Goal: Information Seeking & Learning: Learn about a topic

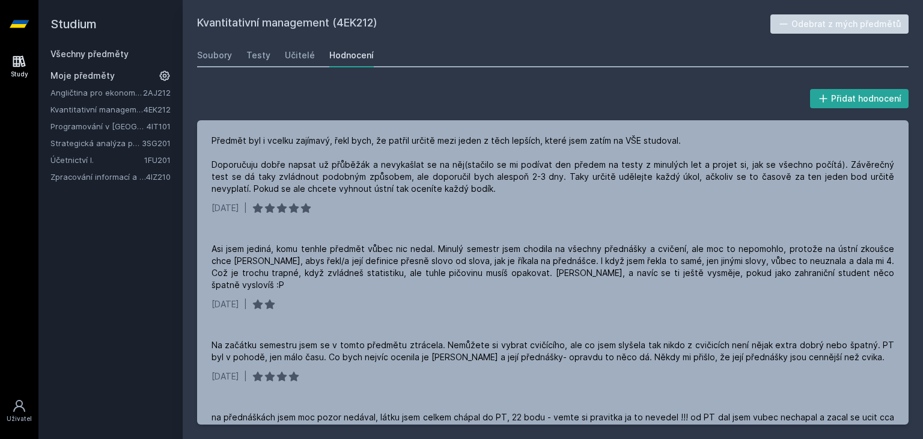
click at [105, 148] on link "Strategická analýza pro informatiky a statistiky" at bounding box center [95, 143] width 91 height 12
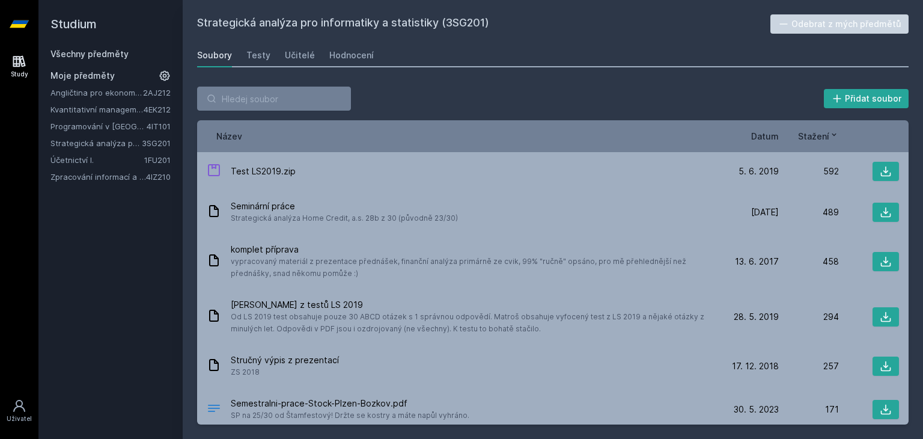
click at [772, 135] on span "Datum" at bounding box center [765, 136] width 28 height 13
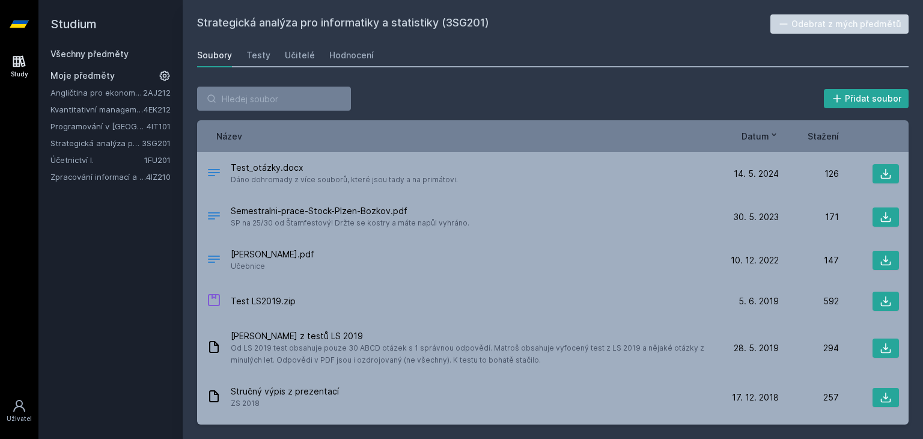
click at [757, 138] on span "Datum" at bounding box center [756, 136] width 28 height 13
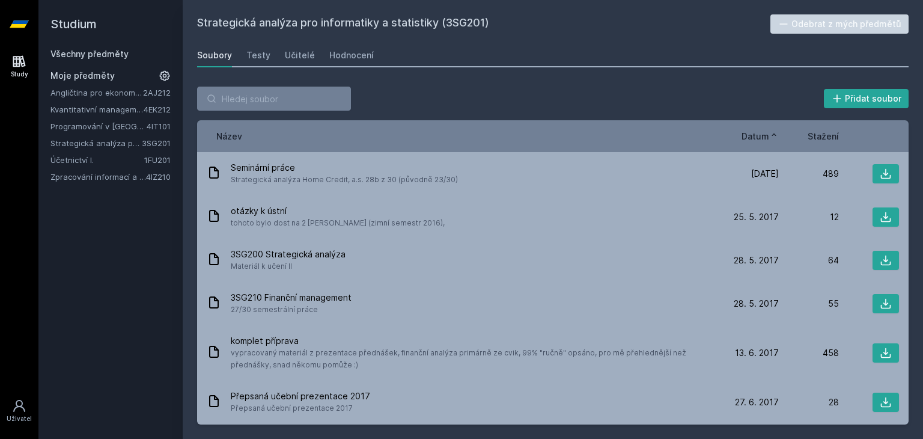
drag, startPoint x: 839, startPoint y: 143, endPoint x: 825, endPoint y: 133, distance: 17.3
click at [825, 133] on div "Název Datum Stažení" at bounding box center [553, 136] width 712 height 32
click at [825, 133] on span "Stažení" at bounding box center [823, 136] width 31 height 13
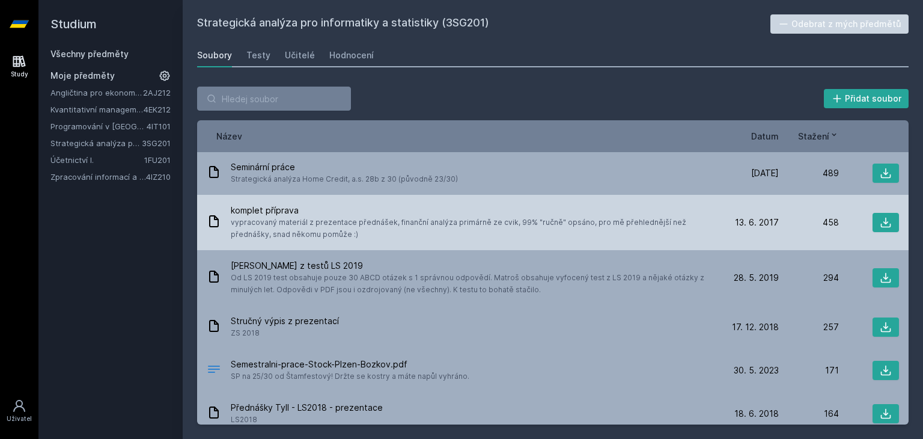
scroll to position [30, 0]
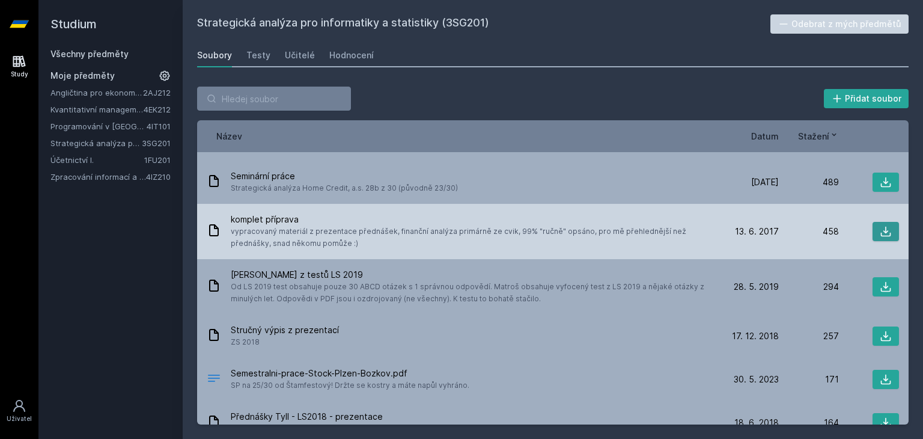
click at [879, 231] on button at bounding box center [886, 231] width 26 height 19
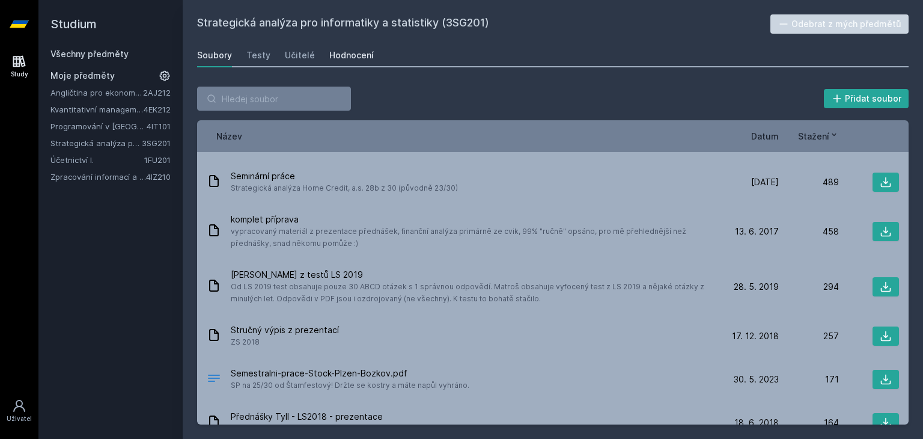
click at [347, 62] on link "Hodnocení" at bounding box center [351, 55] width 44 height 24
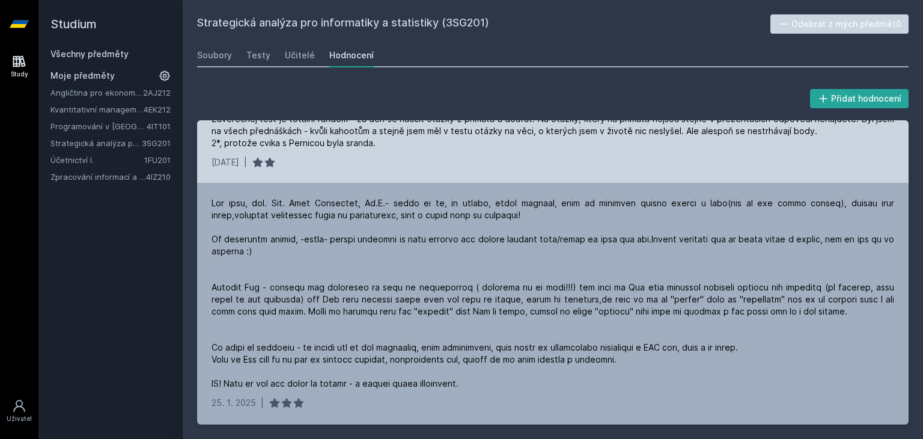
scroll to position [103, 0]
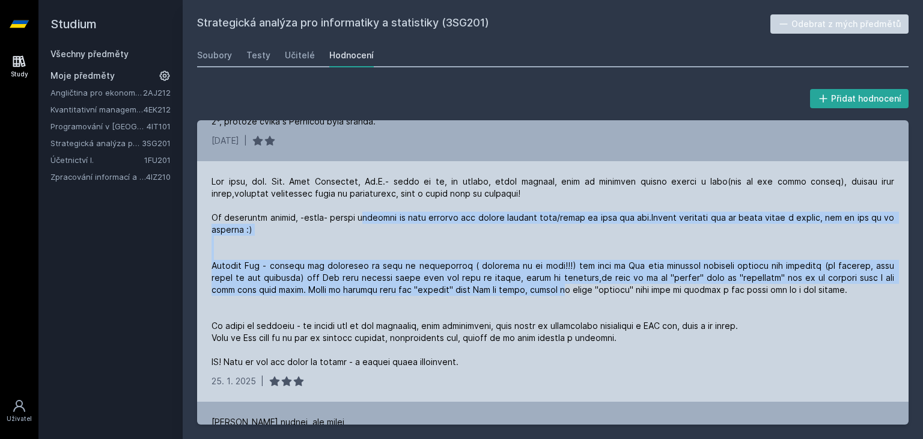
drag, startPoint x: 374, startPoint y: 206, endPoint x: 531, endPoint y: 280, distance: 173.7
click at [531, 280] on div at bounding box center [553, 271] width 683 height 192
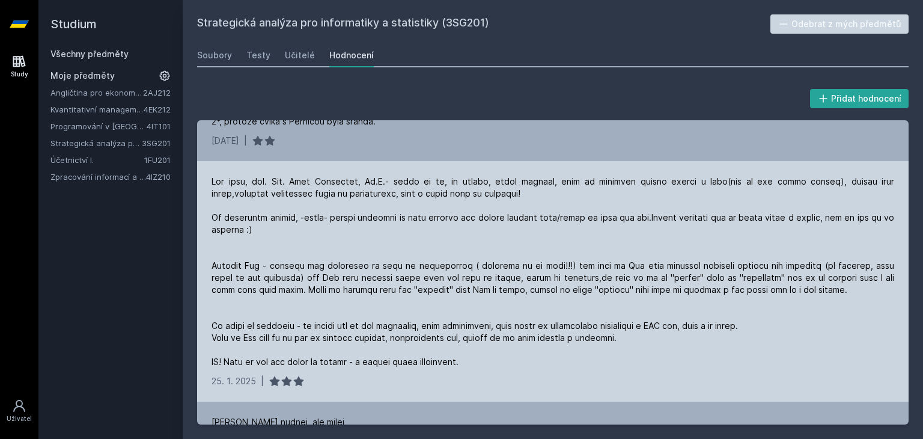
click at [769, 278] on div at bounding box center [553, 271] width 683 height 192
drag, startPoint x: 572, startPoint y: 253, endPoint x: 795, endPoint y: 249, distance: 223.0
click at [795, 249] on div at bounding box center [553, 271] width 683 height 192
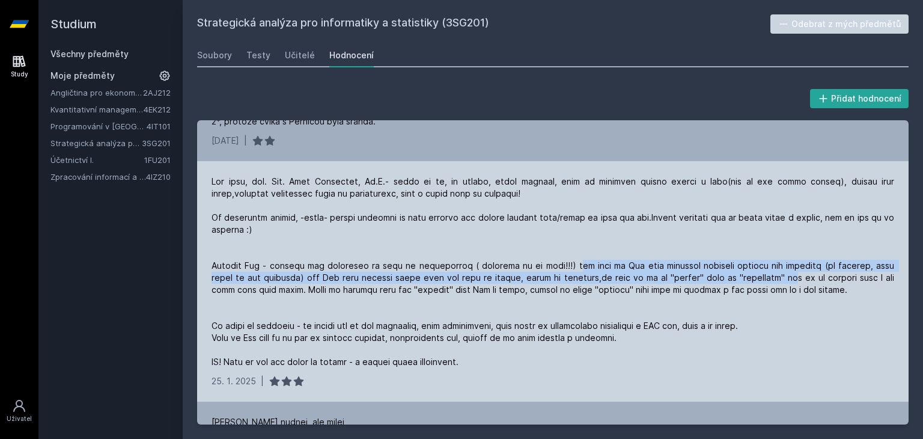
drag, startPoint x: 760, startPoint y: 270, endPoint x: 559, endPoint y: 249, distance: 201.9
click at [559, 249] on div at bounding box center [553, 271] width 683 height 192
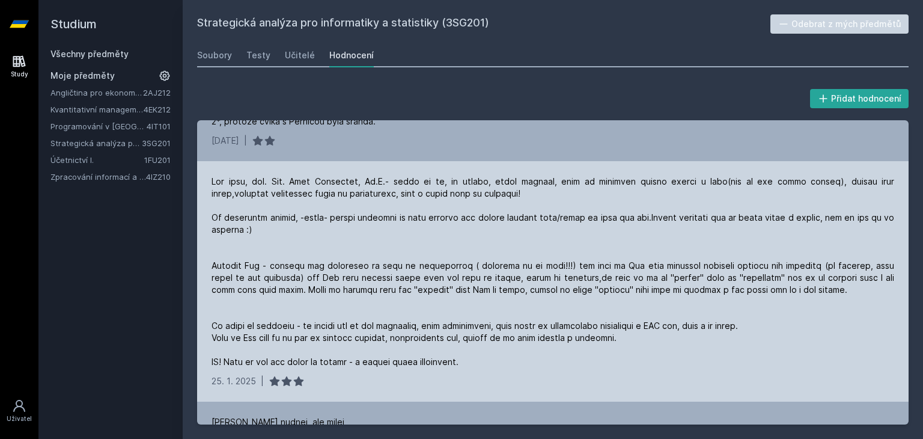
click at [559, 249] on div at bounding box center [553, 271] width 683 height 192
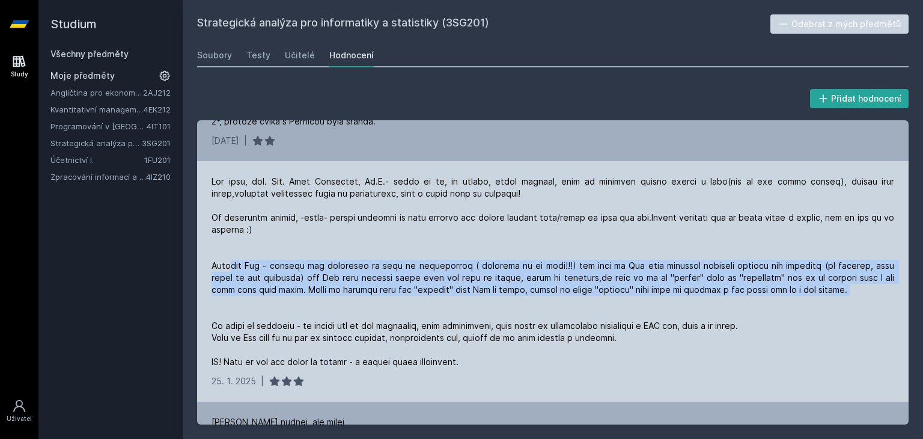
drag, startPoint x: 231, startPoint y: 251, endPoint x: 800, endPoint y: 287, distance: 570.3
click at [800, 287] on div at bounding box center [553, 271] width 683 height 192
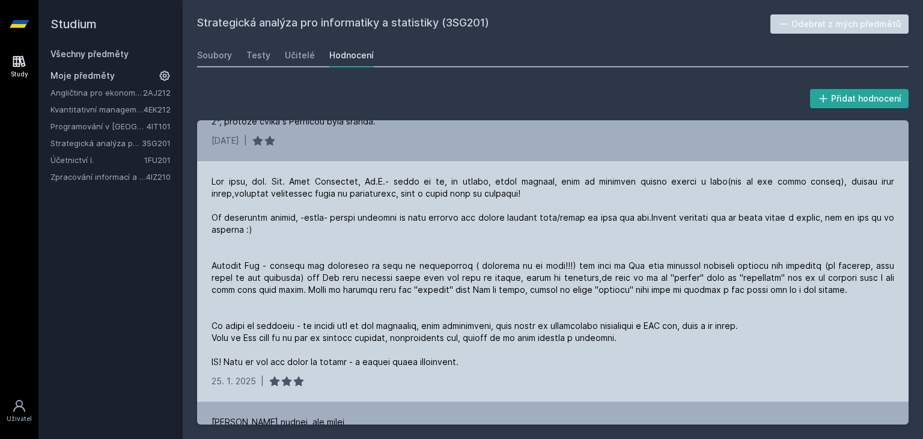
click at [800, 287] on div at bounding box center [553, 271] width 683 height 192
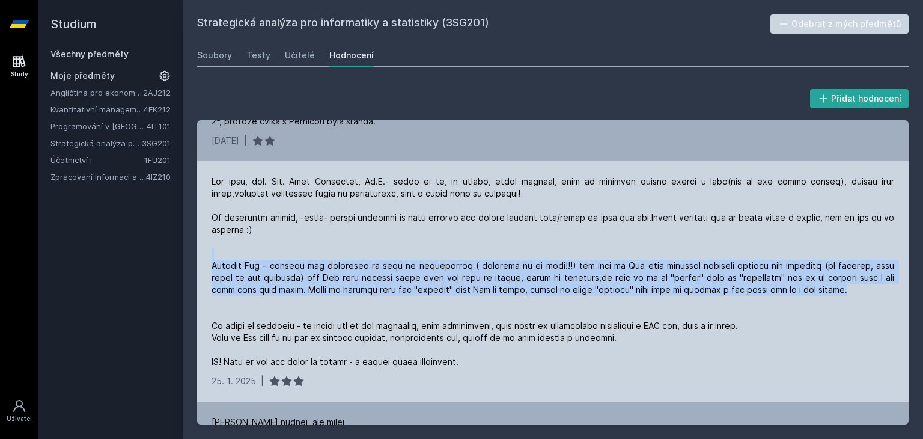
drag, startPoint x: 834, startPoint y: 277, endPoint x: 800, endPoint y: 239, distance: 50.3
click at [800, 240] on div at bounding box center [553, 271] width 683 height 192
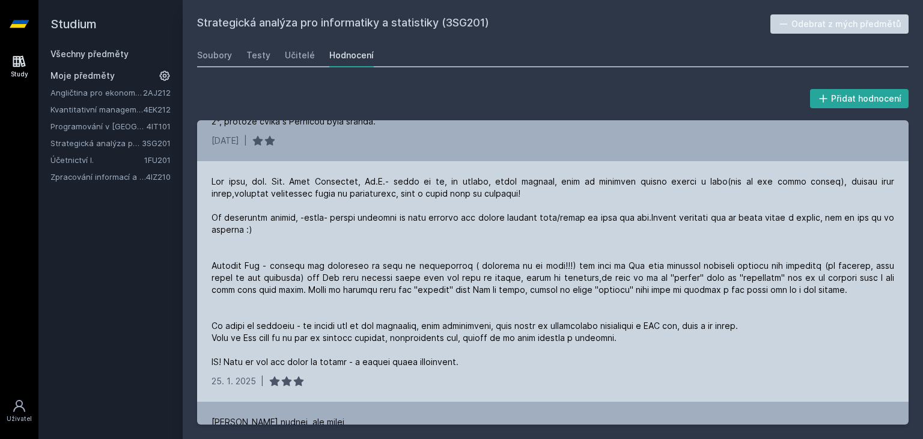
click at [800, 240] on div at bounding box center [553, 271] width 683 height 192
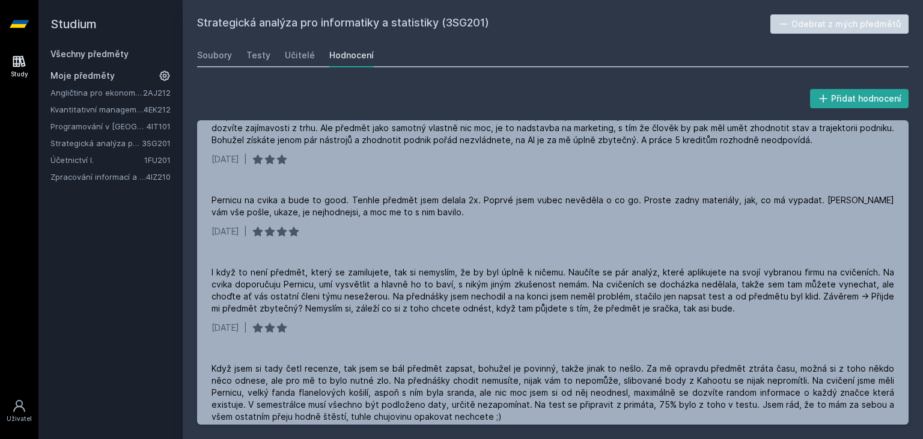
scroll to position [471, 0]
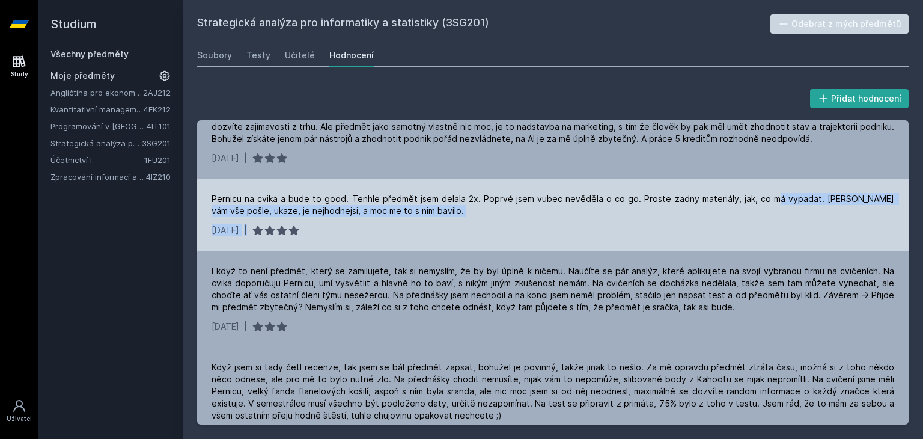
drag, startPoint x: 754, startPoint y: 221, endPoint x: 757, endPoint y: 180, distance: 41.0
click at [757, 180] on div "Pernicu na cvika a bude to good. Tenhle předmět jsem delala 2x. Poprvé jsem vub…" at bounding box center [553, 214] width 712 height 72
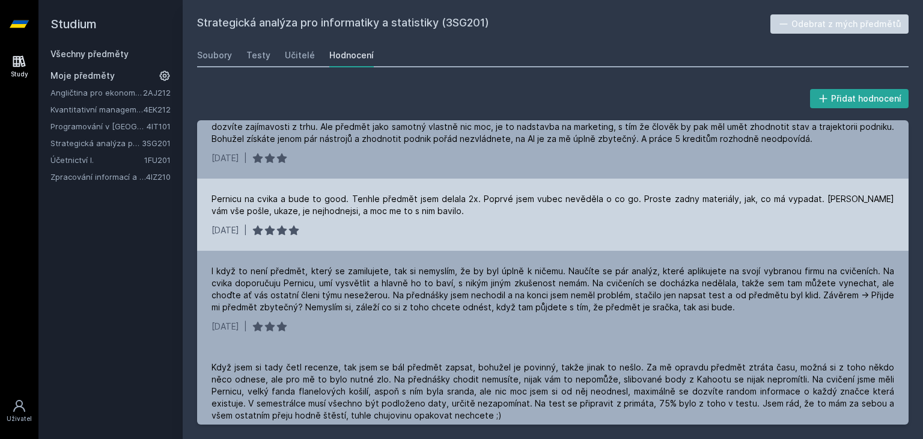
click at [757, 180] on div "Pernicu na cvika a bude to good. Tenhle předmět jsem delala 2x. Poprvé jsem vub…" at bounding box center [553, 214] width 712 height 72
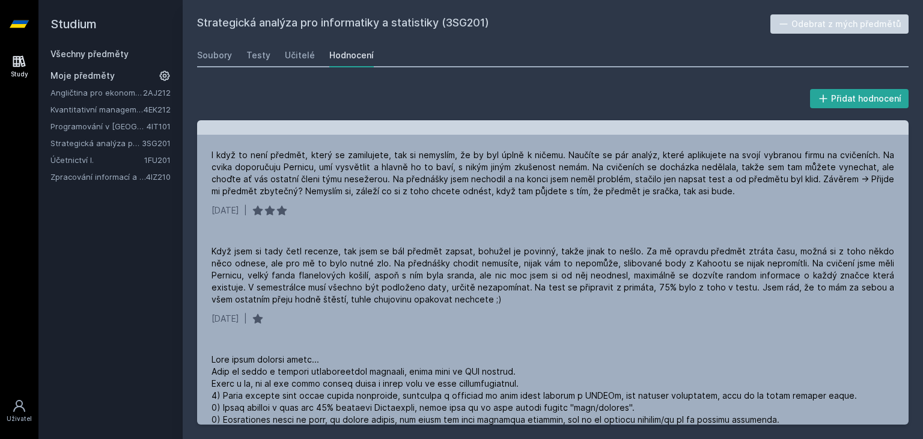
scroll to position [587, 0]
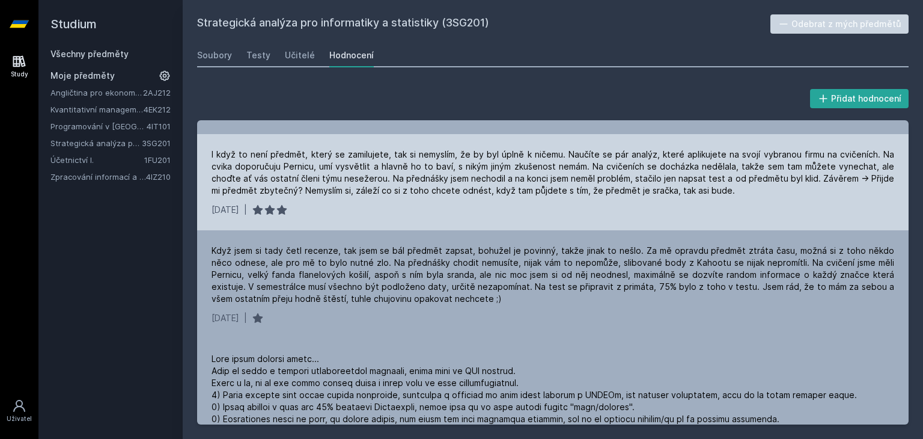
drag, startPoint x: 729, startPoint y: 195, endPoint x: 718, endPoint y: 177, distance: 20.8
click at [718, 177] on div "I když to není předmět, který se zamilujete, tak si nemyslím, že by byl úplně k…" at bounding box center [553, 172] width 683 height 48
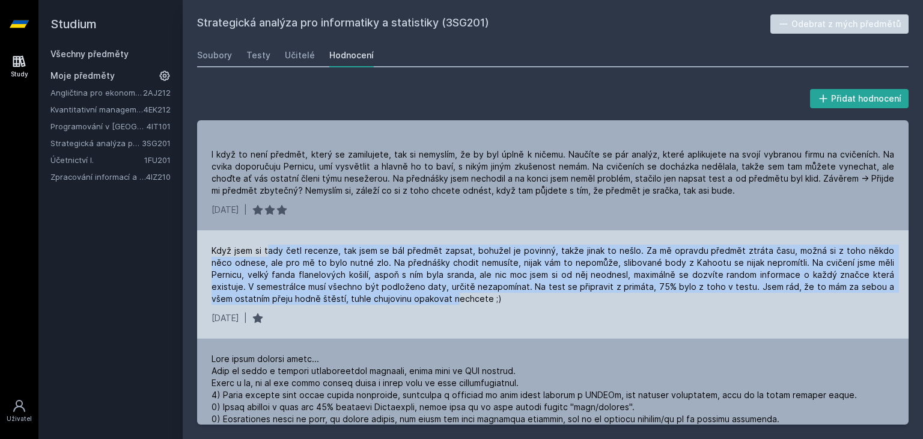
drag, startPoint x: 269, startPoint y: 246, endPoint x: 393, endPoint y: 299, distance: 135.2
click at [393, 299] on div "Když jsem si tady četl recenze, tak jsem se bál předmět zapsat, bohužel je povi…" at bounding box center [553, 275] width 683 height 60
drag, startPoint x: 393, startPoint y: 299, endPoint x: 273, endPoint y: 245, distance: 131.8
click at [273, 245] on div "Když jsem si tady četl recenze, tak jsem se bál předmět zapsat, bohužel je povi…" at bounding box center [553, 275] width 683 height 60
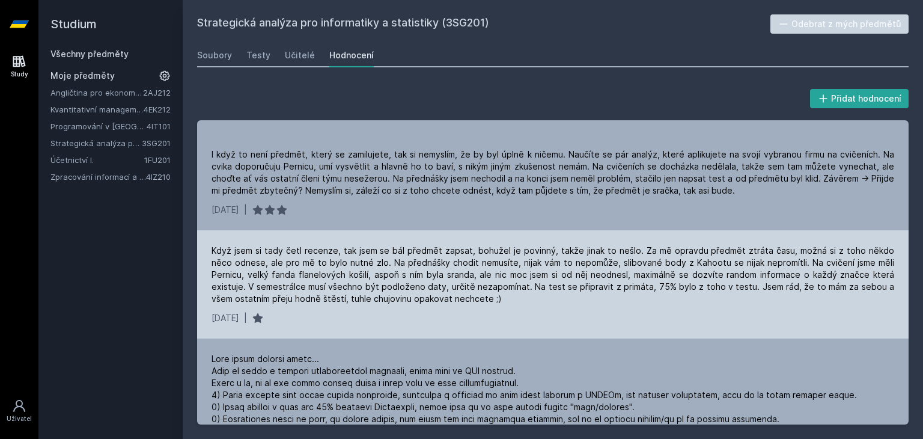
click at [273, 245] on div "Když jsem si tady četl recenze, tak jsem se bál předmět zapsat, bohužel je povi…" at bounding box center [553, 275] width 683 height 60
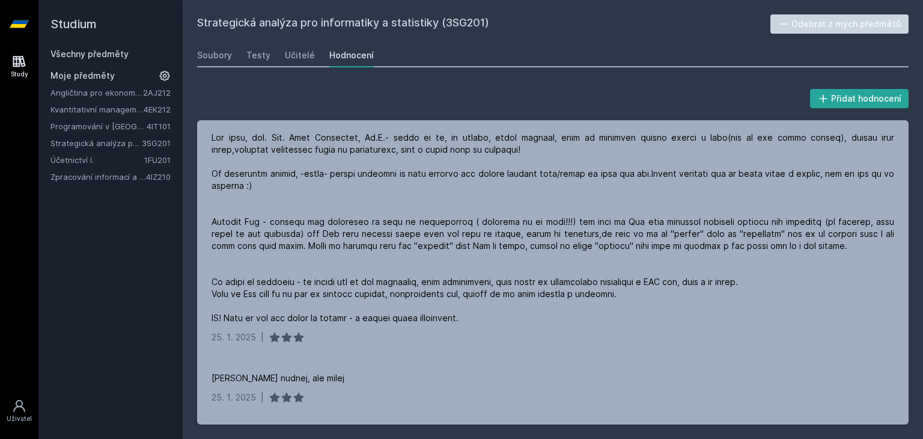
scroll to position [146, 0]
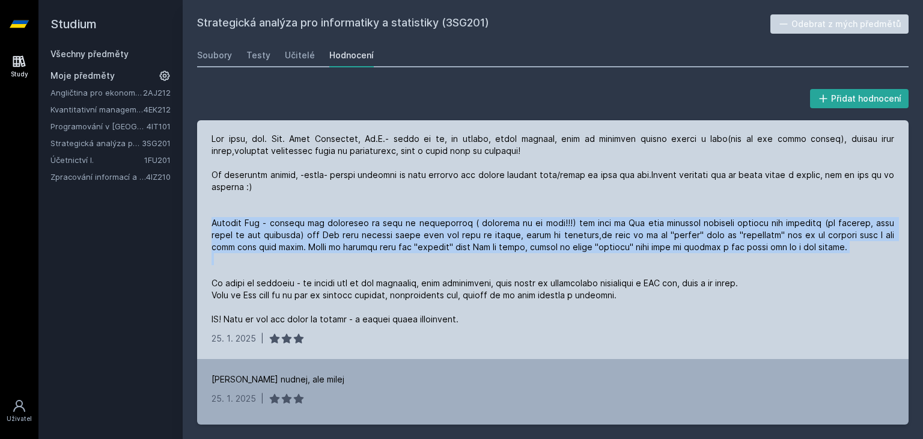
drag, startPoint x: 210, startPoint y: 209, endPoint x: 335, endPoint y: 261, distance: 135.5
click at [335, 261] on div "[DATE] |" at bounding box center [553, 238] width 712 height 240
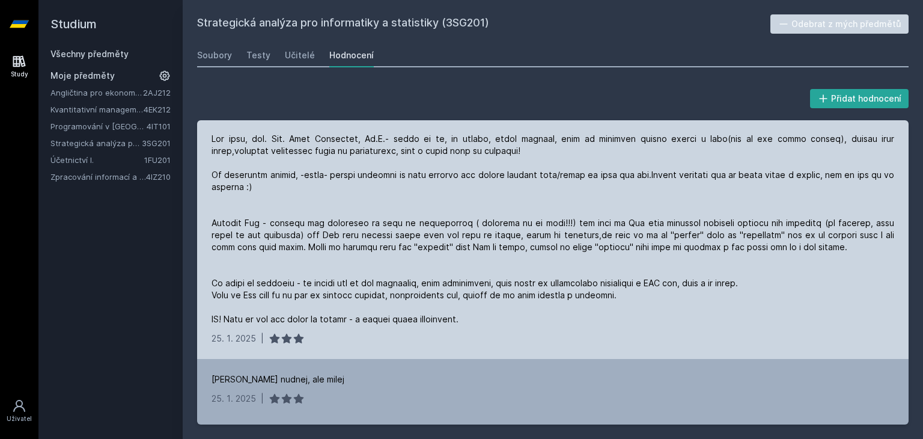
click at [335, 261] on div at bounding box center [553, 229] width 683 height 192
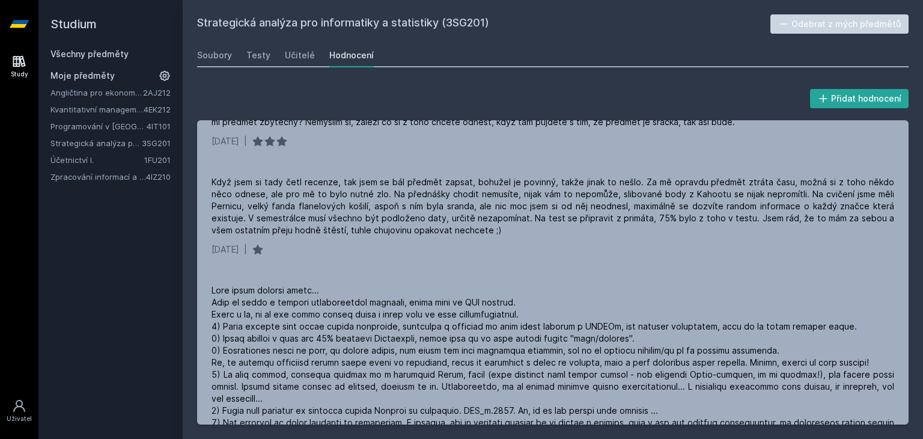
scroll to position [655, 0]
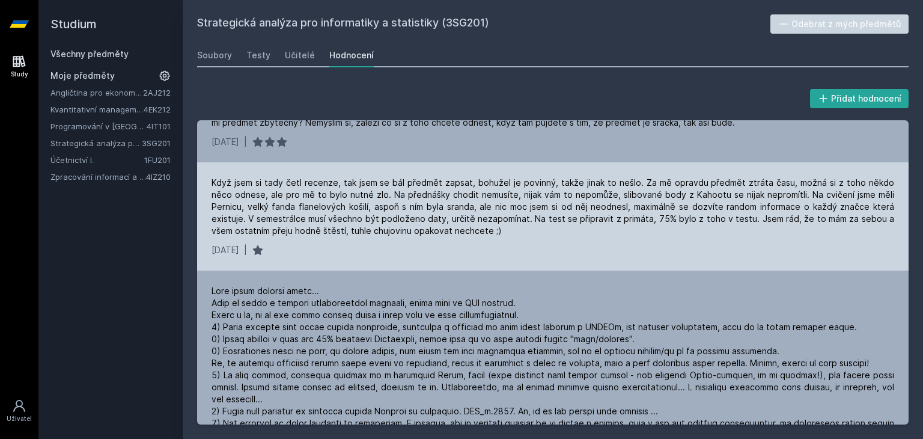
click at [778, 192] on div "Když jsem si tady četl recenze, tak jsem se bál předmět zapsat, bohužel je povi…" at bounding box center [553, 207] width 683 height 60
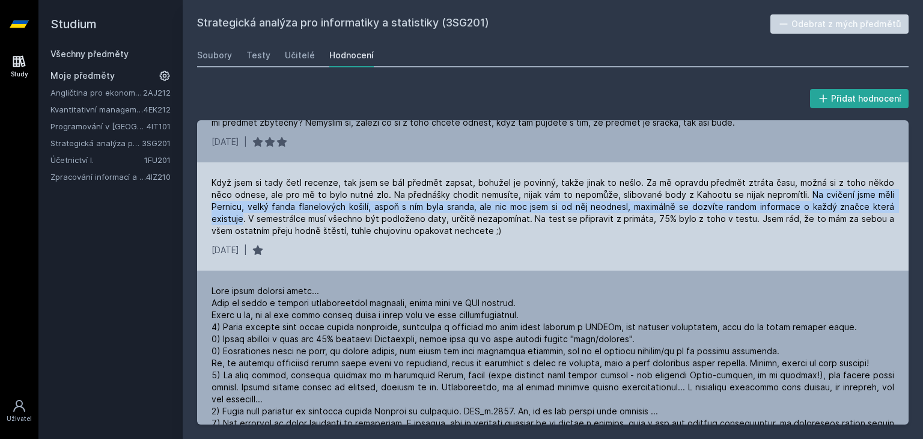
drag, startPoint x: 883, startPoint y: 206, endPoint x: 779, endPoint y: 192, distance: 105.4
click at [779, 192] on div "Když jsem si tady četl recenze, tak jsem se bál předmět zapsat, bohužel je povi…" at bounding box center [553, 207] width 683 height 60
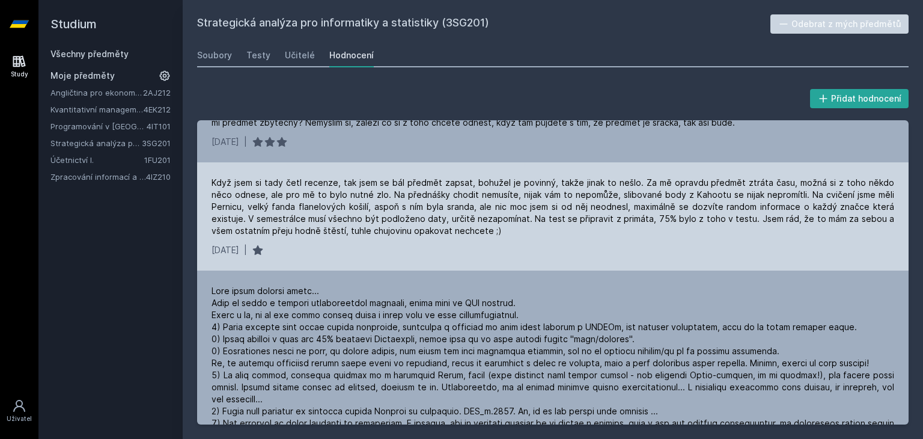
click at [889, 210] on div "Když jsem si tady četl recenze, tak jsem se bál předmět zapsat, bohužel je povi…" at bounding box center [553, 207] width 683 height 60
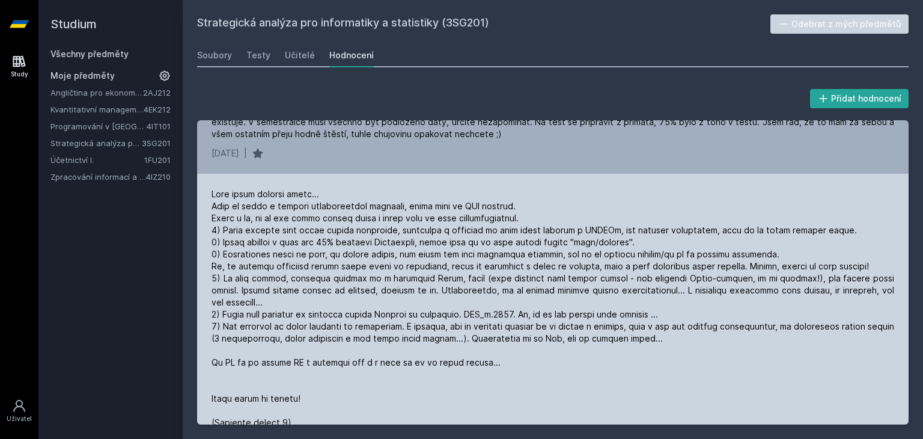
scroll to position [752, 0]
click at [677, 242] on div at bounding box center [553, 308] width 683 height 240
drag, startPoint x: 677, startPoint y: 242, endPoint x: 669, endPoint y: 239, distance: 7.8
click at [669, 239] on div at bounding box center [553, 308] width 683 height 240
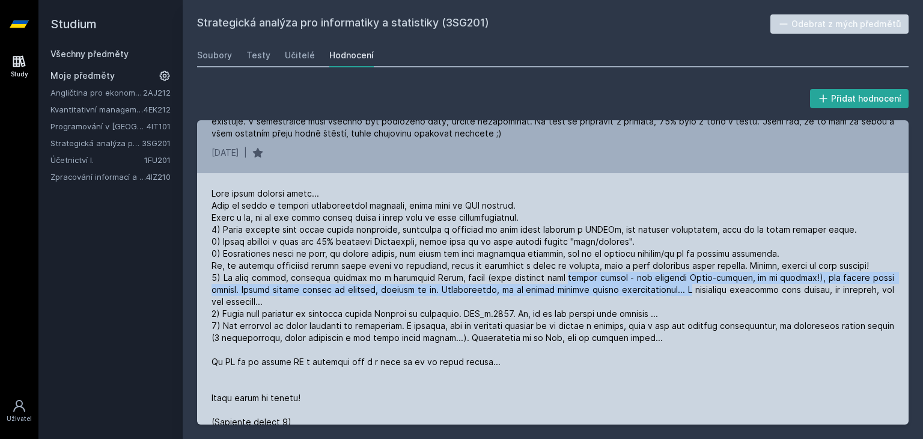
drag, startPoint x: 542, startPoint y: 276, endPoint x: 621, endPoint y: 294, distance: 80.8
click at [621, 294] on div at bounding box center [553, 308] width 683 height 240
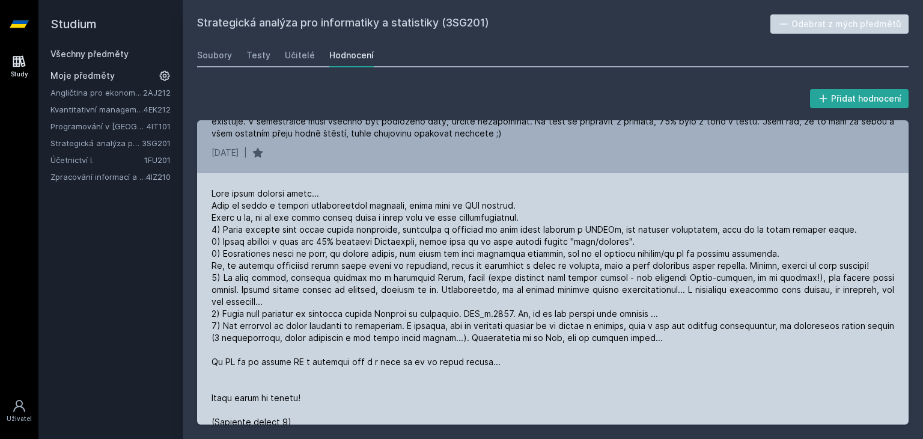
click at [621, 294] on div at bounding box center [553, 308] width 683 height 240
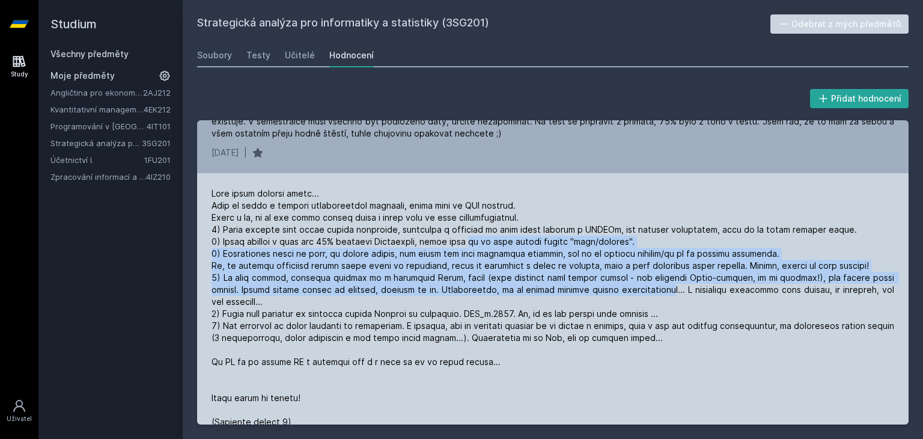
drag, startPoint x: 605, startPoint y: 292, endPoint x: 475, endPoint y: 242, distance: 139.1
click at [475, 242] on div at bounding box center [553, 308] width 683 height 240
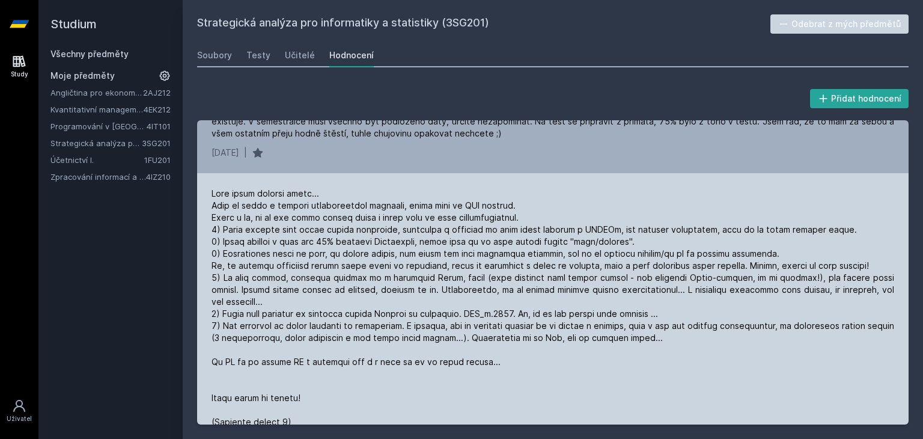
click at [475, 242] on div at bounding box center [553, 308] width 683 height 240
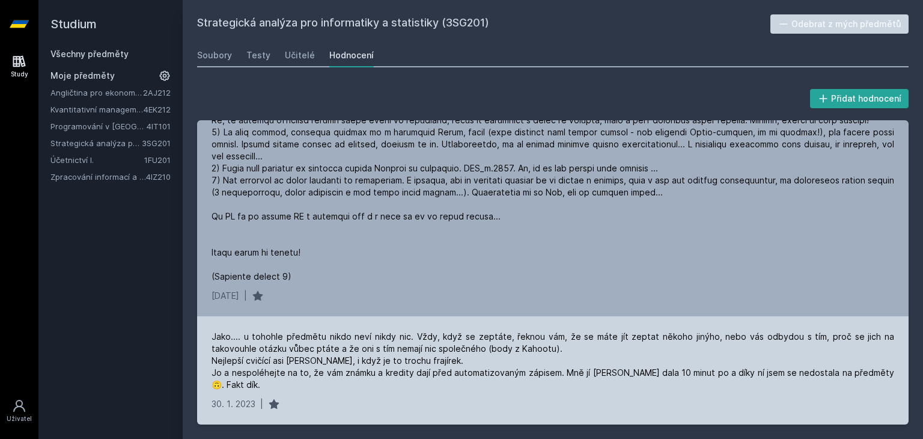
scroll to position [920, 0]
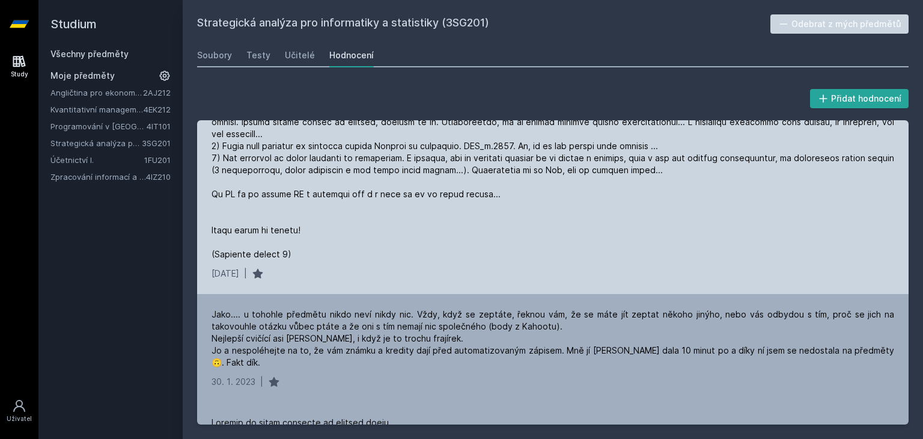
click at [263, 269] on icon at bounding box center [258, 274] width 10 height 10
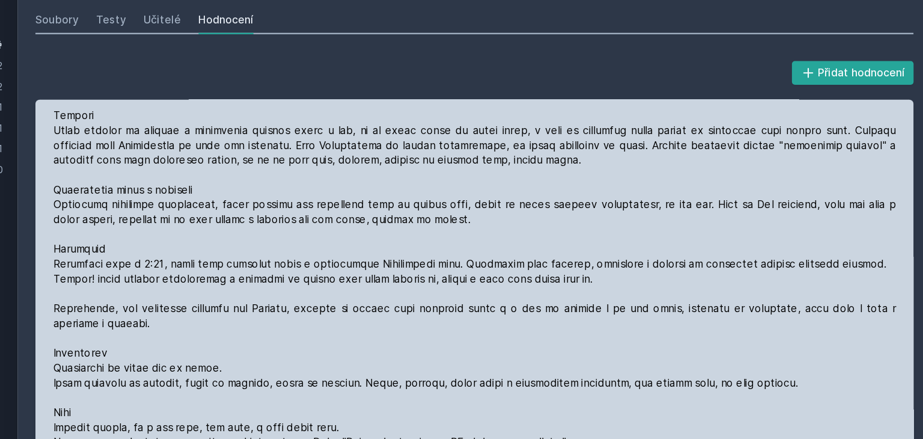
scroll to position [1234, 0]
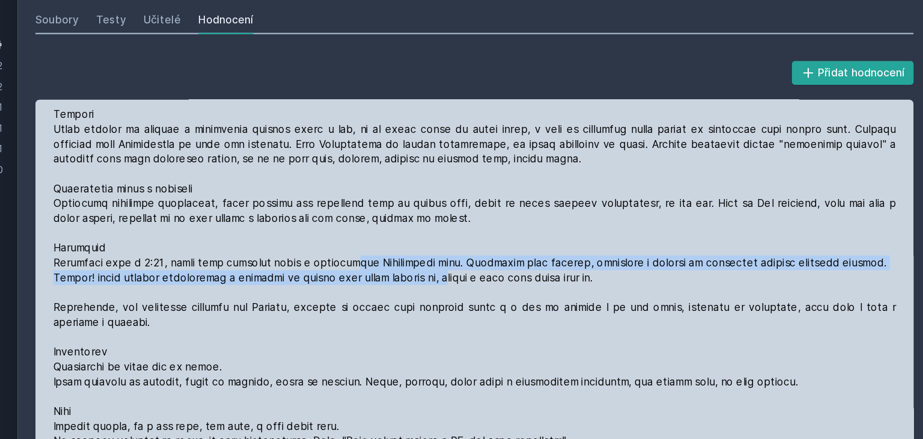
drag, startPoint x: 534, startPoint y: 254, endPoint x: 455, endPoint y: 236, distance: 80.8
click at [455, 236] on div at bounding box center [553, 288] width 683 height 373
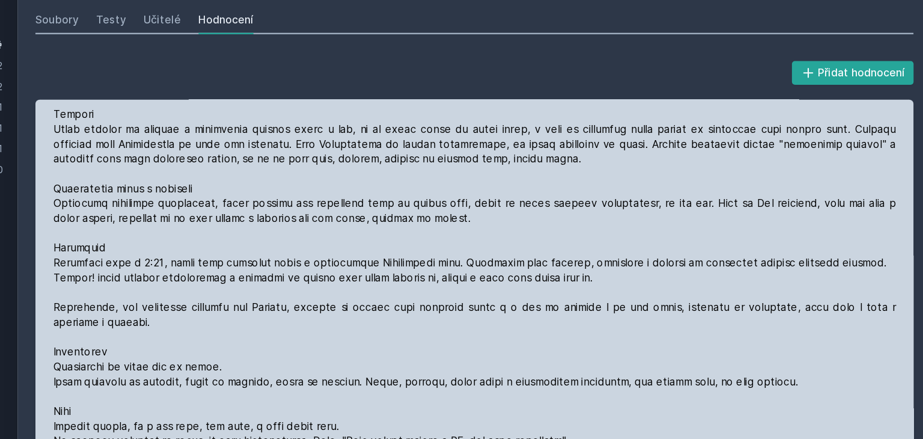
click at [455, 236] on div at bounding box center [553, 288] width 683 height 373
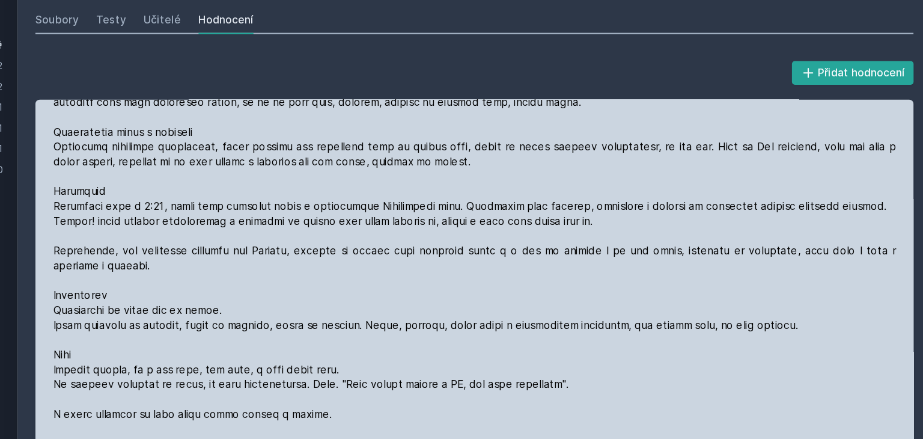
scroll to position [1279, 0]
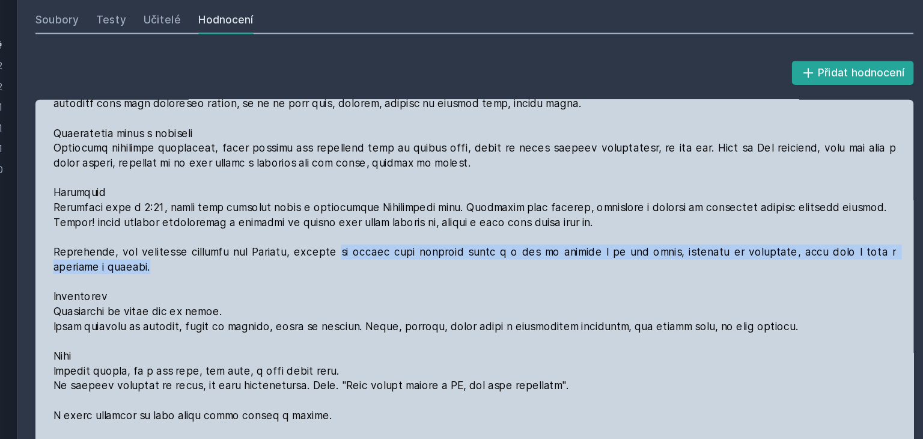
drag, startPoint x: 442, startPoint y: 234, endPoint x: 431, endPoint y: 245, distance: 15.3
click at [431, 244] on div at bounding box center [553, 243] width 683 height 373
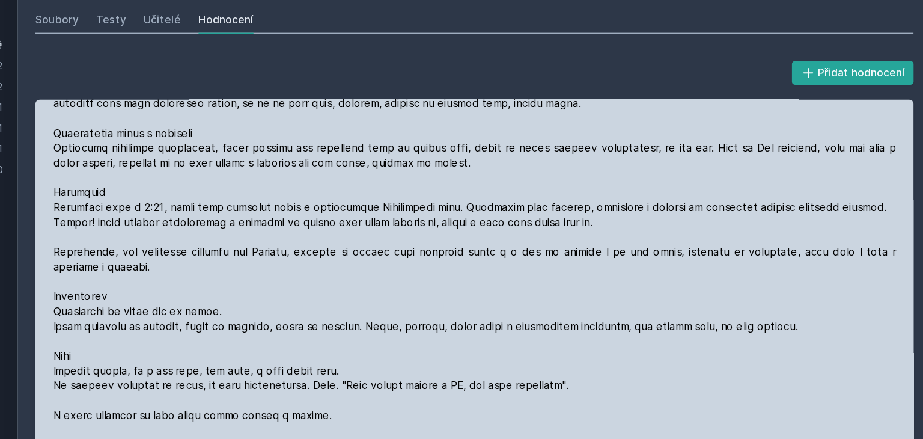
click at [431, 244] on div at bounding box center [553, 243] width 683 height 373
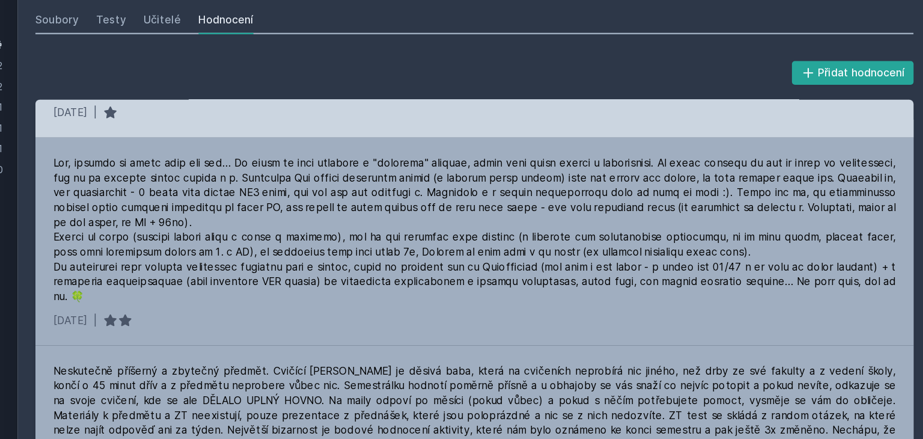
scroll to position [1596, 0]
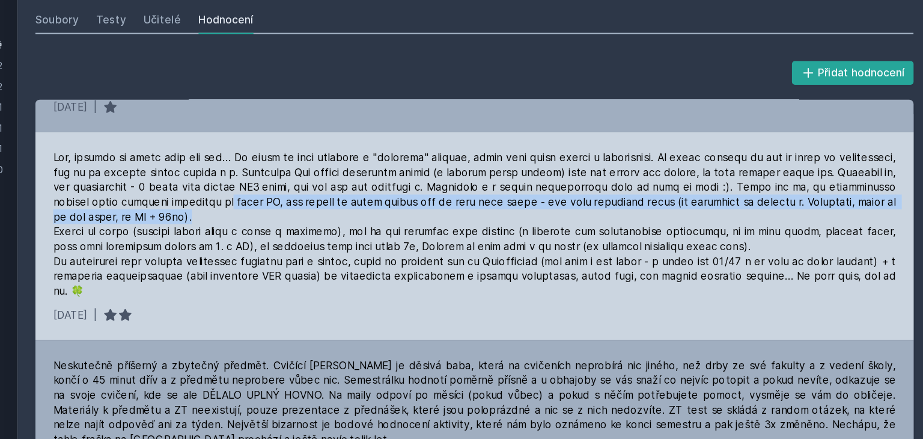
drag, startPoint x: 428, startPoint y: 201, endPoint x: 415, endPoint y: 189, distance: 17.0
click at [415, 189] on div at bounding box center [553, 221] width 683 height 120
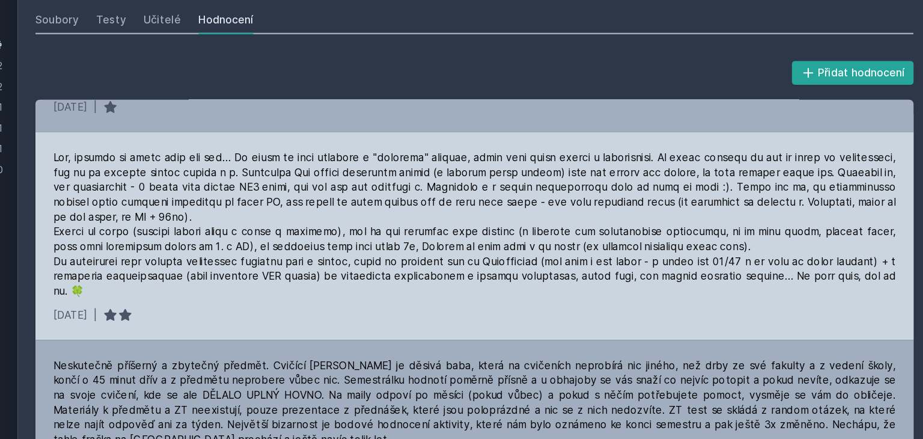
click at [415, 189] on div at bounding box center [553, 221] width 683 height 120
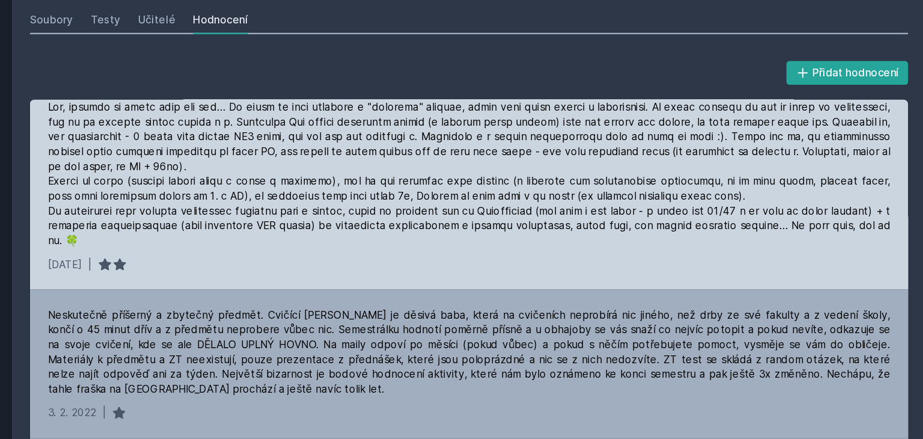
scroll to position [1636, 0]
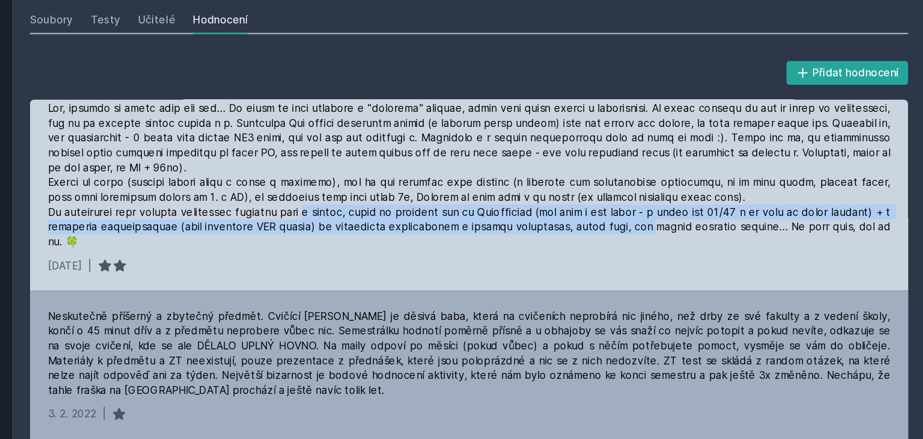
drag, startPoint x: 427, startPoint y: 197, endPoint x: 678, endPoint y: 212, distance: 252.3
click at [678, 211] on div at bounding box center [553, 181] width 683 height 120
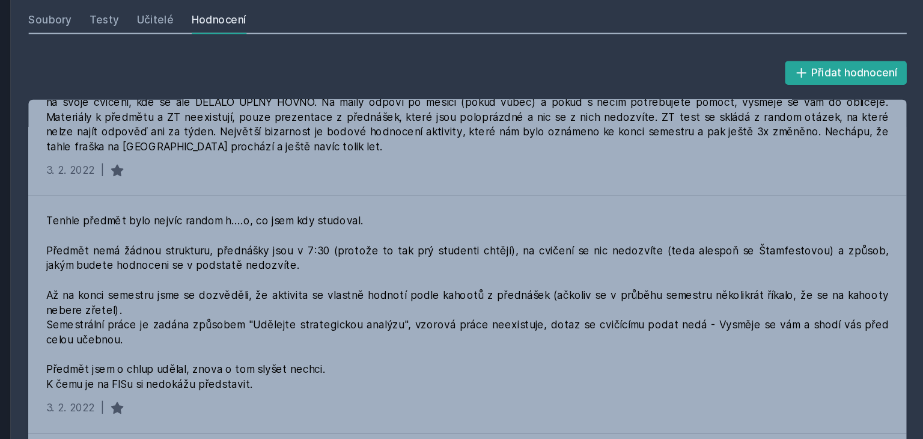
scroll to position [1844, 0]
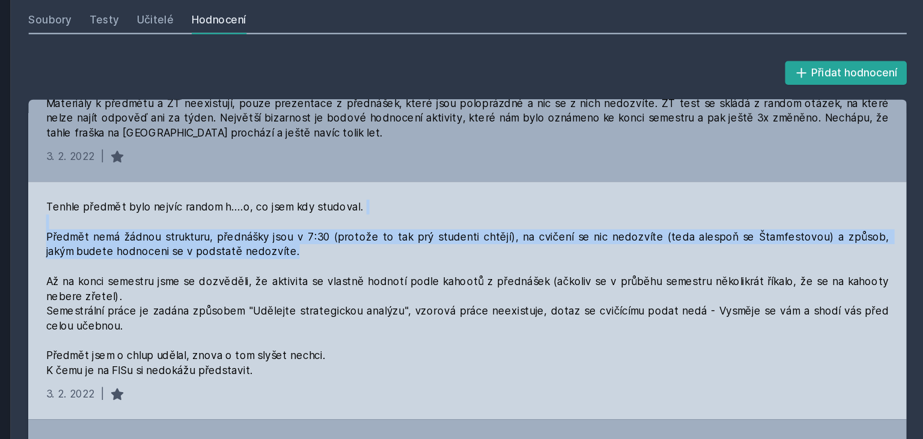
drag, startPoint x: 648, startPoint y: 219, endPoint x: 700, endPoint y: 176, distance: 67.9
click at [700, 187] on div "Tenhle předmět bylo nejvíc random h....o, co jsem kdy studoval. Předmět nemá žá…" at bounding box center [553, 283] width 712 height 192
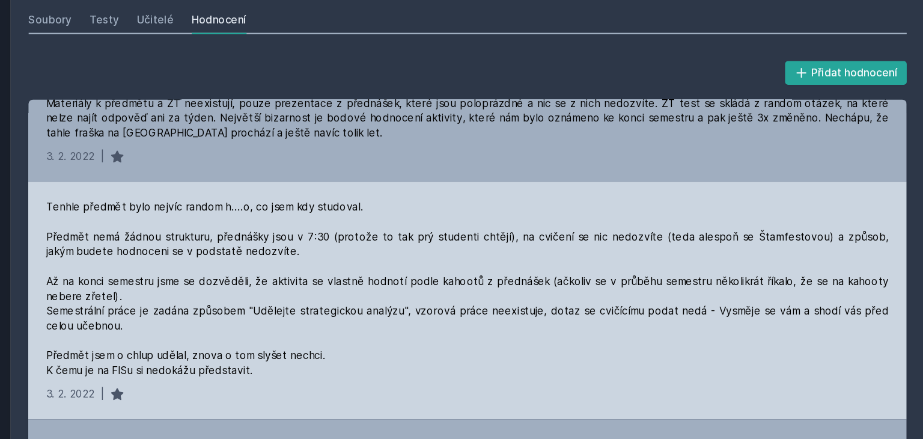
click at [700, 187] on div "Tenhle předmět bylo nejvíc random h....o, co jsem kdy studoval. Předmět nemá žá…" at bounding box center [553, 283] width 712 height 192
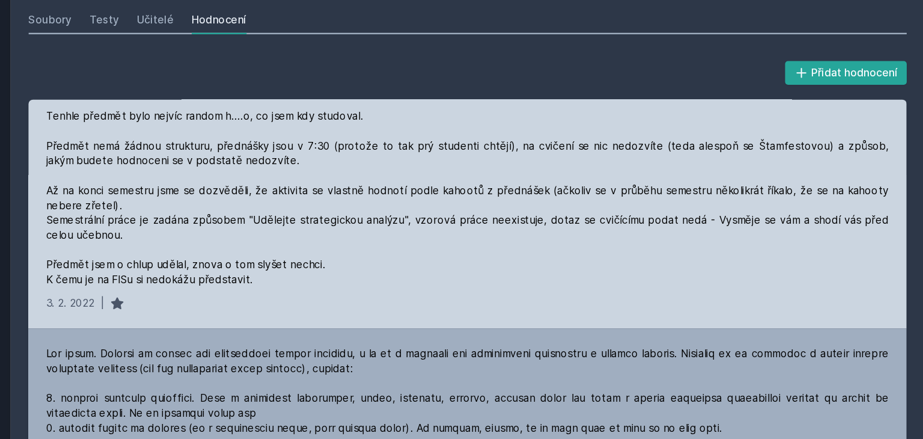
scroll to position [1918, 0]
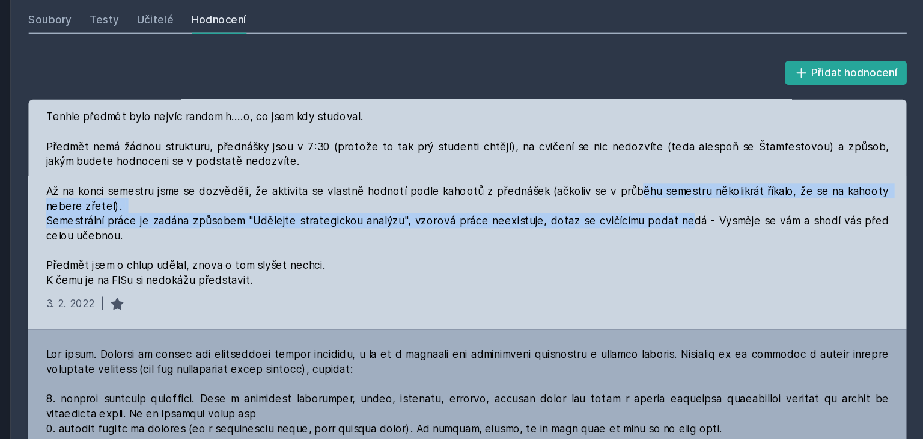
drag, startPoint x: 694, startPoint y: 174, endPoint x: 719, endPoint y: 195, distance: 32.9
click at [719, 195] on div "Tenhle předmět bylo nejvíc random h....o, co jsem kdy studoval. Předmět nemá žá…" at bounding box center [553, 200] width 683 height 144
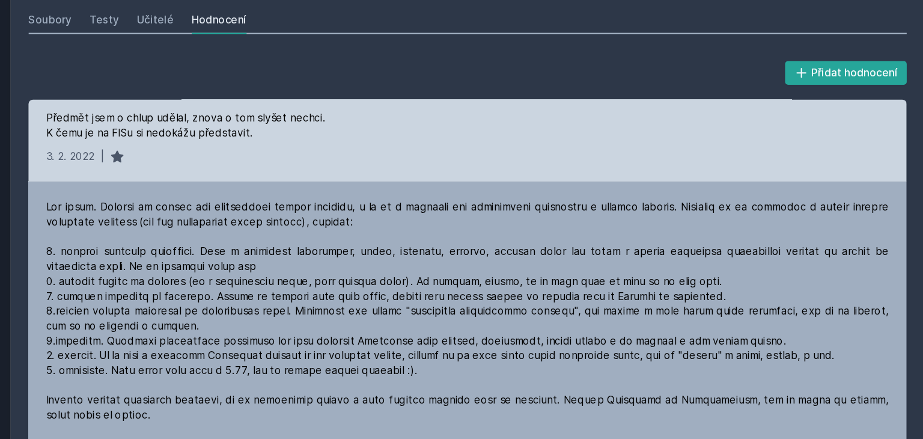
scroll to position [2033, 0]
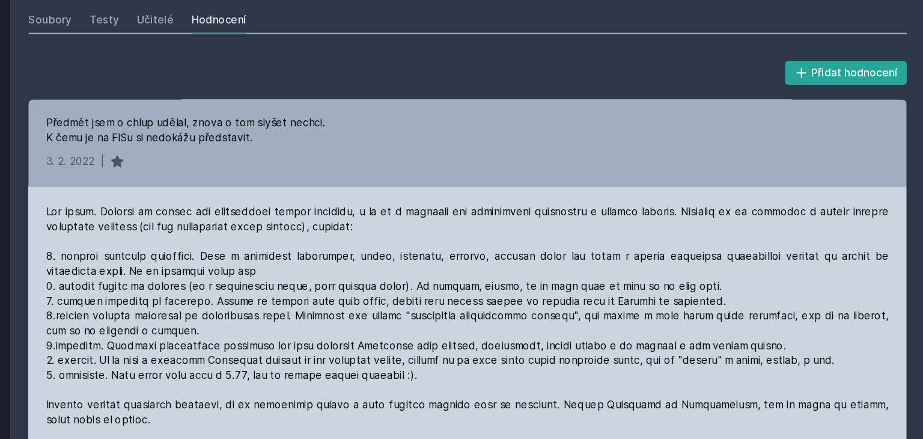
click at [707, 205] on div at bounding box center [553, 313] width 683 height 216
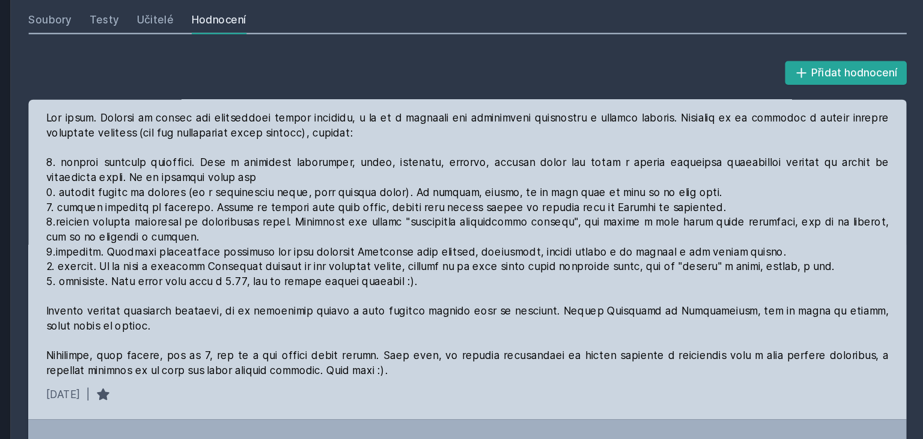
scroll to position [2109, 0]
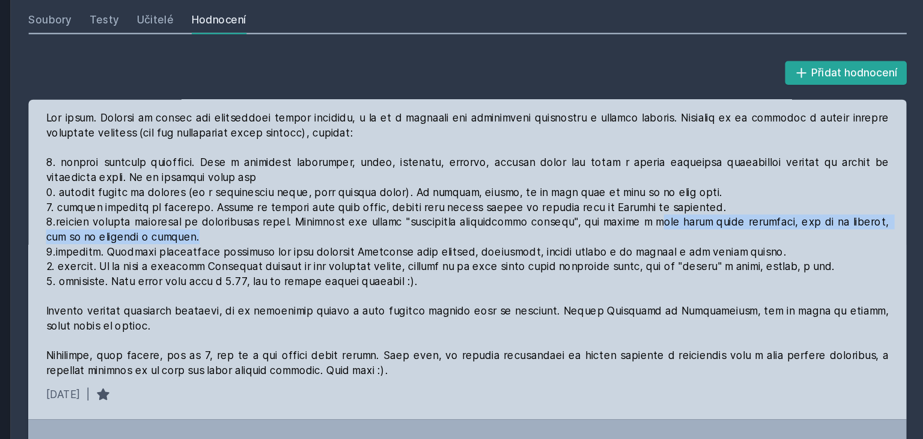
drag, startPoint x: 707, startPoint y: 198, endPoint x: 819, endPoint y: 210, distance: 111.8
click at [819, 210] on div at bounding box center [553, 237] width 683 height 216
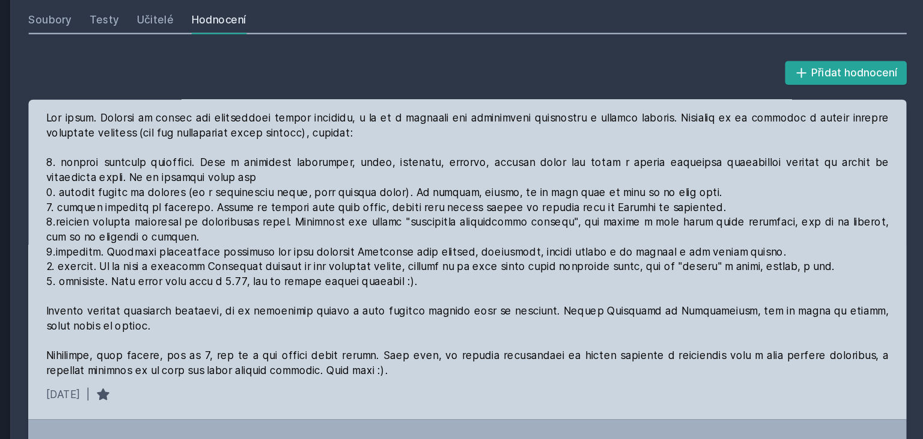
click at [819, 210] on div at bounding box center [553, 237] width 683 height 216
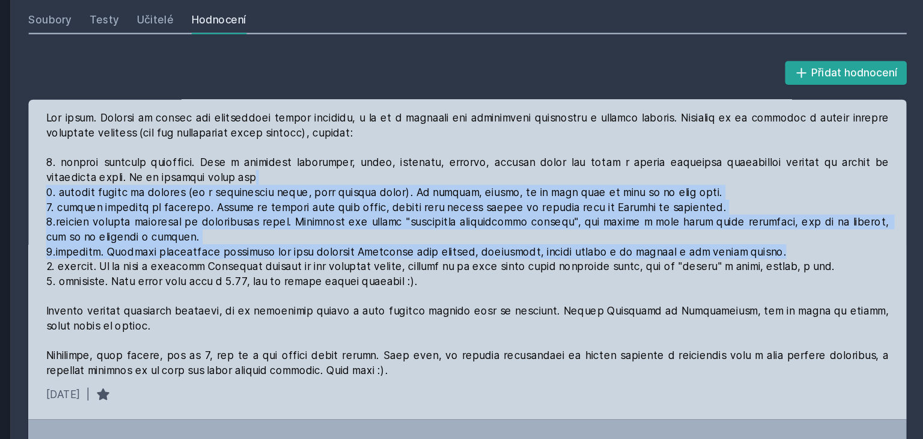
drag, startPoint x: 805, startPoint y: 219, endPoint x: 810, endPoint y: 162, distance: 57.2
click at [810, 162] on div at bounding box center [553, 237] width 683 height 216
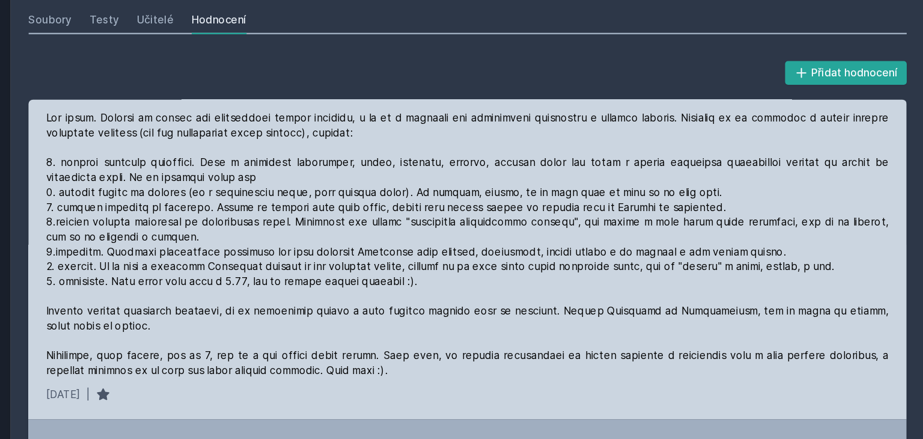
click at [810, 162] on div at bounding box center [553, 237] width 683 height 216
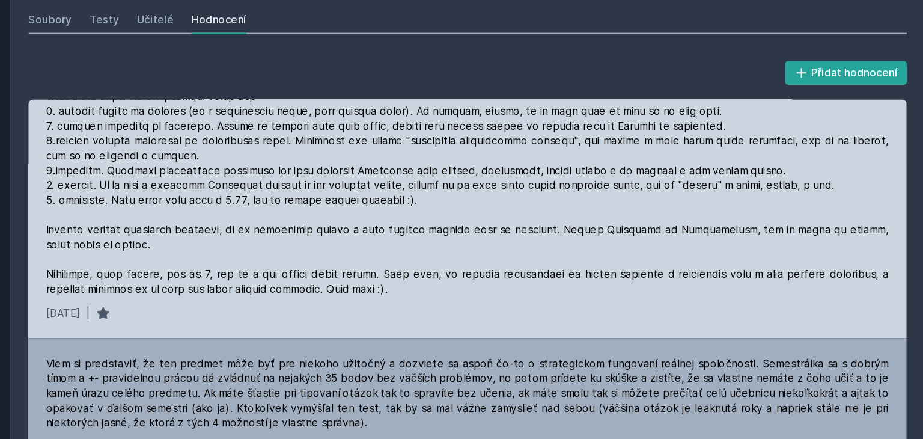
scroll to position [2176, 0]
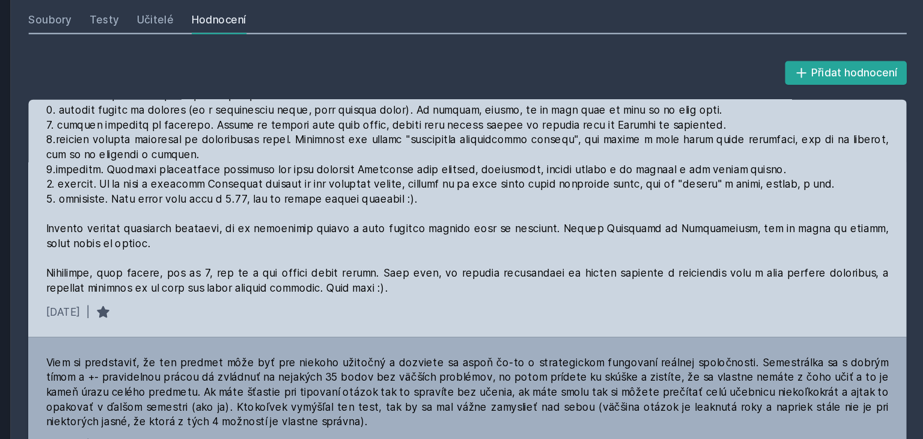
drag, startPoint x: 715, startPoint y: 245, endPoint x: 730, endPoint y: 249, distance: 15.6
click at [730, 249] on div at bounding box center [553, 171] width 683 height 216
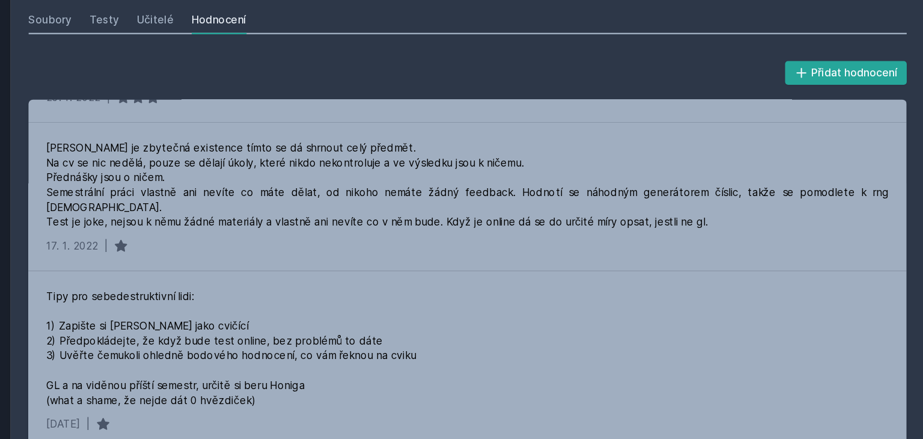
scroll to position [2579, 0]
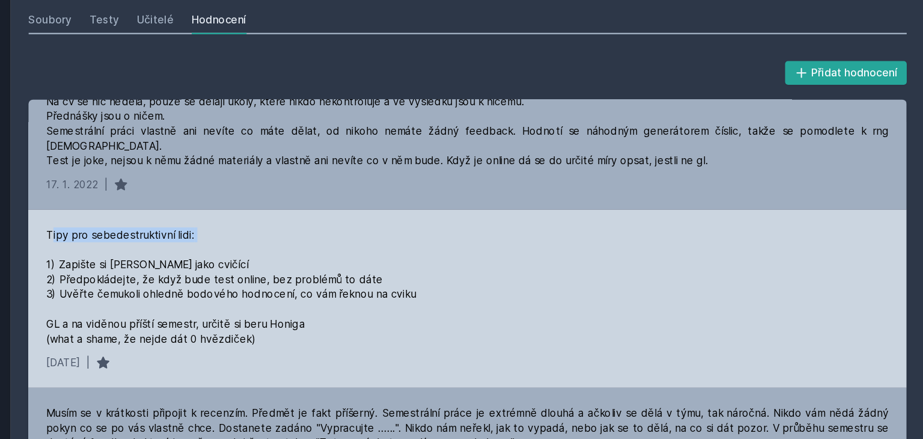
drag, startPoint x: 448, startPoint y: 212, endPoint x: 218, endPoint y: 205, distance: 230.9
click at [218, 224] on div "Tipy pro sebedestruktivní lidi: 1) Zapište si [PERSON_NAME] jako cvičící 2) Pře…" at bounding box center [362, 272] width 300 height 96
drag, startPoint x: 213, startPoint y: 205, endPoint x: 460, endPoint y: 206, distance: 246.4
click at [460, 224] on div "Tipy pro sebedestruktivní lidi: 1) Zapište si [PERSON_NAME] jako cvičící 2) Pře…" at bounding box center [362, 272] width 300 height 96
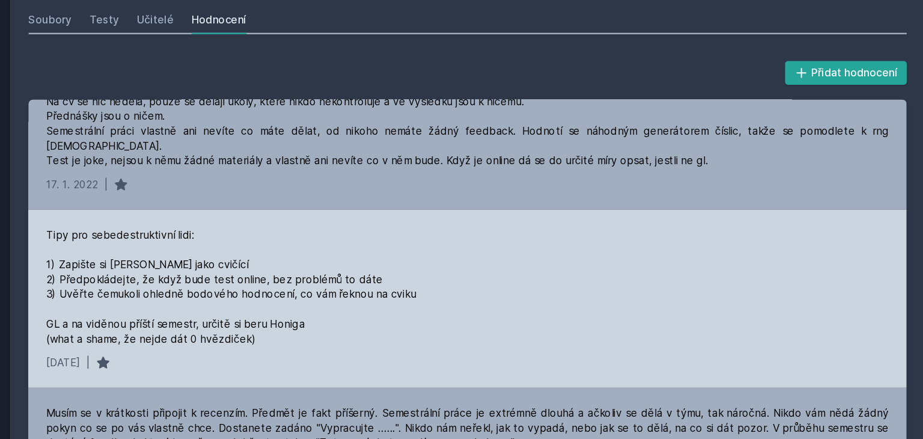
click at [460, 224] on div "Tipy pro sebedestruktivní lidi: 1) Zapište si [PERSON_NAME] jako cvičící 2) Pře…" at bounding box center [362, 272] width 300 height 96
drag, startPoint x: 460, startPoint y: 206, endPoint x: 212, endPoint y: 209, distance: 247.6
click at [212, 224] on div "Tipy pro sebedestruktivní lidi: 1) Zapište si [PERSON_NAME] jako cvičící 2) Pře…" at bounding box center [362, 272] width 300 height 96
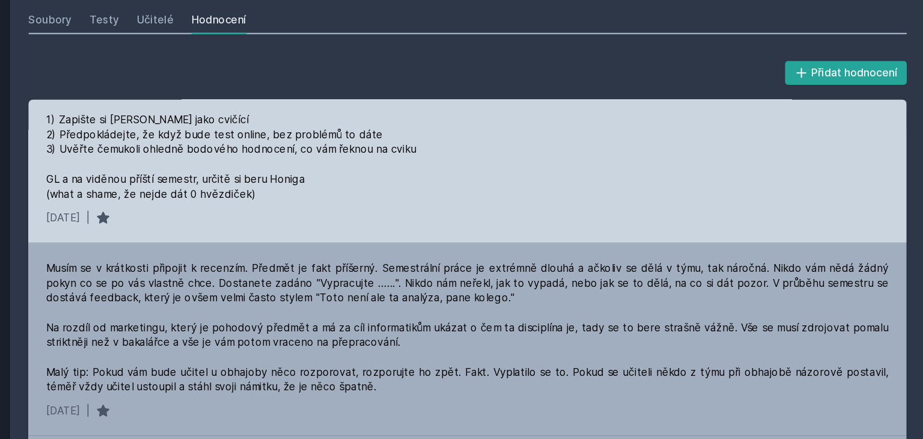
scroll to position [2700, 0]
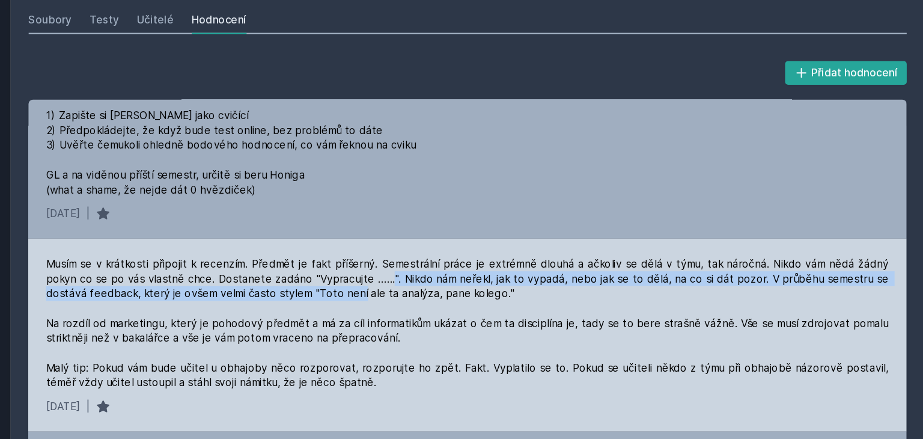
drag, startPoint x: 461, startPoint y: 240, endPoint x: 431, endPoint y: 248, distance: 31.0
click at [431, 248] on div "Musím se v krátkosti připojit k recenzím. Předmět je fakt příšerný. Semestrální…" at bounding box center [553, 301] width 683 height 108
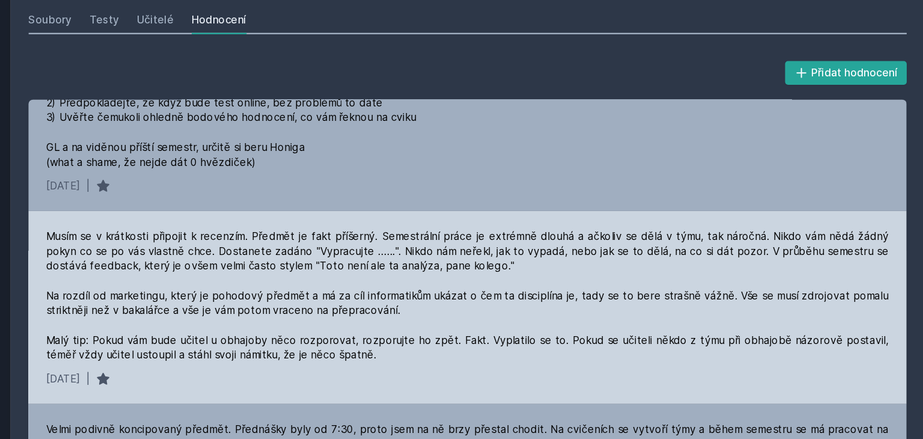
scroll to position [2730, 0]
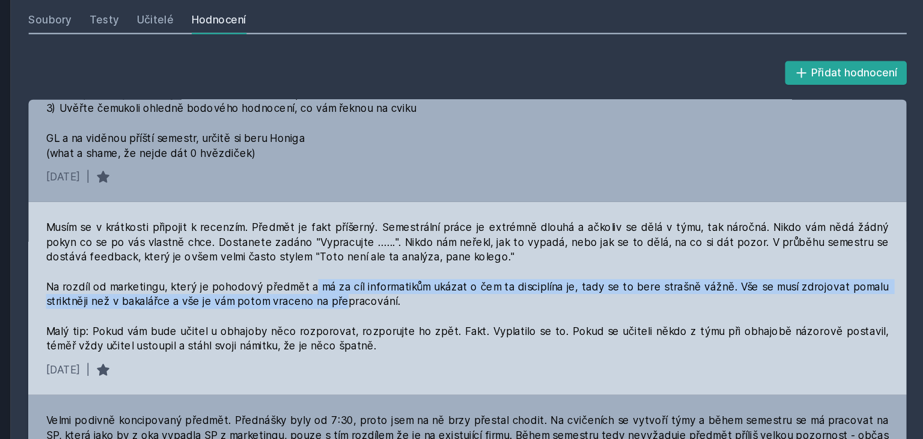
drag, startPoint x: 431, startPoint y: 248, endPoint x: 453, endPoint y: 261, distance: 25.9
click at [453, 261] on div "Musím se v krátkosti připojit k recenzím. Předmět je fakt příšerný. Semestrální…" at bounding box center [553, 272] width 683 height 108
drag, startPoint x: 453, startPoint y: 261, endPoint x: 252, endPoint y: 245, distance: 201.4
click at [252, 245] on div "Musím se v krátkosti připojit k recenzím. Předmět je fakt příšerný. Semestrální…" at bounding box center [553, 272] width 683 height 108
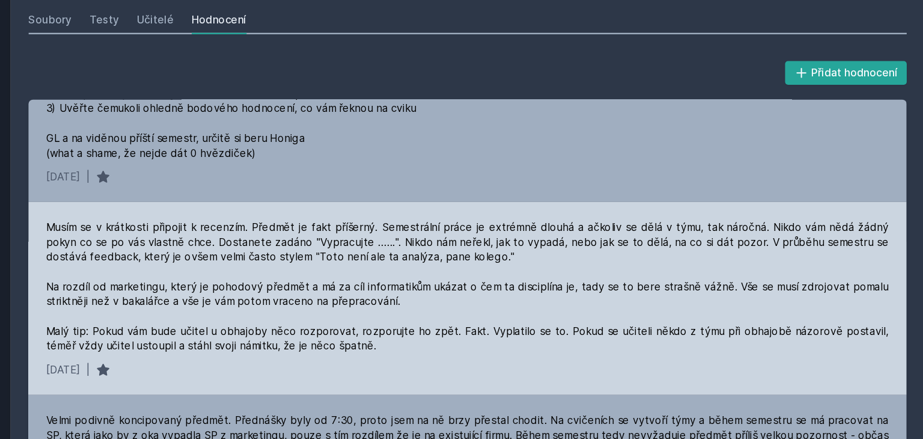
click at [252, 245] on div "Musím se v krátkosti připojit k recenzím. Předmět je fakt příšerný. Semestrální…" at bounding box center [553, 272] width 683 height 108
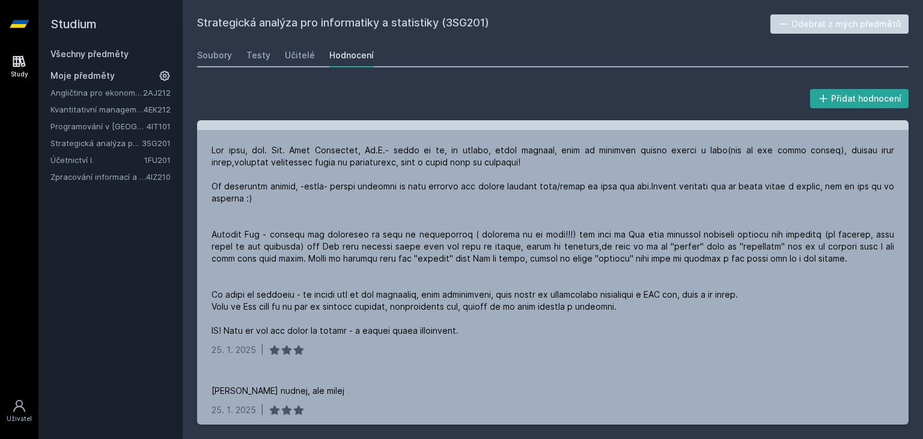
scroll to position [0, 0]
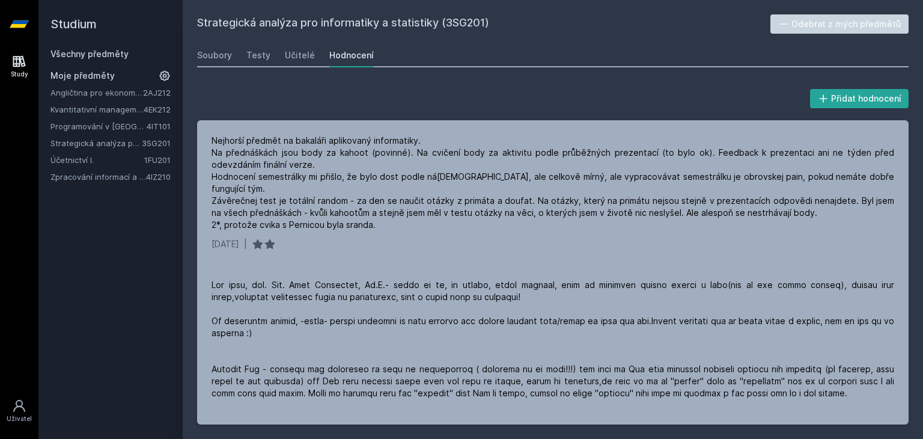
click at [129, 181] on link "Zpracování informací a znalostí" at bounding box center [98, 177] width 96 height 12
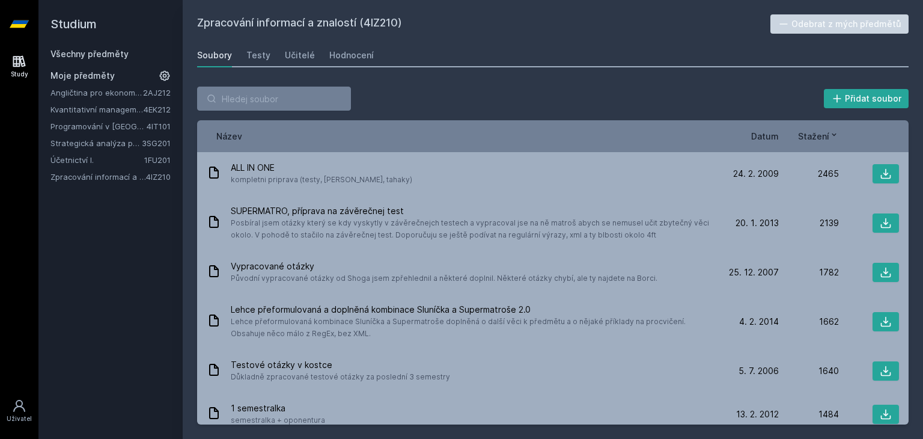
click at [95, 181] on link "Zpracování informací a znalostí" at bounding box center [98, 177] width 96 height 12
click at [337, 52] on div "Hodnocení" at bounding box center [351, 55] width 44 height 12
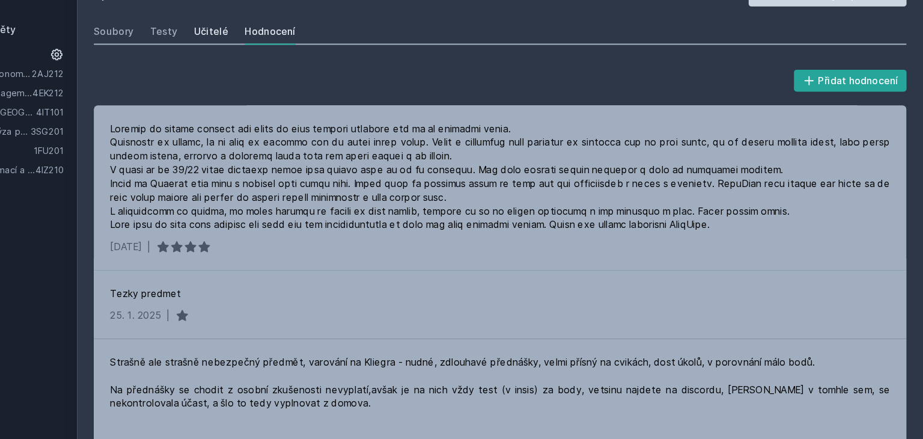
click at [297, 46] on link "Učitelé" at bounding box center [300, 55] width 30 height 24
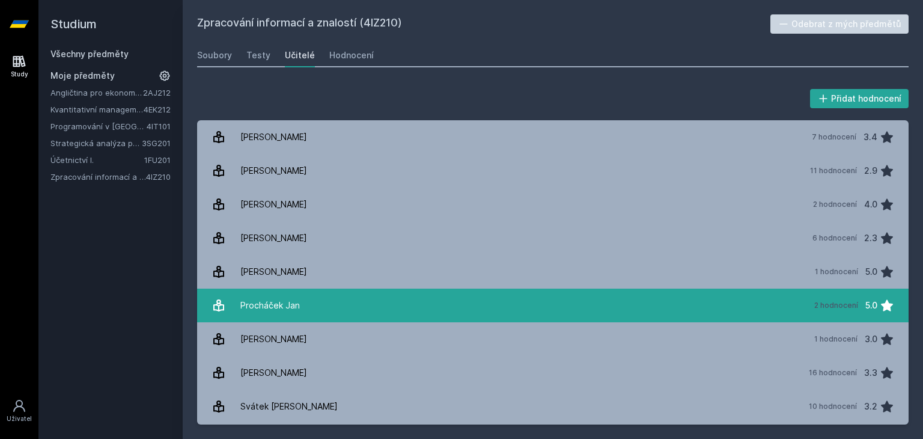
scroll to position [32, 0]
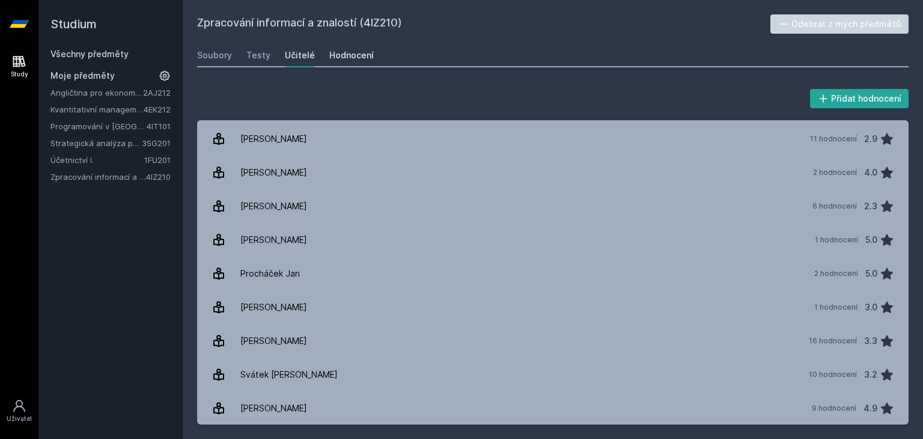
click at [356, 55] on div "Hodnocení" at bounding box center [351, 55] width 44 height 12
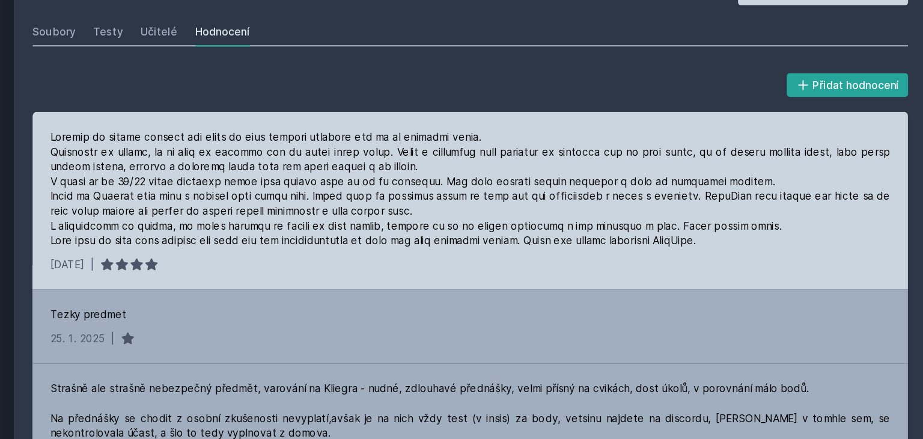
click at [483, 157] on div at bounding box center [553, 183] width 683 height 96
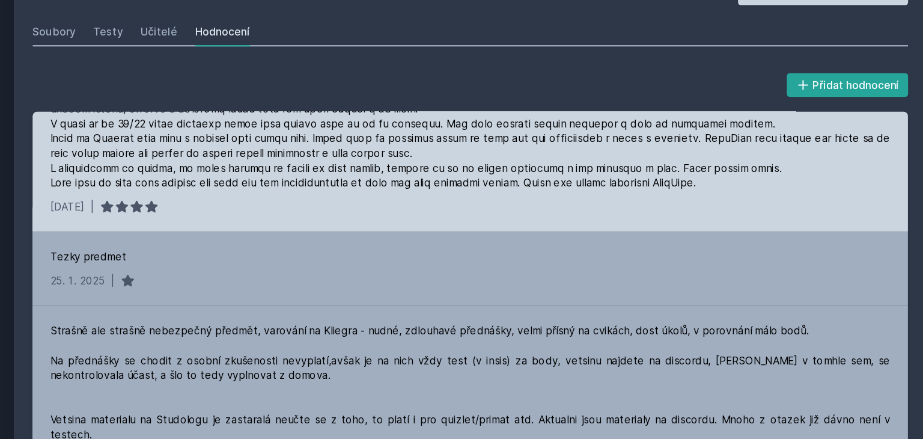
scroll to position [47, 0]
drag, startPoint x: 352, startPoint y: 159, endPoint x: 660, endPoint y: 153, distance: 308.4
click at [660, 152] on div at bounding box center [553, 136] width 683 height 96
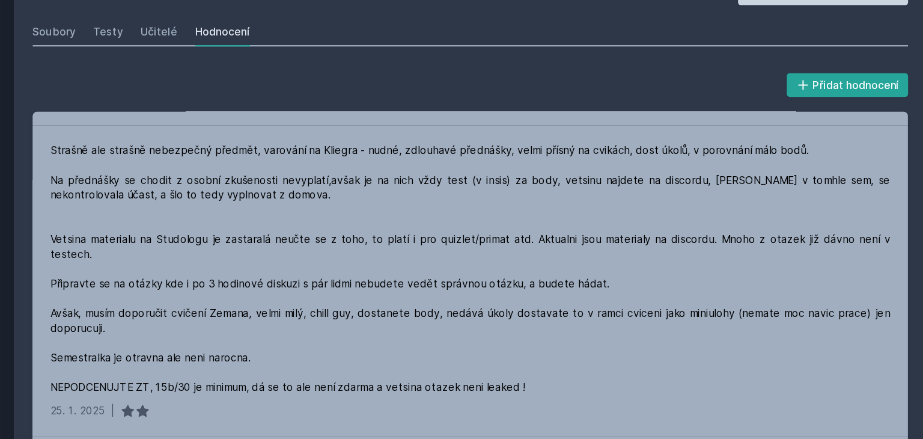
scroll to position [194, 0]
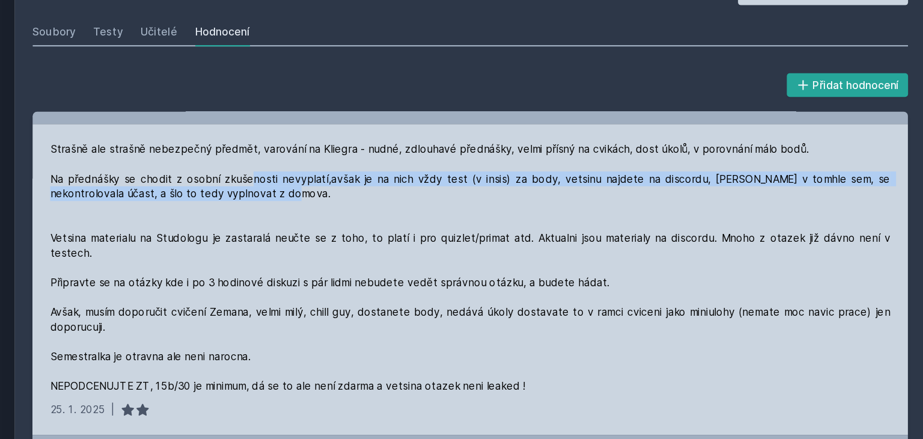
drag, startPoint x: 475, startPoint y: 184, endPoint x: 373, endPoint y: 170, distance: 102.5
click at [373, 169] on div "Strašně ale strašně nebezpečný předmět, varování na Kliegra - nudné, zdlouhavé …" at bounding box center [553, 247] width 683 height 204
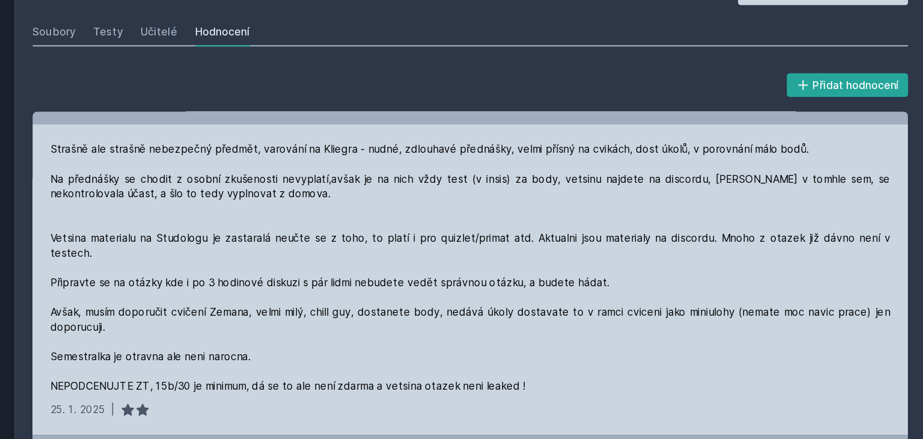
click at [373, 169] on div "Strašně ale strašně nebezpečný předmět, varování na Kliegra - nudné, zdlouhavé …" at bounding box center [553, 247] width 683 height 204
drag, startPoint x: 331, startPoint y: 249, endPoint x: 546, endPoint y: 242, distance: 215.2
click at [545, 242] on div "Strašně ale strašně nebezpečný předmět, varování na Kliegra - nudné, zdlouhavé …" at bounding box center [553, 247] width 683 height 204
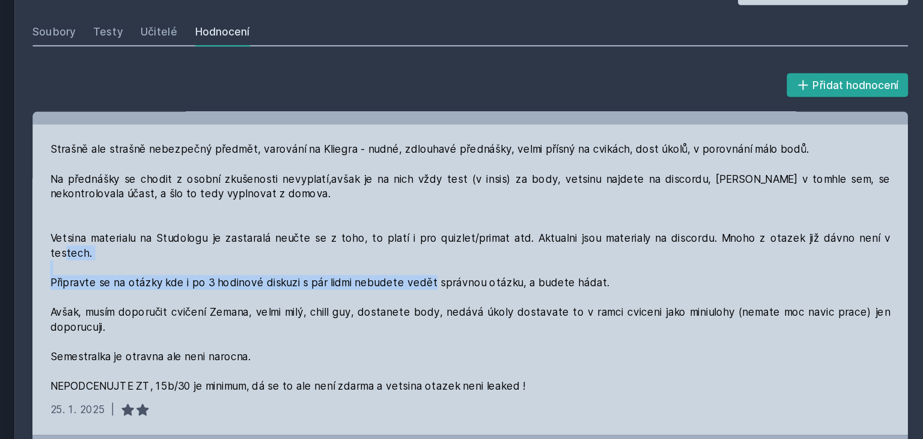
drag, startPoint x: 546, startPoint y: 242, endPoint x: 387, endPoint y: 236, distance: 158.8
click at [386, 235] on div "Strašně ale strašně nebezpečný předmět, varování na Kliegra - nudné, zdlouhavé …" at bounding box center [553, 247] width 683 height 204
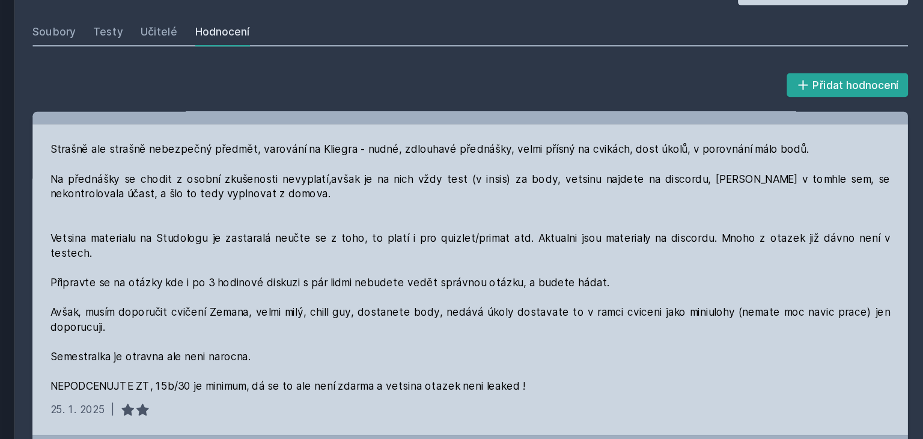
click at [386, 235] on div "Strašně ale strašně nebezpečný předmět, varování na Kliegra - nudné, zdlouhavé …" at bounding box center [553, 247] width 683 height 204
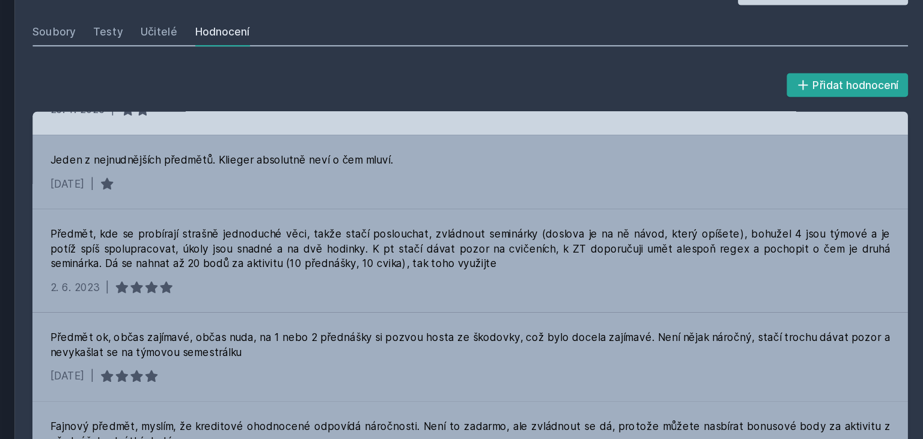
scroll to position [438, 0]
click at [391, 232] on div "Předmět, kde se probírají strašně jednoduché věci, takže stačí poslouchat, zvlá…" at bounding box center [553, 231] width 683 height 36
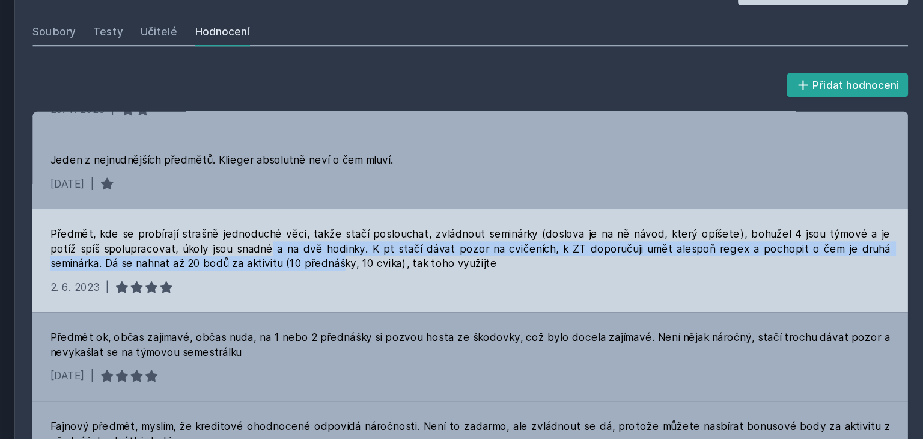
drag, startPoint x: 391, startPoint y: 232, endPoint x: 364, endPoint y: 218, distance: 31.2
click at [363, 218] on div "Předmět, kde se probírají strašně jednoduché věci, takže stačí poslouchat, zvlá…" at bounding box center [553, 231] width 683 height 36
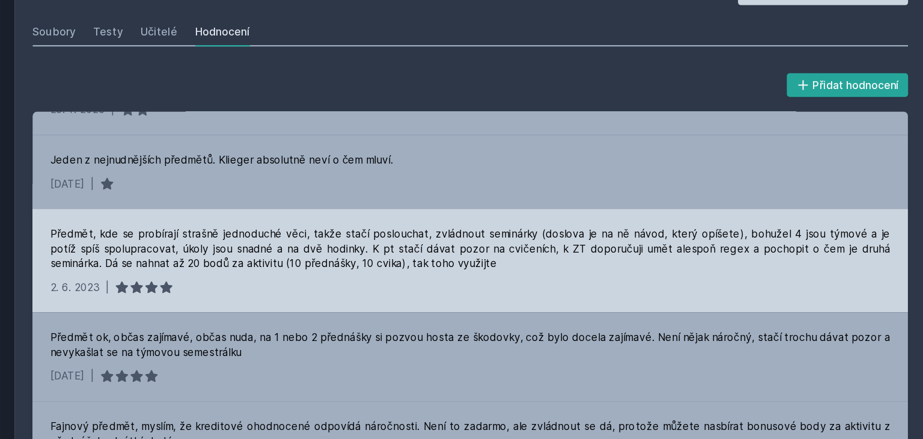
click at [363, 218] on div "Předmět, kde se probírají strašně jednoduché věci, takže stačí poslouchat, zvlá…" at bounding box center [553, 231] width 683 height 36
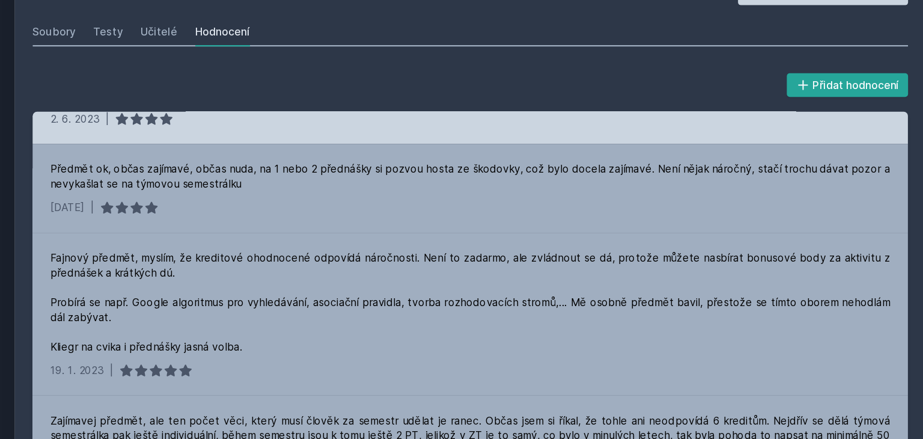
scroll to position [575, 0]
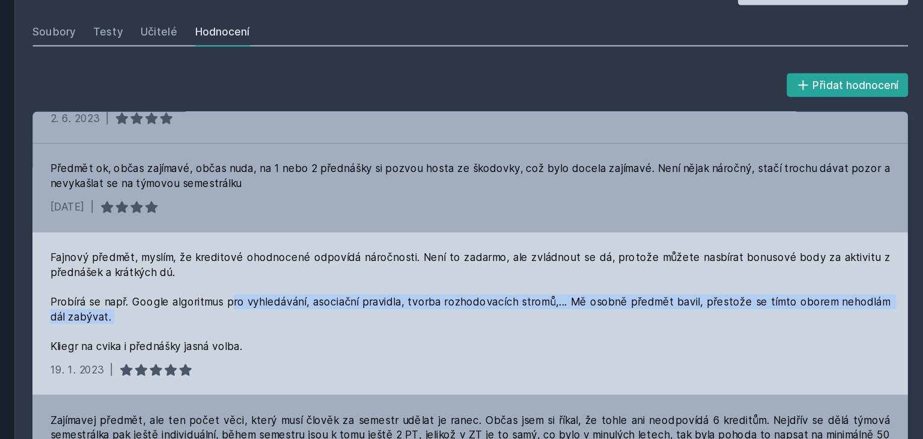
drag, startPoint x: 356, startPoint y: 266, endPoint x: 381, endPoint y: 293, distance: 36.6
click at [380, 292] on div "Fajnový předmět, myslím, že kreditové ohodnocené odpovídá náročnosti. Není to z…" at bounding box center [553, 275] width 683 height 84
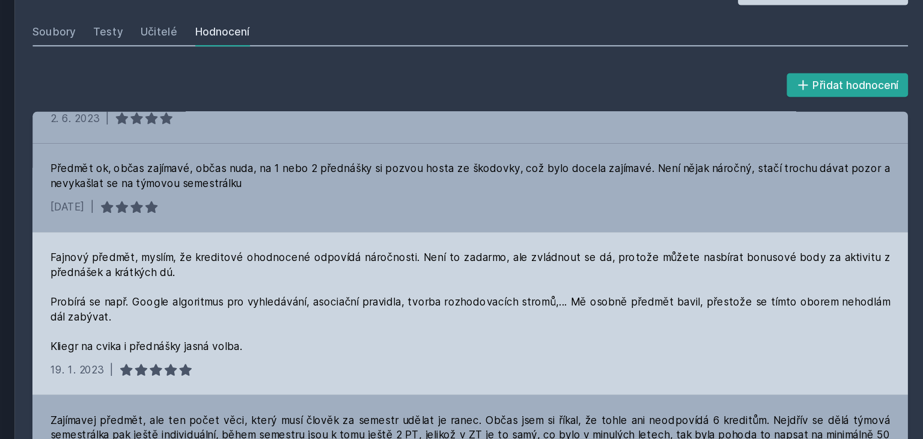
click at [380, 292] on div "Fajnový předmět, myslím, že kreditové ohodnocené odpovídá náročnosti. Není to z…" at bounding box center [553, 275] width 683 height 84
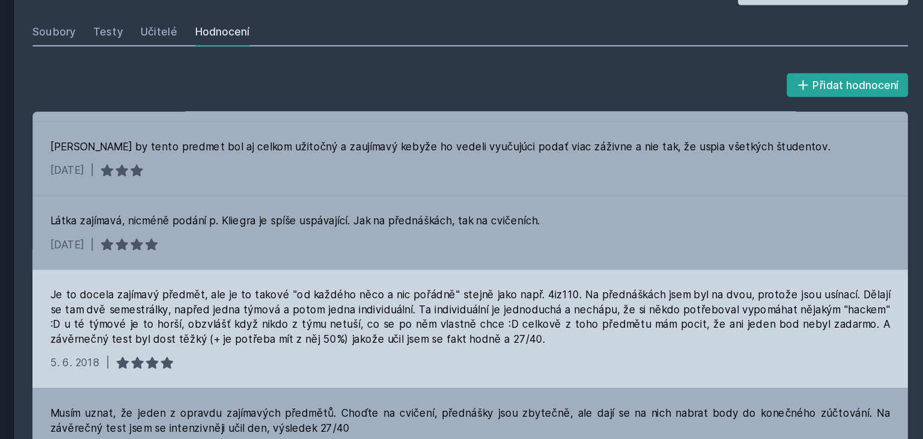
scroll to position [886, 0]
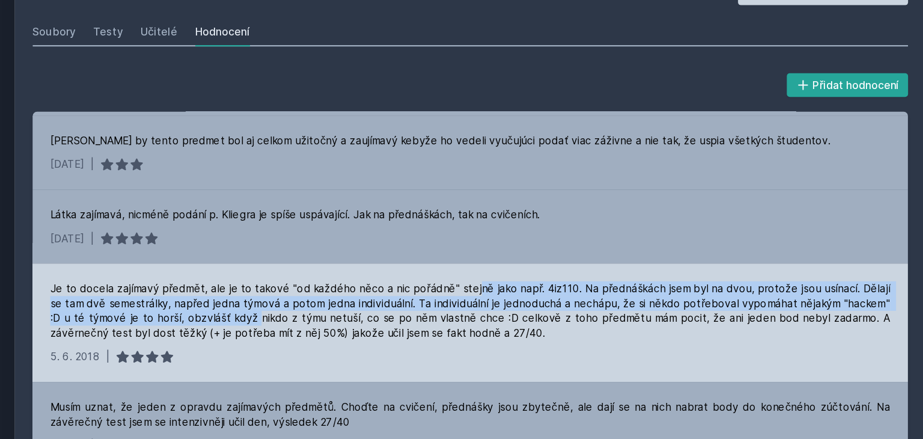
drag, startPoint x: 359, startPoint y: 275, endPoint x: 552, endPoint y: 248, distance: 194.8
click at [551, 258] on div "Je to docela zajímavý předmět, ale je to takové "od každého něco a nic pořádně"…" at bounding box center [553, 282] width 683 height 48
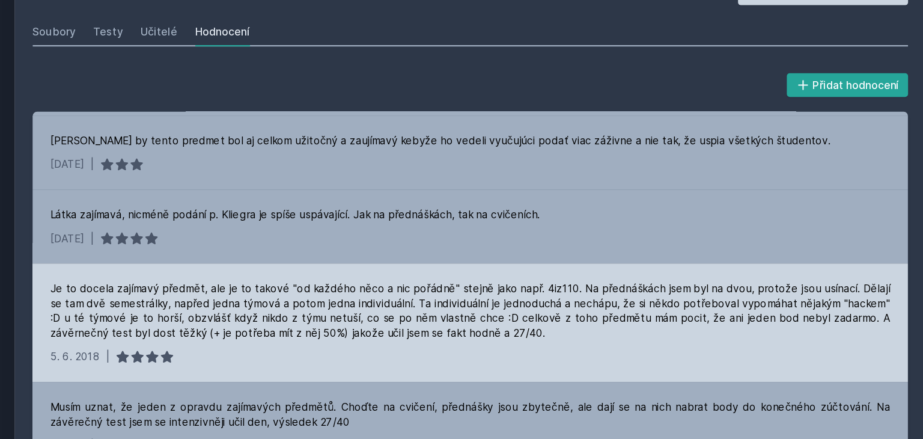
click at [551, 258] on div "Je to docela zajímavý předmět, ale je to takové "od každého něco a nic pořádně"…" at bounding box center [553, 282] width 683 height 48
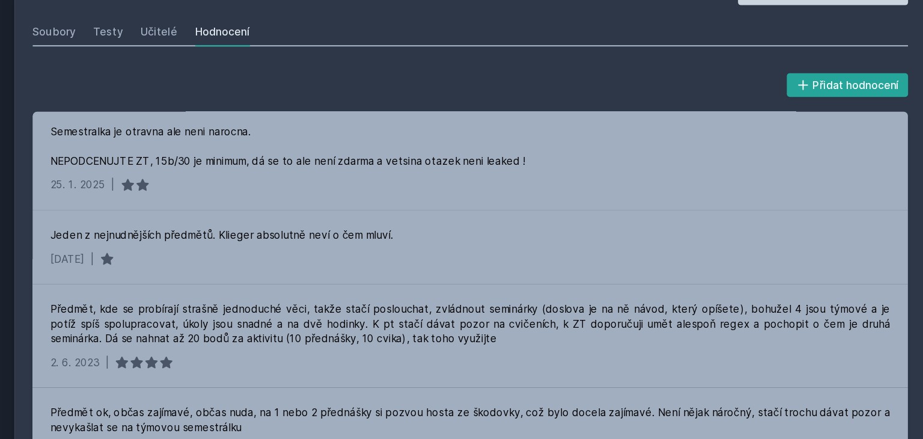
scroll to position [0, 0]
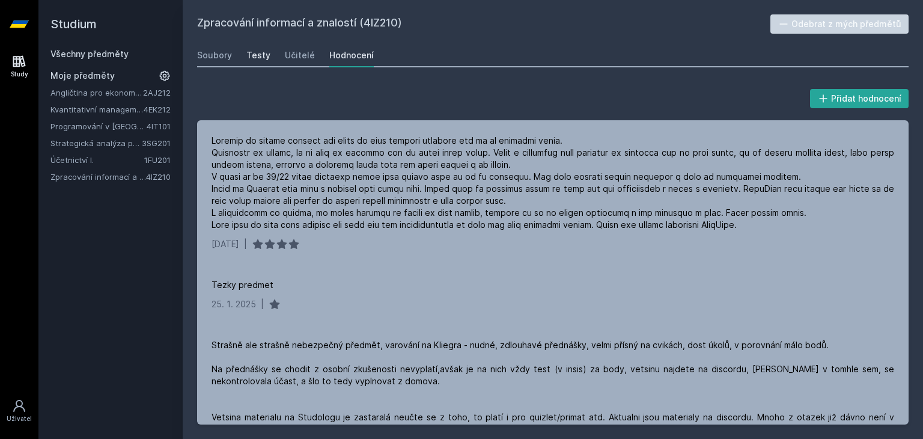
click at [256, 50] on div "Testy" at bounding box center [258, 55] width 24 height 12
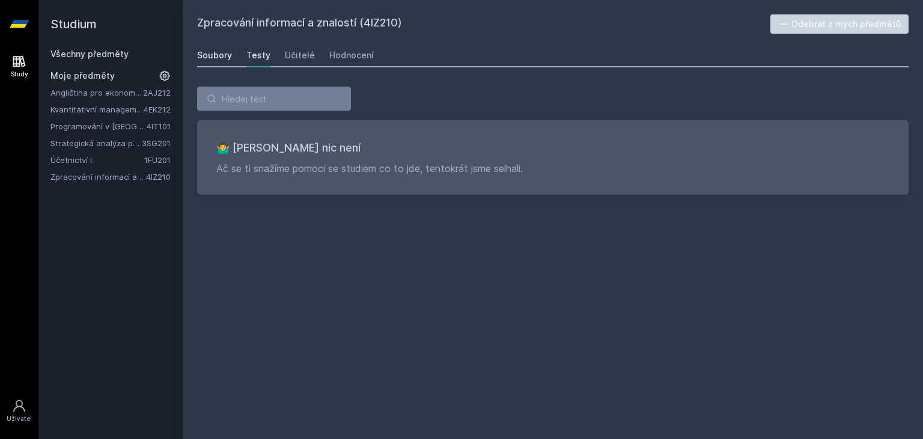
click at [222, 54] on div "Soubory" at bounding box center [214, 55] width 35 height 12
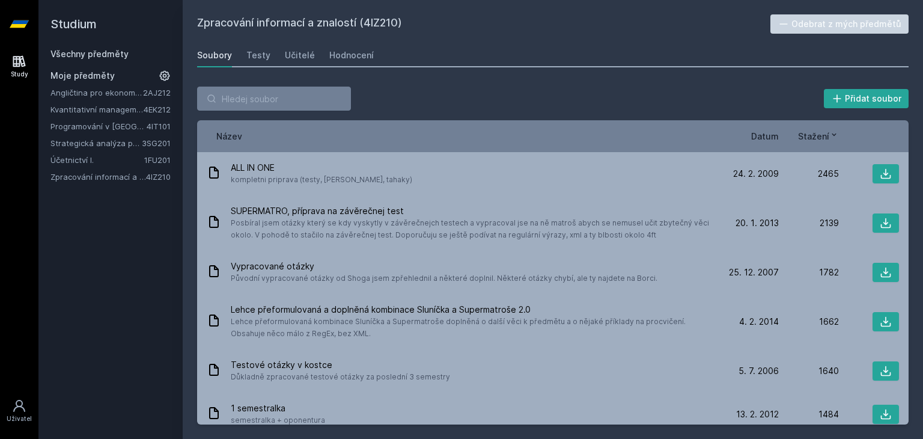
click at [816, 141] on span "Stažení" at bounding box center [813, 136] width 31 height 13
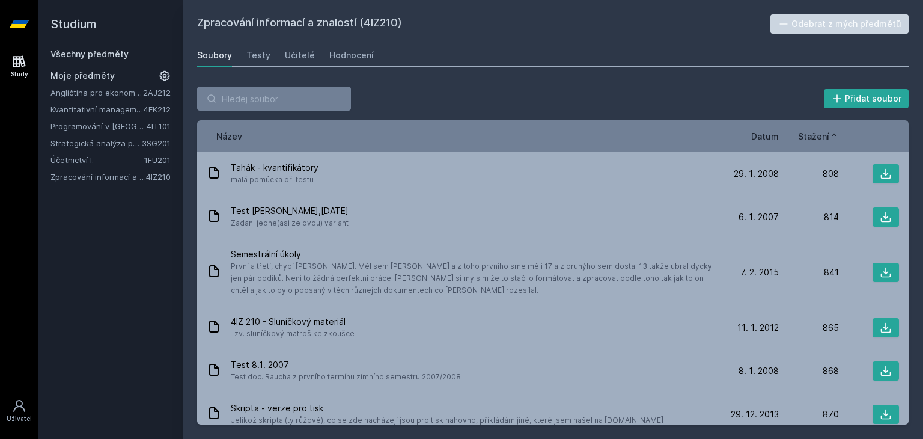
click at [816, 141] on span "Stažení" at bounding box center [813, 136] width 31 height 13
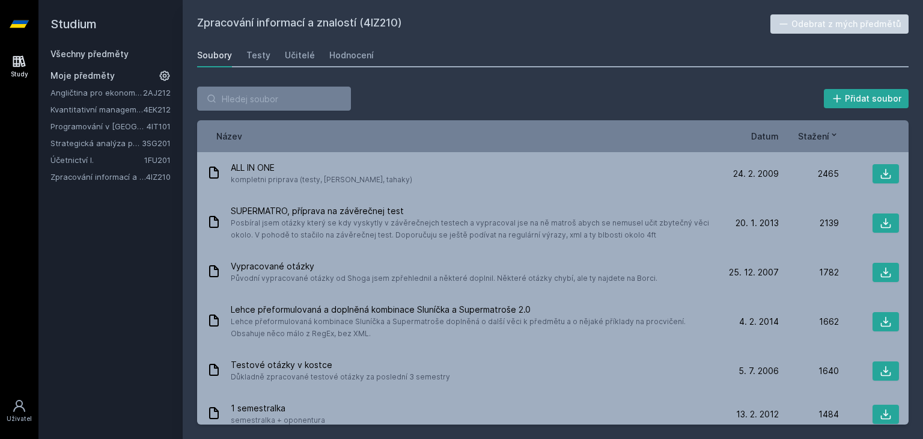
click at [760, 131] on span "Datum" at bounding box center [765, 136] width 28 height 13
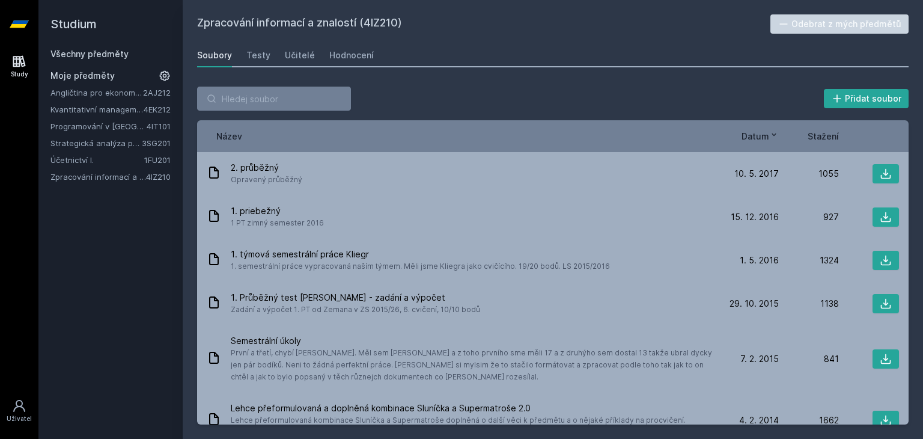
click at [760, 131] on span "Datum" at bounding box center [756, 136] width 28 height 13
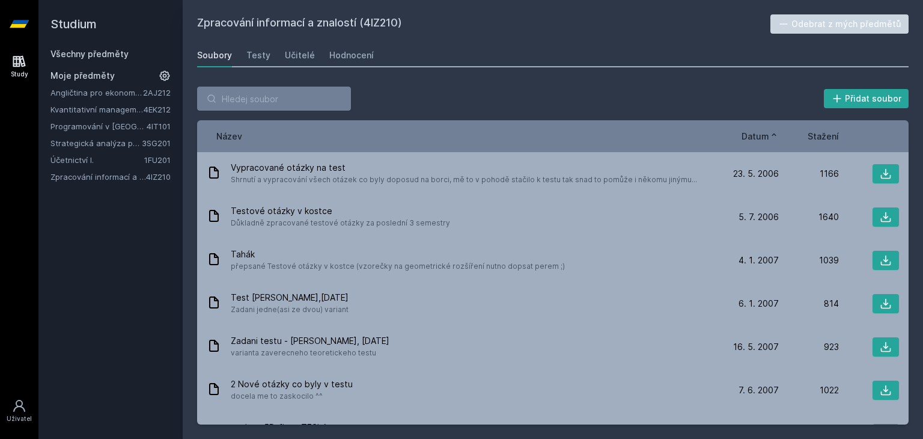
click at [760, 131] on span "Datum" at bounding box center [756, 136] width 28 height 13
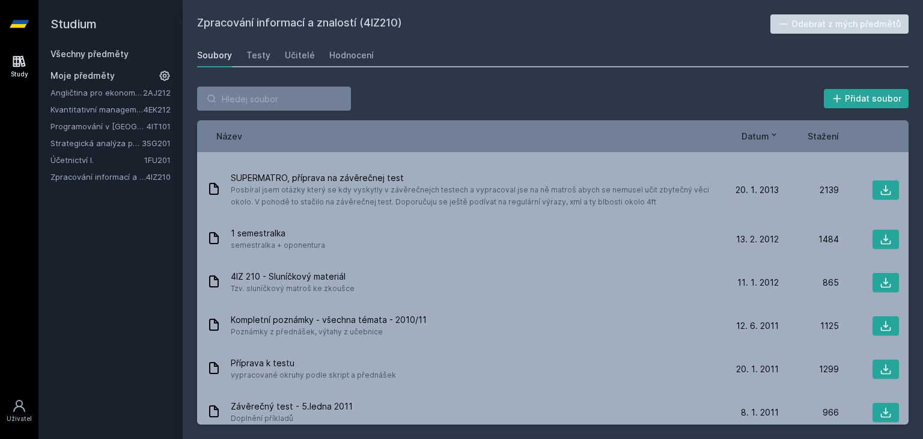
scroll to position [438, 0]
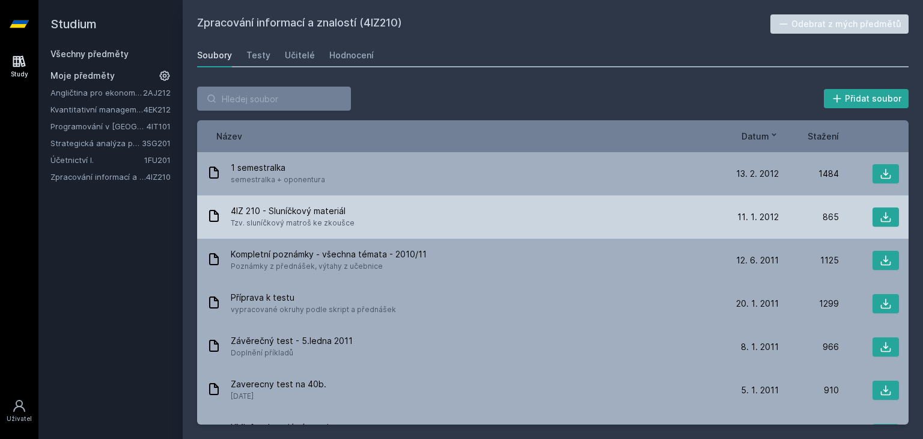
drag, startPoint x: 680, startPoint y: 218, endPoint x: 669, endPoint y: 213, distance: 11.8
click at [669, 213] on div "4IZ 210 - Sluníčkový materiál Tzv. sluníčkový matroš ke zkoušce" at bounding box center [463, 217] width 512 height 24
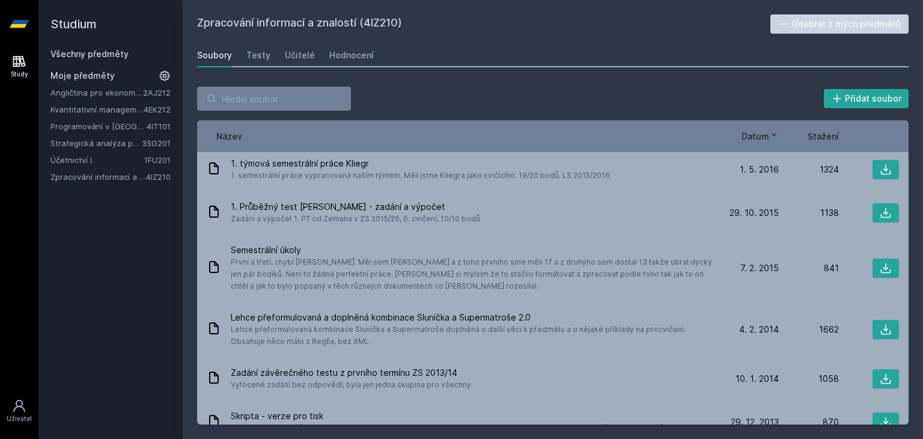
scroll to position [0, 0]
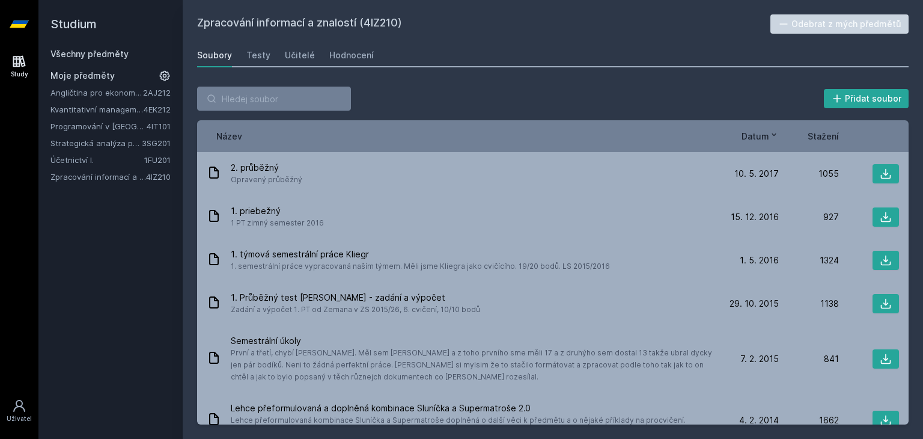
click at [129, 162] on link "Účetnictví I." at bounding box center [97, 160] width 94 height 12
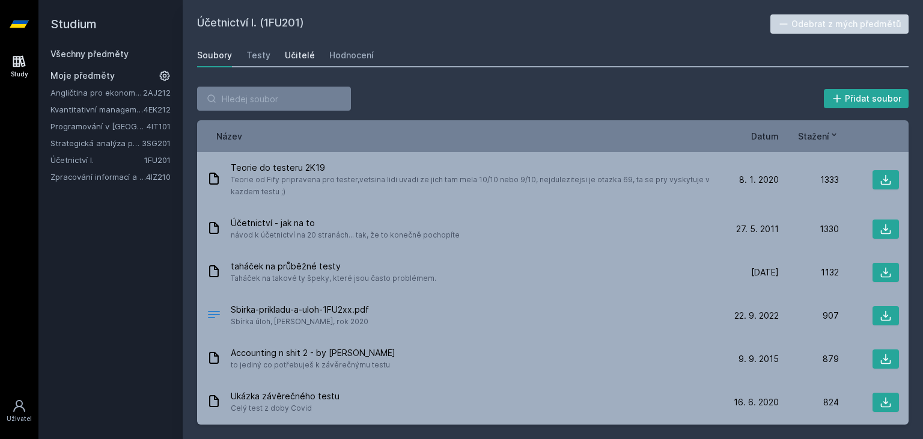
click at [285, 49] on div "Učitelé" at bounding box center [300, 55] width 30 height 12
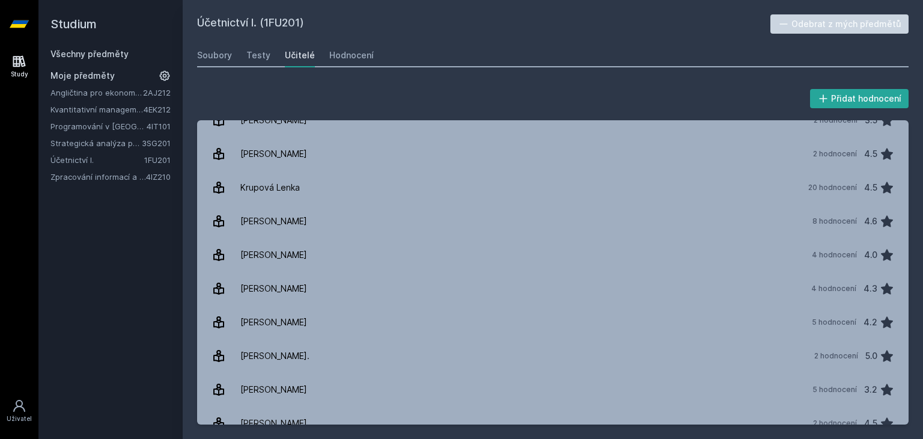
scroll to position [658, 0]
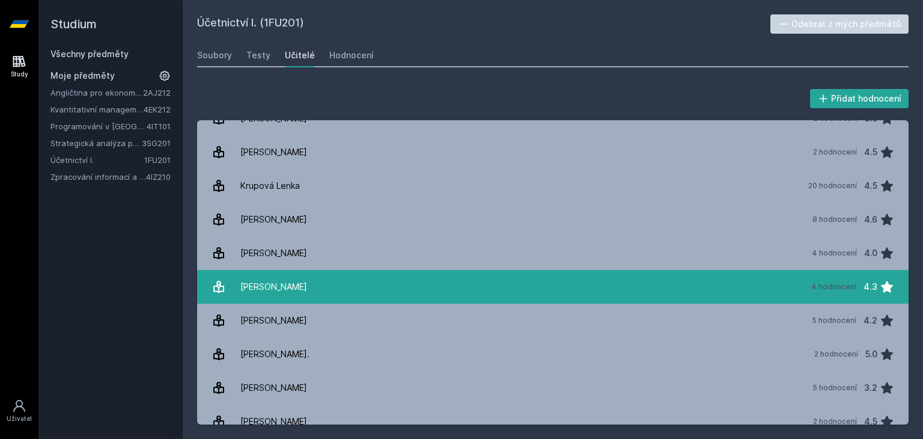
click at [392, 291] on link "[PERSON_NAME] 4 hodnocení 4.3" at bounding box center [553, 287] width 712 height 34
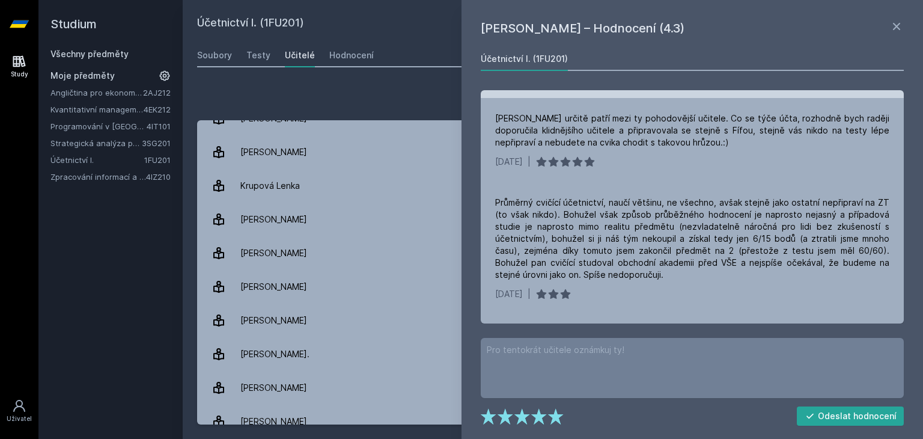
scroll to position [219, 0]
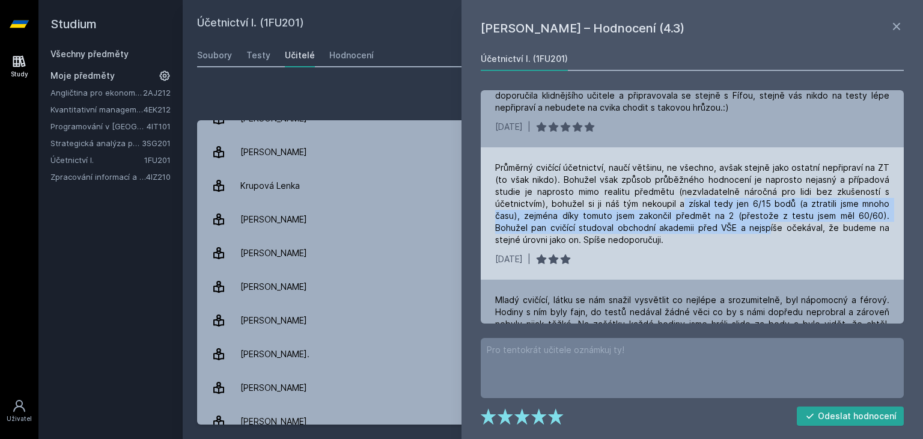
drag, startPoint x: 673, startPoint y: 207, endPoint x: 705, endPoint y: 225, distance: 36.9
click at [705, 225] on div "Průměrný cvičící účetnictví, naučí většinu, ne všechno, avšak stejně jako ostat…" at bounding box center [692, 204] width 394 height 84
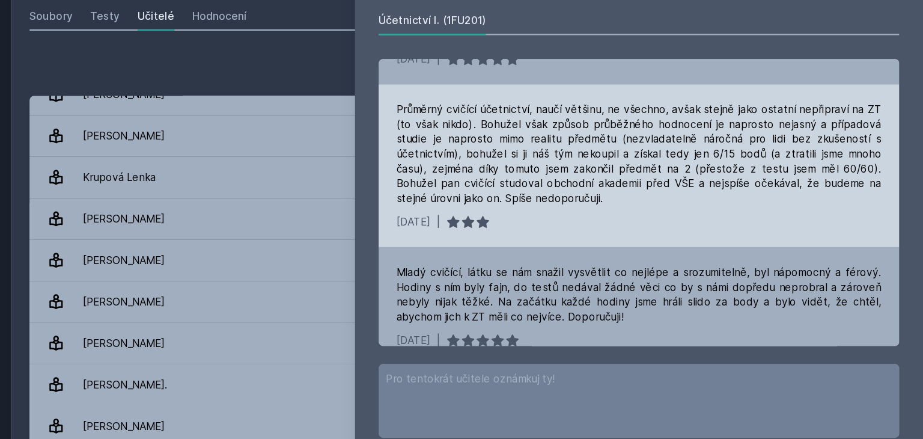
scroll to position [270, 0]
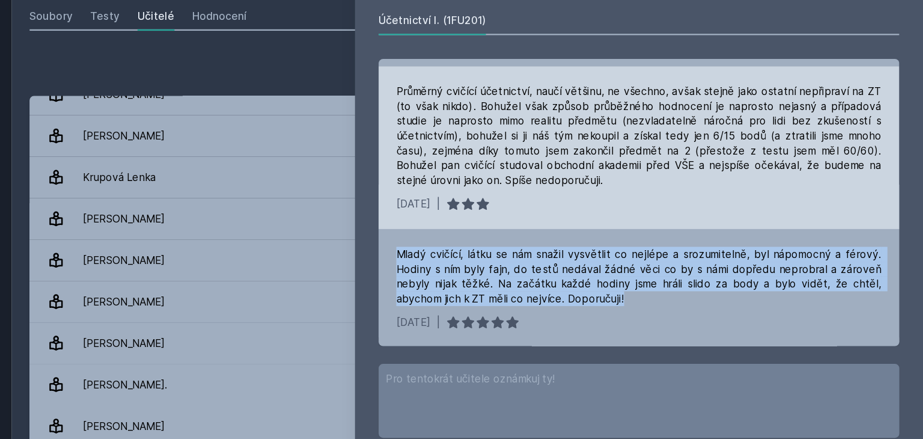
drag, startPoint x: 720, startPoint y: 284, endPoint x: 731, endPoint y: 208, distance: 76.5
click at [731, 208] on div "[DATE] | [PERSON_NAME] určitě patří mezi ty pohodovější učitele. Co se týče účt…" at bounding box center [692, 206] width 423 height 233
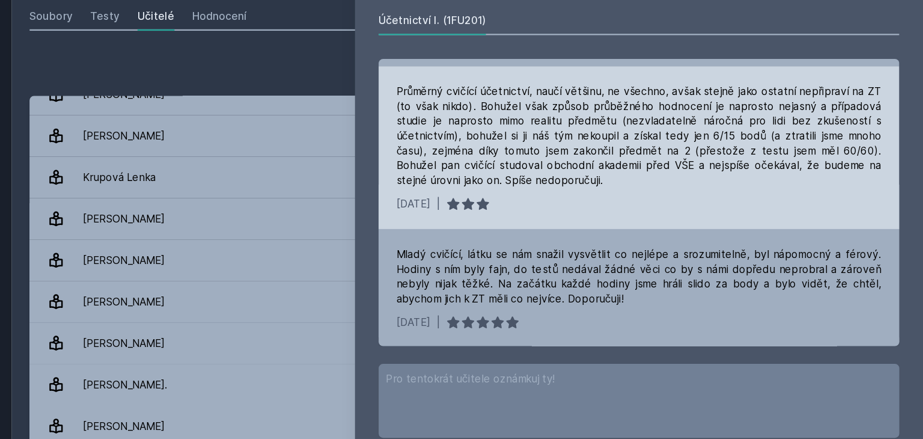
click at [731, 208] on div "[DATE] |" at bounding box center [692, 208] width 394 height 12
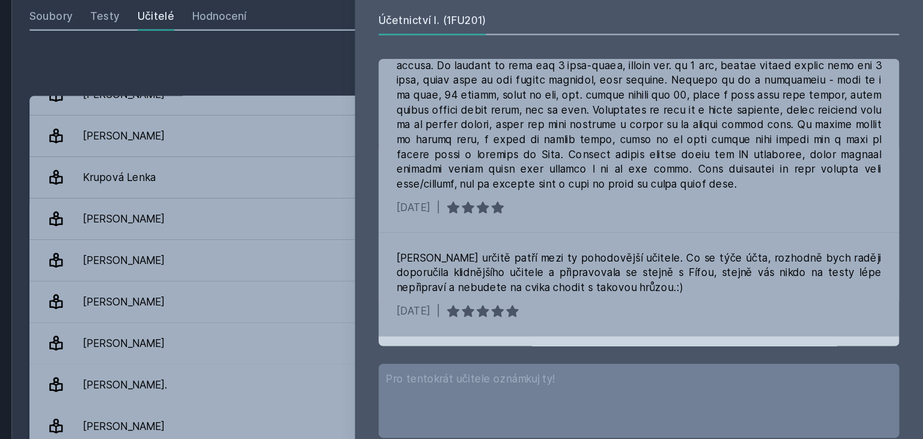
scroll to position [0, 0]
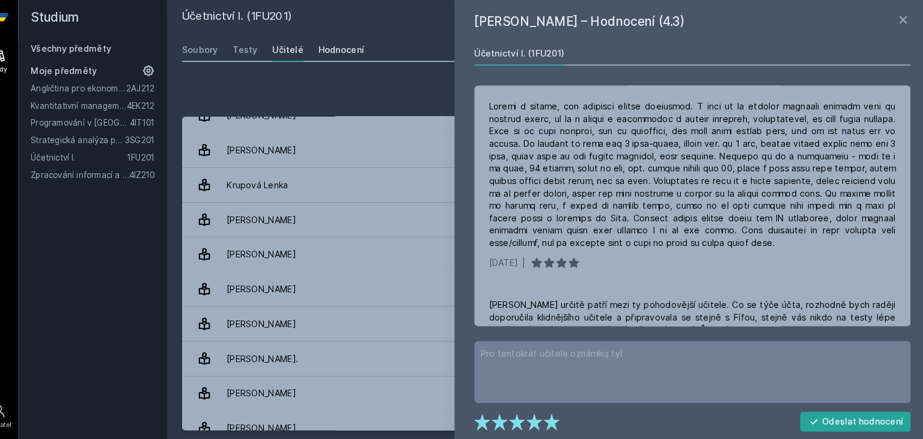
click at [329, 58] on div "Hodnocení" at bounding box center [351, 55] width 44 height 12
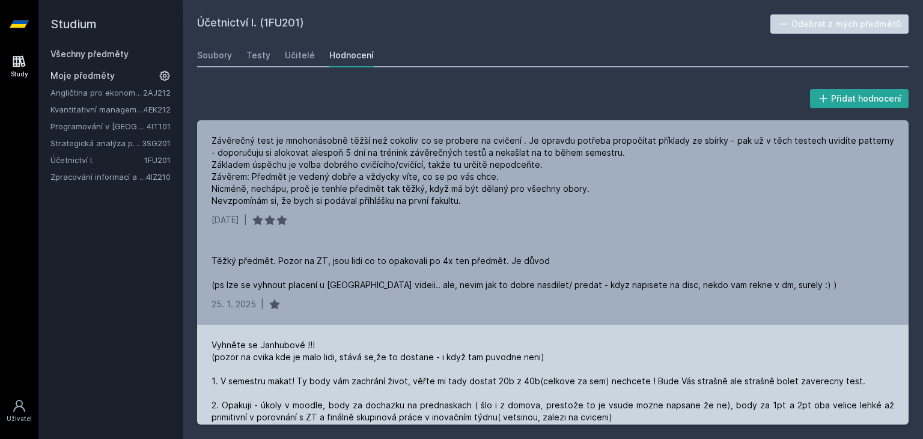
click at [450, 397] on div "Vyhněte se Janhubové !!! (pozor na cvika kde je malo lidi, stává se,že to dosta…" at bounding box center [553, 441] width 683 height 204
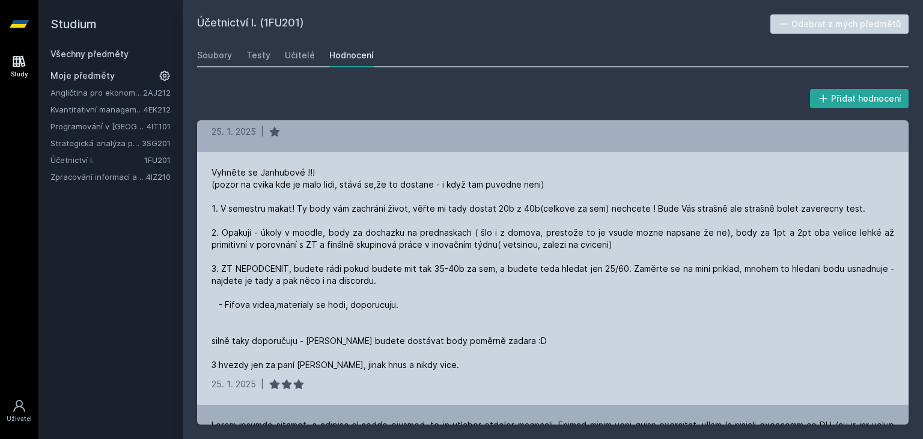
scroll to position [178, 0]
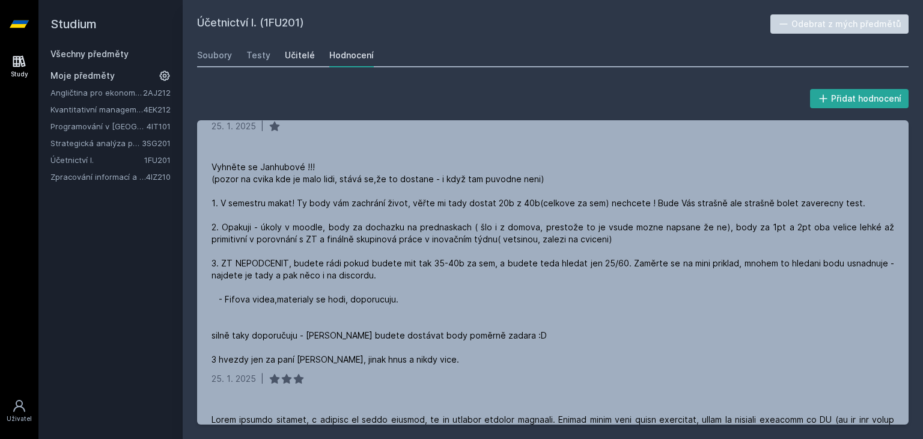
click at [290, 51] on div "Učitelé" at bounding box center [300, 55] width 30 height 12
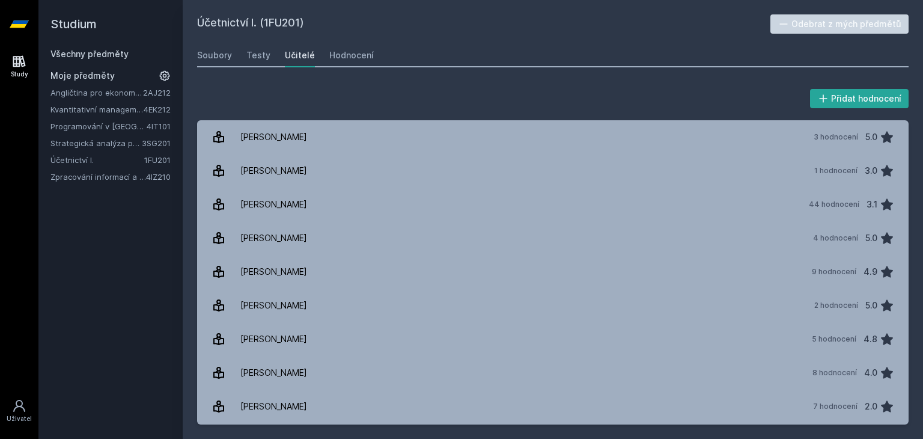
click at [109, 50] on link "Všechny předměty" at bounding box center [89, 54] width 78 height 10
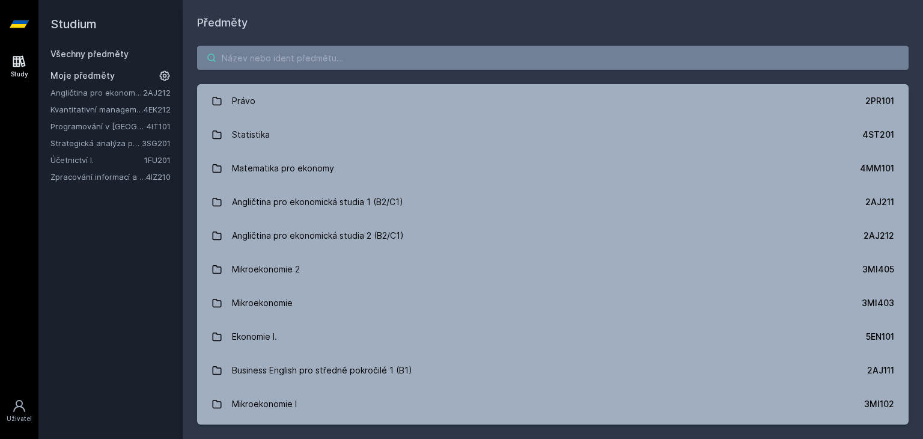
click at [303, 50] on input "search" at bounding box center [553, 58] width 712 height 24
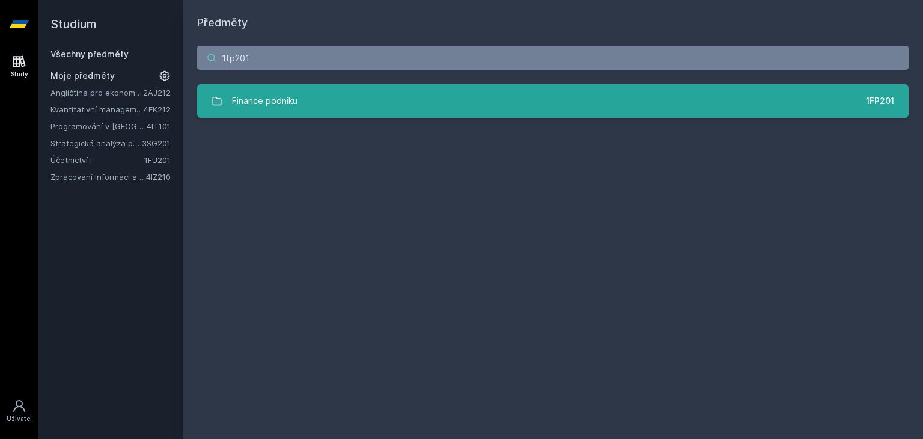
type input "1fp201"
click at [480, 113] on link "Finance podniku 1FP201" at bounding box center [553, 101] width 712 height 34
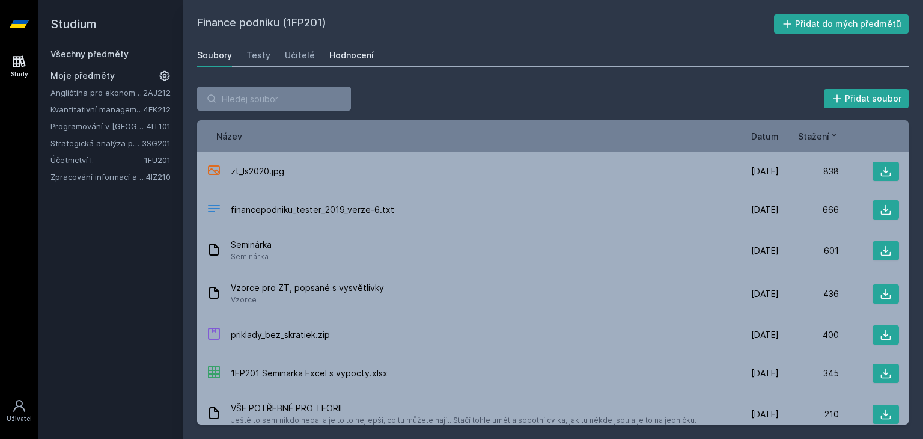
click at [336, 49] on link "Hodnocení" at bounding box center [351, 55] width 44 height 24
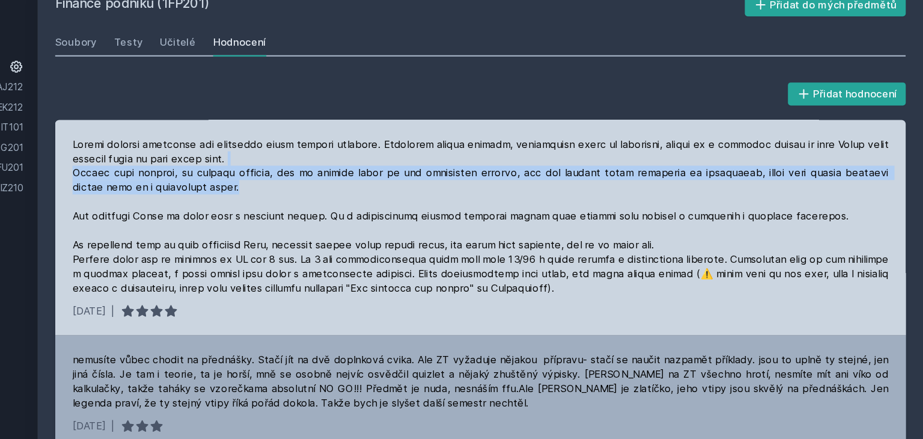
drag, startPoint x: 361, startPoint y: 175, endPoint x: 389, endPoint y: 149, distance: 38.7
click at [389, 149] on div at bounding box center [553, 201] width 683 height 132
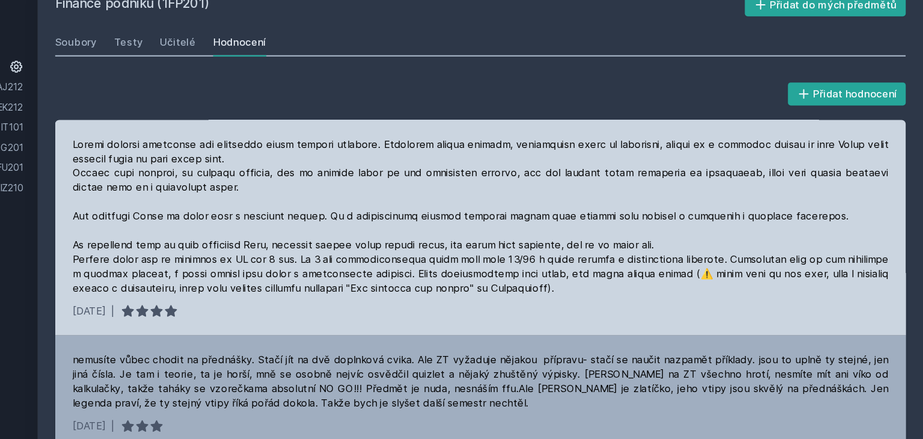
click at [389, 149] on div at bounding box center [553, 201] width 683 height 132
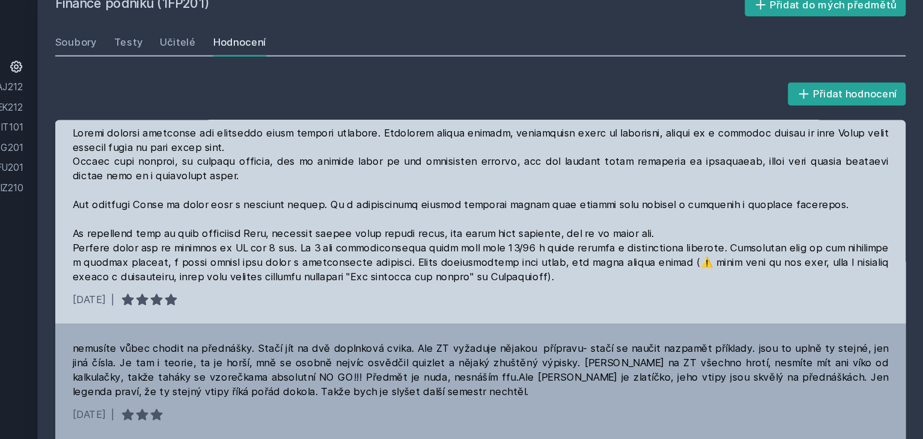
scroll to position [10, 0]
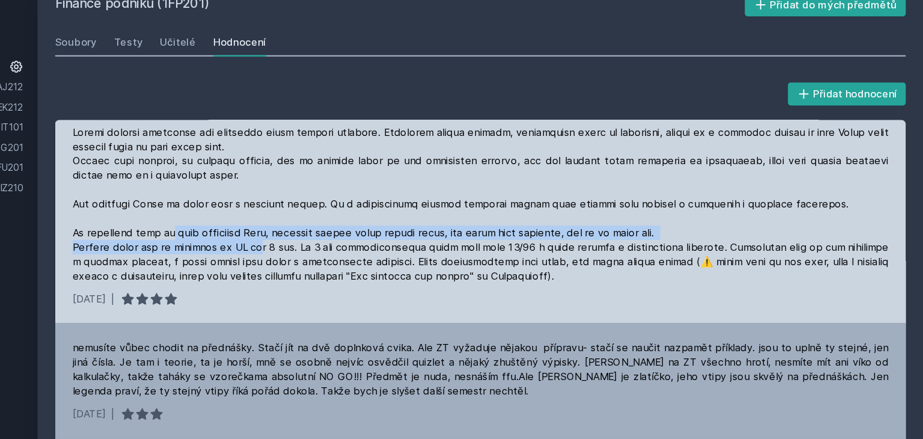
drag, startPoint x: 297, startPoint y: 214, endPoint x: 368, endPoint y: 227, distance: 72.7
click at [368, 227] on div at bounding box center [553, 190] width 683 height 132
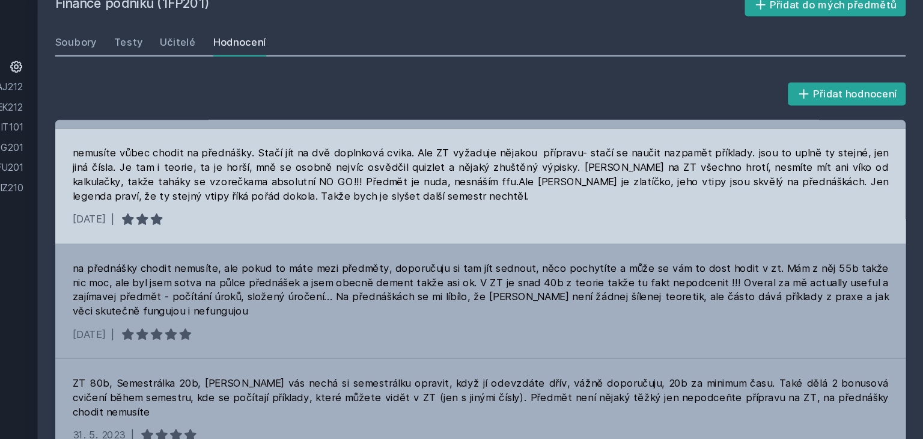
scroll to position [189, 0]
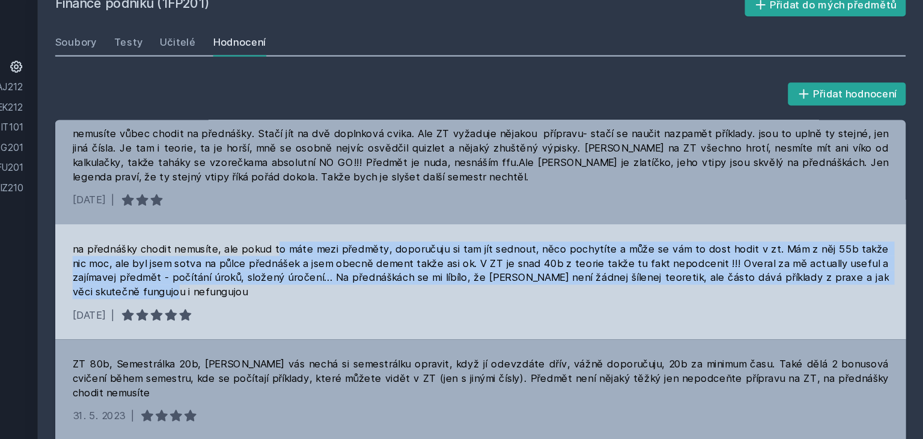
drag, startPoint x: 380, startPoint y: 227, endPoint x: 269, endPoint y: 270, distance: 119.3
click at [269, 270] on div "na přednášky chodit nemusíte, ale pokud to máte mezi předměty, doporučuju si ta…" at bounding box center [553, 255] width 712 height 96
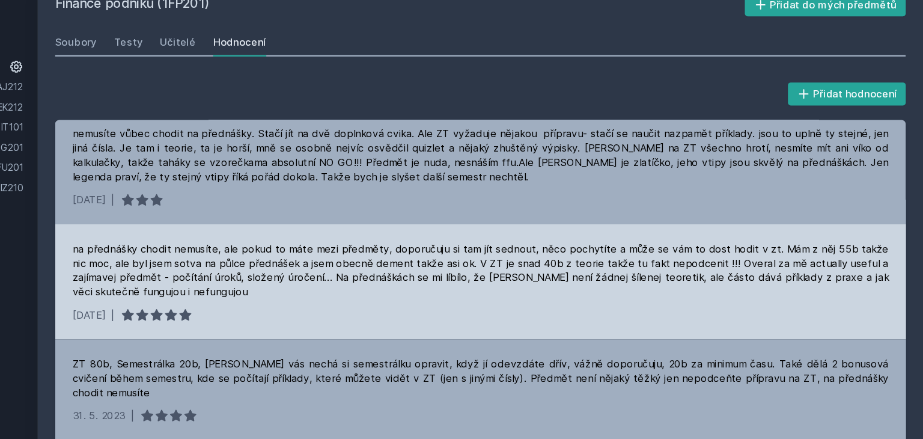
click at [269, 270] on div "na přednášky chodit nemusíte, ale pokud to máte mezi předměty, doporučuju si ta…" at bounding box center [553, 255] width 712 height 96
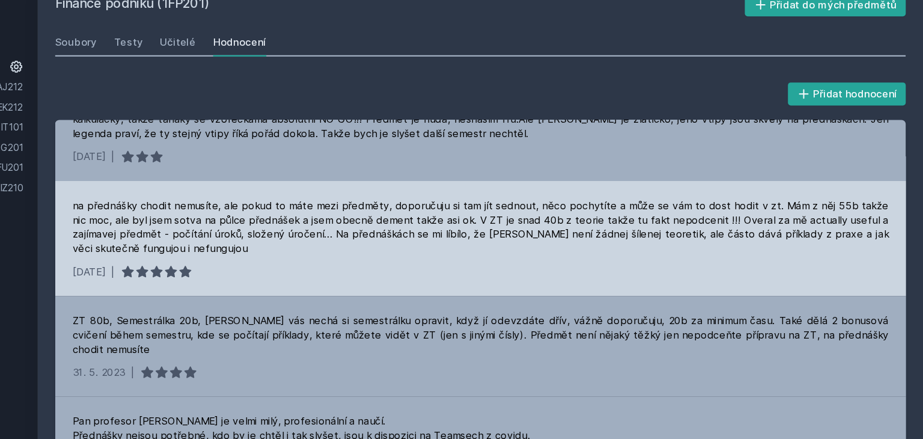
scroll to position [263, 0]
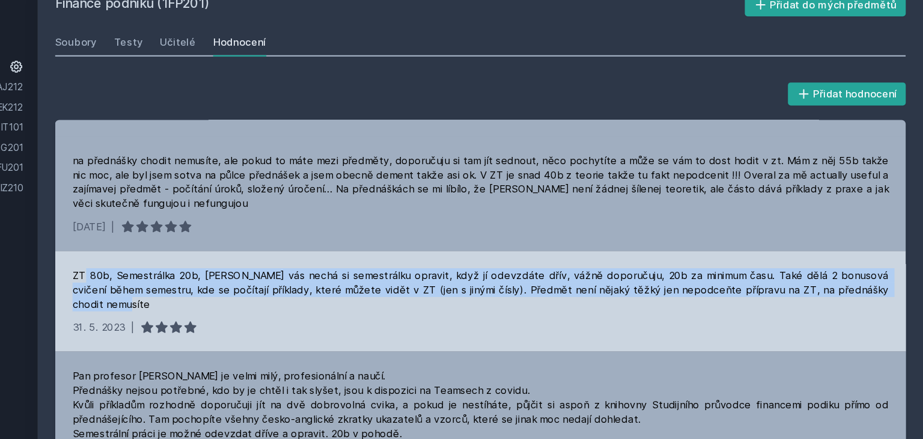
drag, startPoint x: 269, startPoint y: 270, endPoint x: 221, endPoint y: 250, distance: 52.6
click at [221, 250] on div "ZT 80b, Semestrálka 20b, [PERSON_NAME] vás nechá si semestrálku opravit, když j…" at bounding box center [553, 262] width 683 height 36
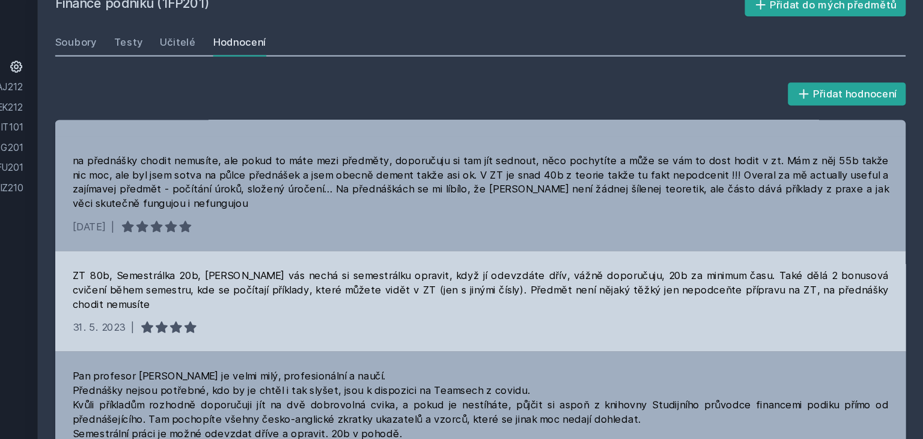
click at [221, 250] on div "ZT 80b, Semestrálka 20b, [PERSON_NAME] vás nechá si semestrálku opravit, když j…" at bounding box center [553, 262] width 683 height 36
drag, startPoint x: 221, startPoint y: 250, endPoint x: 306, endPoint y: 291, distance: 94.6
click at [306, 290] on div "ZT 80b, Semestrálka 20b, [PERSON_NAME] vás nechá si semestrálku opravit, když j…" at bounding box center [553, 272] width 712 height 84
click at [306, 290] on icon at bounding box center [310, 293] width 12 height 12
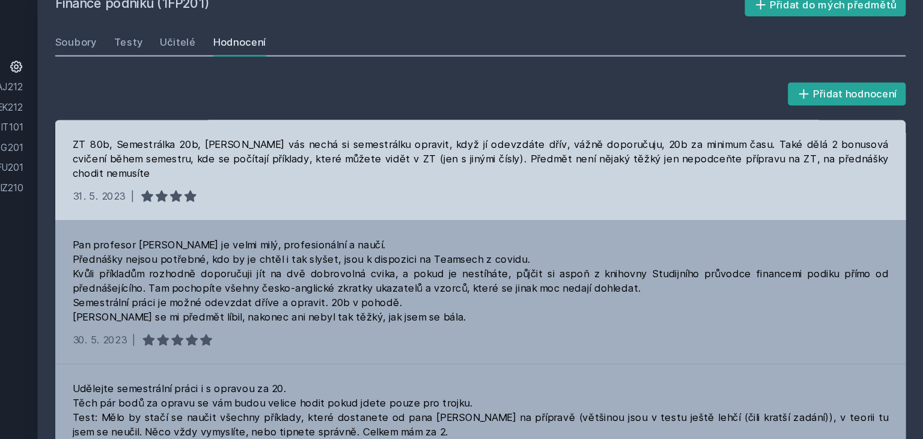
scroll to position [372, 0]
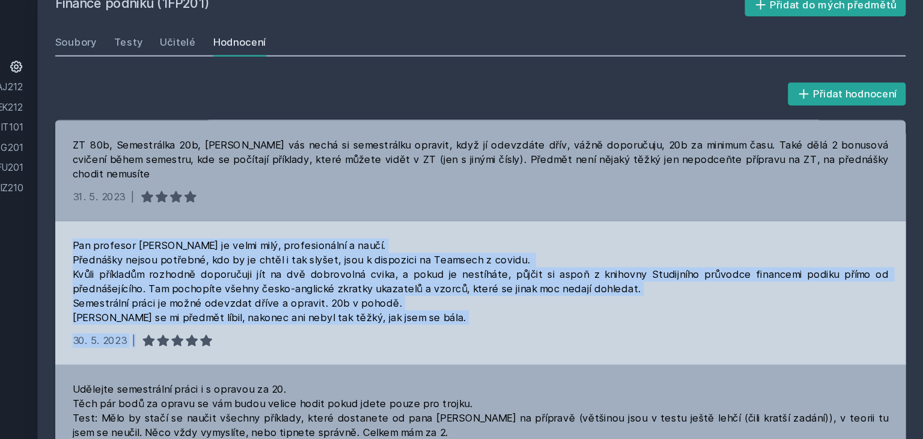
drag, startPoint x: 413, startPoint y: 298, endPoint x: 209, endPoint y: 225, distance: 217.1
click at [209, 225] on div "Pan profesor [PERSON_NAME] je velmi milý, profesionální a naučí. Přednášky nejs…" at bounding box center [553, 265] width 712 height 120
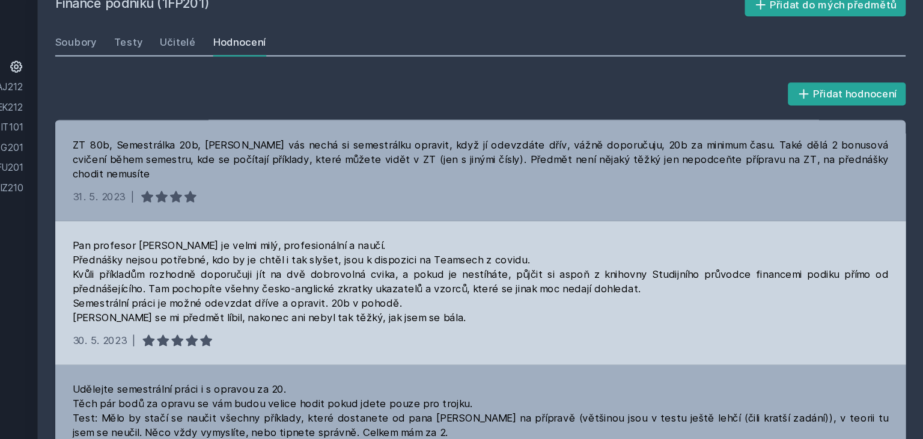
click at [209, 225] on div "Pan profesor [PERSON_NAME] je velmi milý, profesionální a naučí. Přednášky nejs…" at bounding box center [553, 265] width 712 height 120
drag, startPoint x: 209, startPoint y: 225, endPoint x: 343, endPoint y: 313, distance: 160.5
click at [343, 313] on div "Pan profesor [PERSON_NAME] je velmi milý, profesionální a naučí. Přednášky nejs…" at bounding box center [553, 265] width 712 height 120
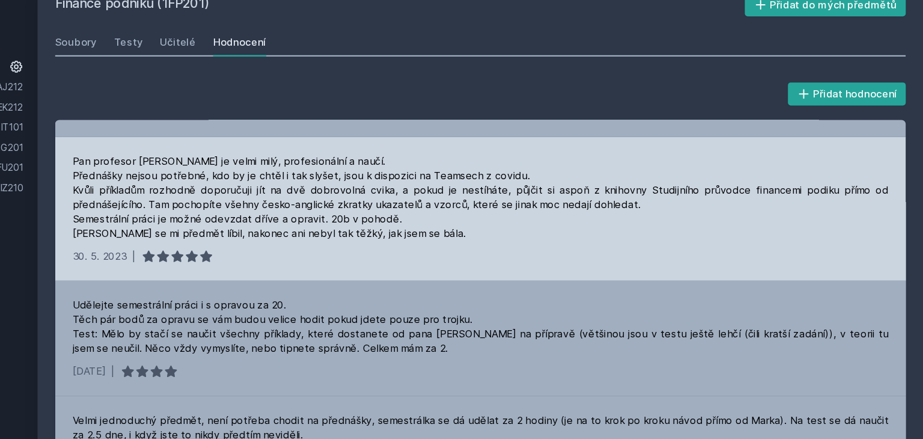
scroll to position [442, 0]
click at [343, 313] on div "Udělejte semestrální práci i s opravou za 20. Těch pár bodů za opravu se vám bu…" at bounding box center [553, 294] width 683 height 48
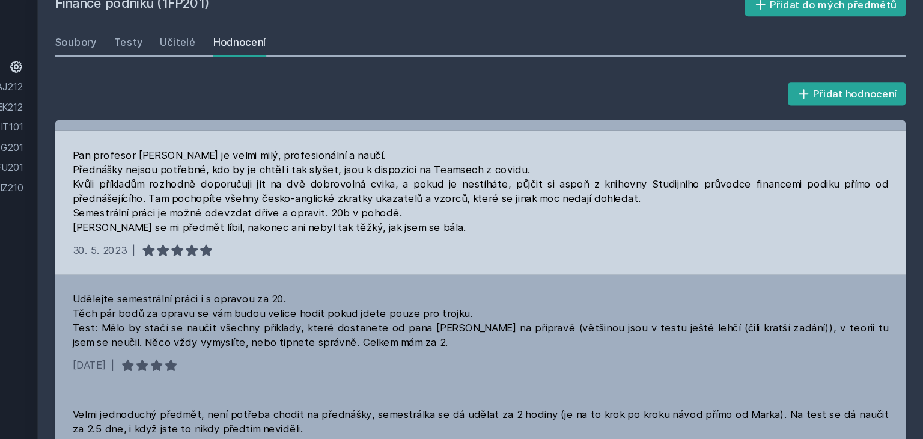
scroll to position [459, 0]
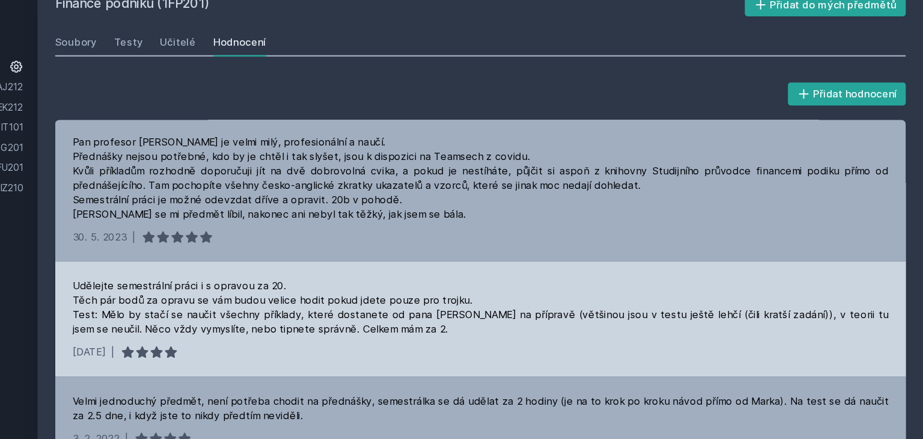
click at [468, 294] on div "Udělejte semestrální práci i s opravou za 20. Těch pár bodů za opravu se vám bu…" at bounding box center [553, 277] width 683 height 48
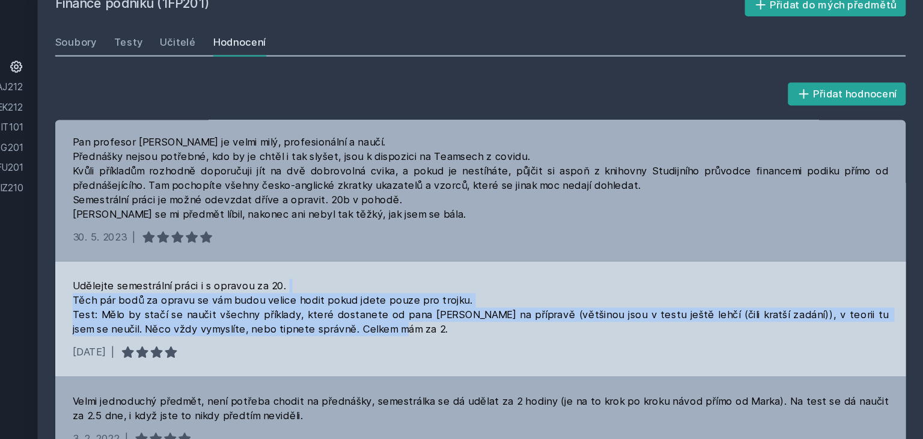
drag, startPoint x: 460, startPoint y: 297, endPoint x: 560, endPoint y: 263, distance: 104.9
click at [560, 262] on div "Udělejte semestrální práci i s opravou za 20. Těch pár bodů za opravu se vám bu…" at bounding box center [553, 277] width 683 height 48
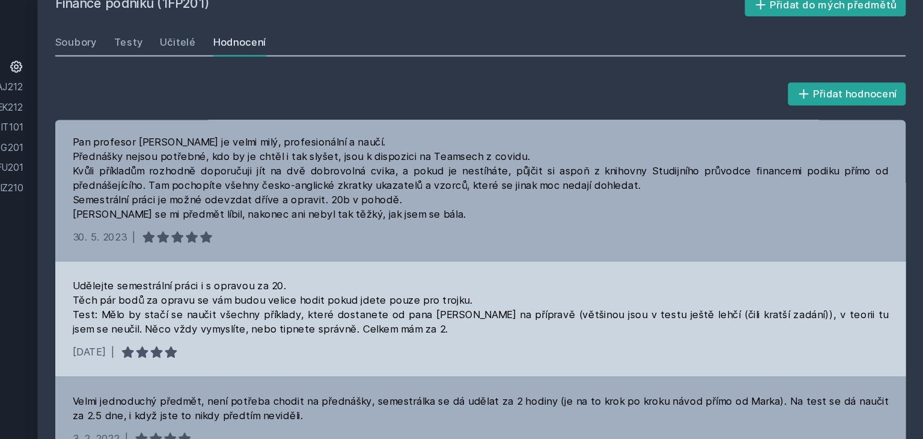
click at [560, 262] on div "Udělejte semestrální práci i s opravou za 20. Těch pár bodů za opravu se vám bu…" at bounding box center [553, 277] width 683 height 48
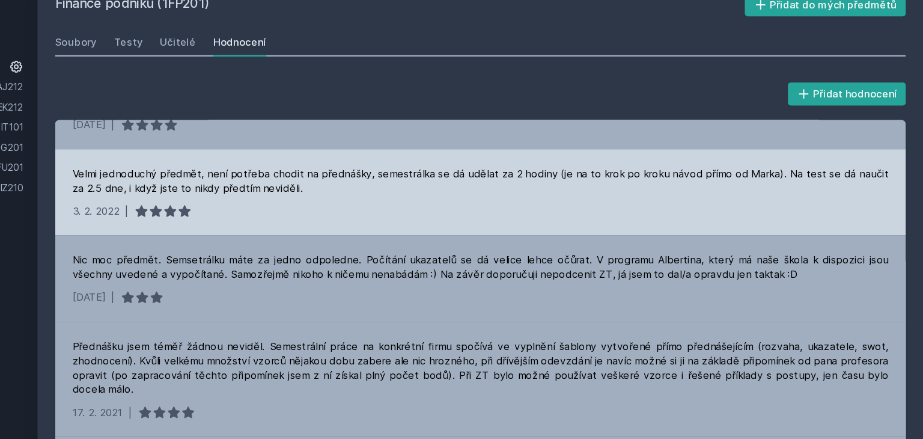
scroll to position [649, 0]
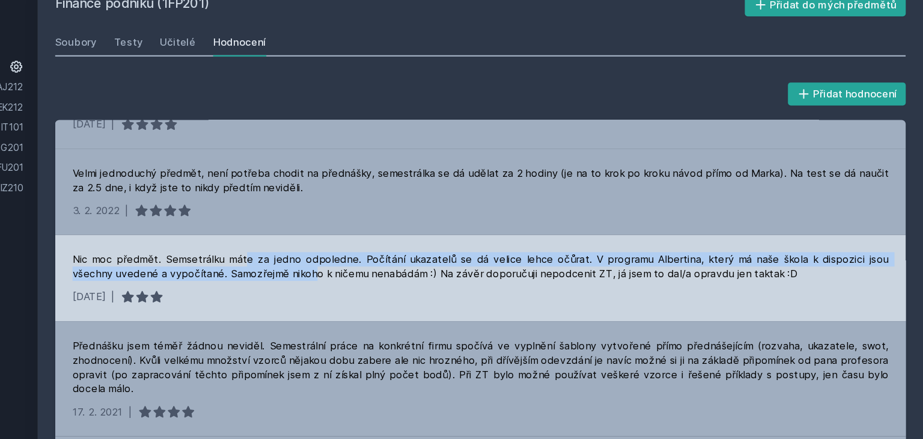
drag, startPoint x: 378, startPoint y: 257, endPoint x: 353, endPoint y: 240, distance: 30.3
click at [353, 240] on div "Nic moc předmět. Semsetrálku máte za jedno odpoledne. Počítání ukazatelů se dá …" at bounding box center [553, 252] width 712 height 72
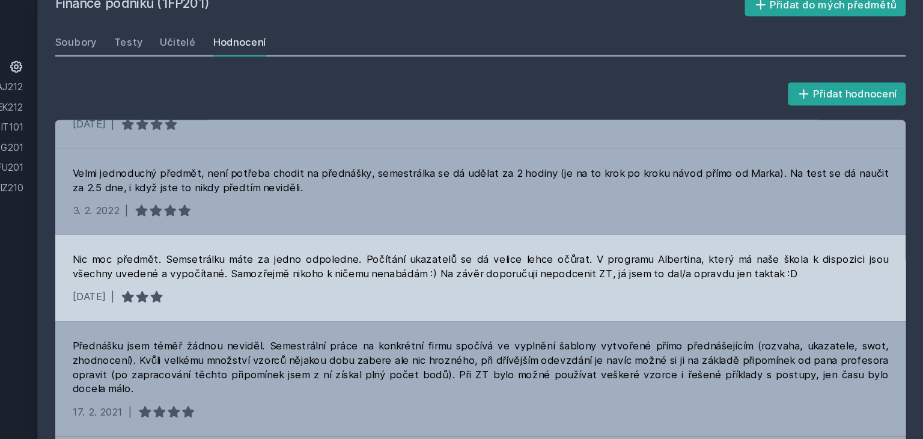
click at [353, 240] on div "Nic moc předmět. Semsetrálku máte za jedno odpoledne. Počítání ukazatelů se dá …" at bounding box center [553, 243] width 683 height 24
drag, startPoint x: 353, startPoint y: 240, endPoint x: 466, endPoint y: 285, distance: 121.6
click at [466, 285] on div "Nic moc předmět. Semsetrálku máte za jedno odpoledne. Počítání ukazatelů se dá …" at bounding box center [553, 252] width 712 height 72
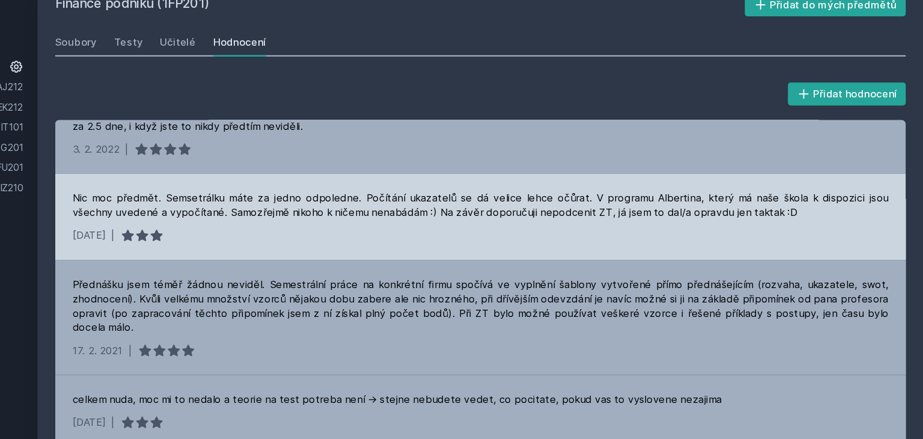
scroll to position [700, 0]
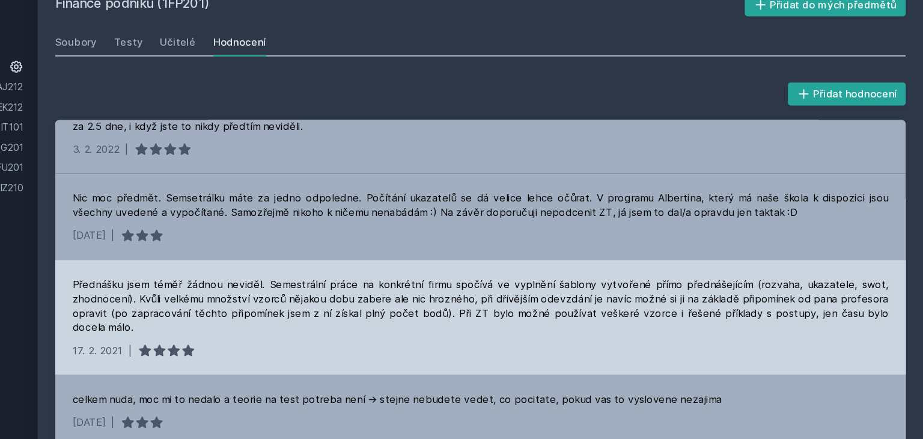
click at [464, 288] on div "Přednášku jsem téměř žádnou neviděl. Semestrální práce na konkrétní firmu spočí…" at bounding box center [553, 276] width 683 height 48
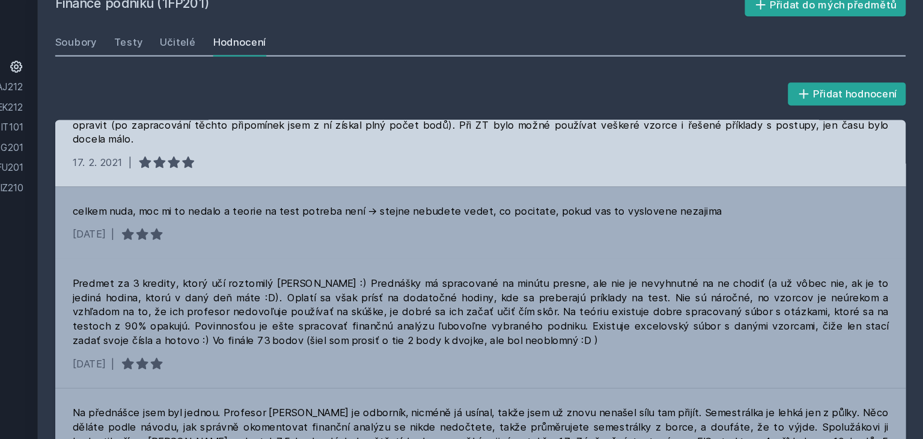
scroll to position [859, 0]
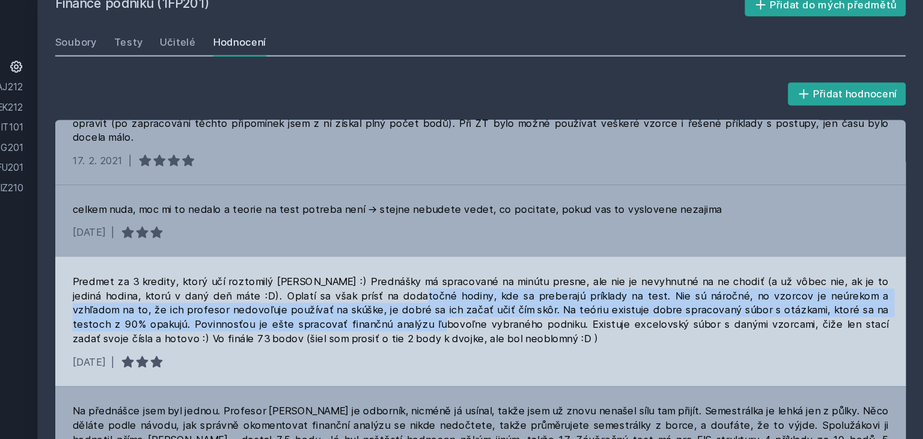
drag, startPoint x: 464, startPoint y: 288, endPoint x: 475, endPoint y: 267, distance: 24.5
click at [475, 267] on div "Predmet za 3 kredity, ktorý učí roztomilý [PERSON_NAME] :) Prednášky má spracov…" at bounding box center [553, 279] width 683 height 60
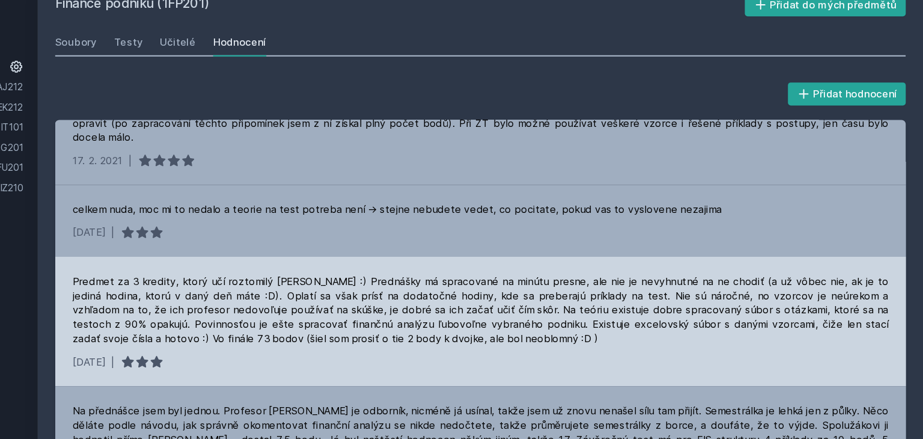
click at [475, 267] on div "Predmet za 3 kredity, ktorý učí roztomilý [PERSON_NAME] :) Prednášky má spracov…" at bounding box center [553, 279] width 683 height 60
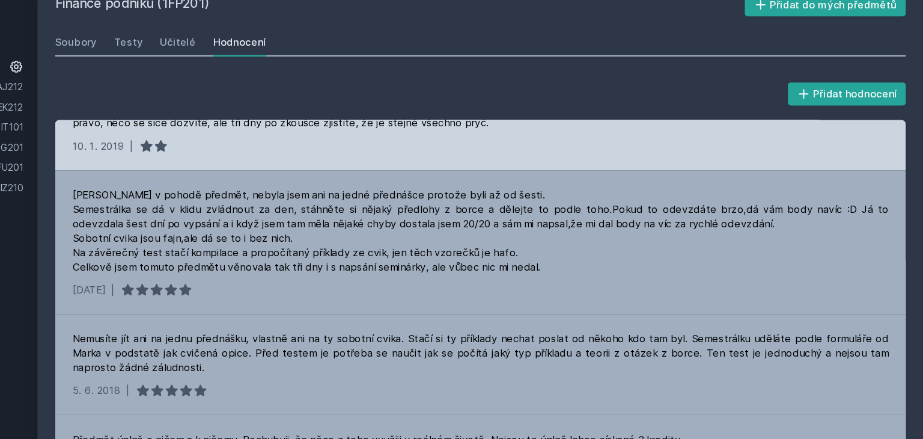
scroll to position [1159, 0]
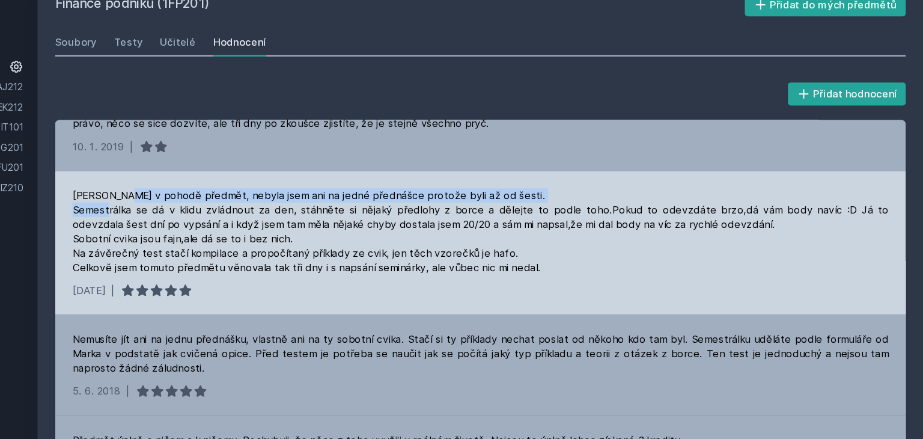
drag, startPoint x: 254, startPoint y: 183, endPoint x: 270, endPoint y: 191, distance: 17.7
click at [269, 191] on div "[PERSON_NAME] v pohodě předmět, nebyla jsem ani na jedné přednášce protože byli…" at bounding box center [553, 213] width 683 height 72
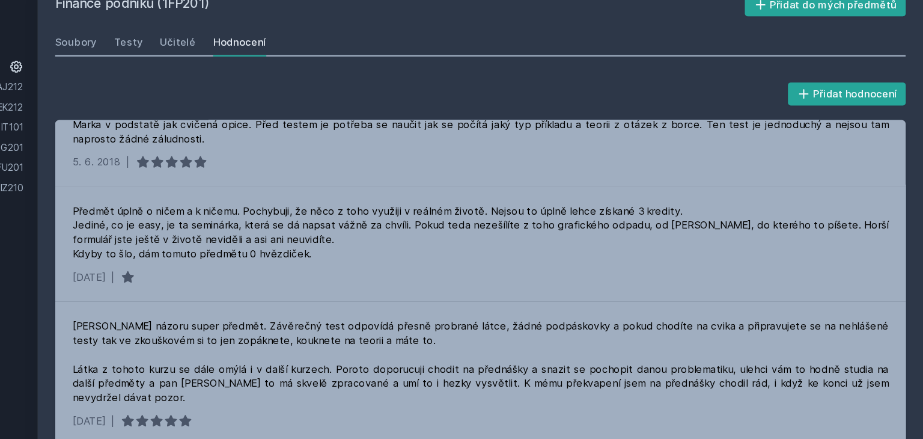
scroll to position [1351, 0]
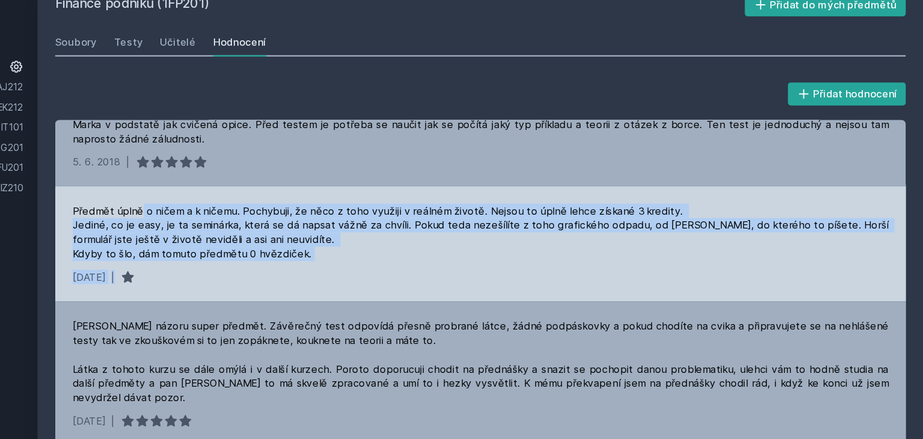
drag, startPoint x: 270, startPoint y: 191, endPoint x: 385, endPoint y: 243, distance: 126.4
click at [385, 243] on div "Předmět úplně o ničem a k ničemu. Pochybuji, že něco z toho využiji v reálném ž…" at bounding box center [553, 223] width 712 height 96
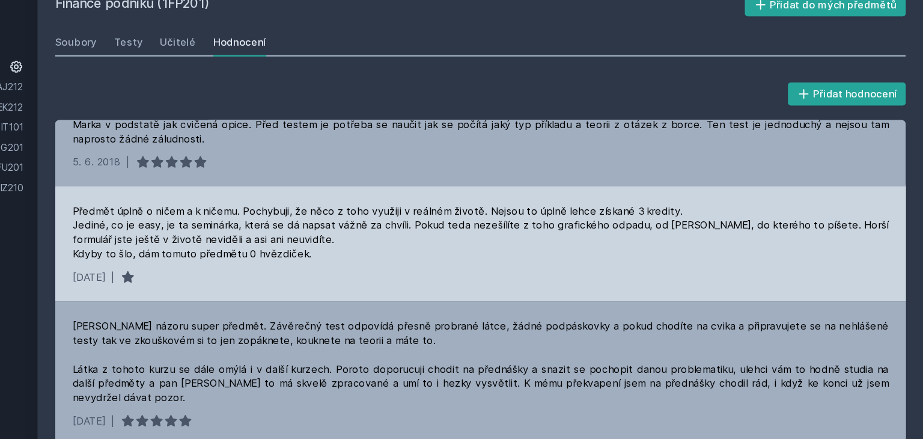
click at [385, 243] on div "Předmět úplně o ničem a k ničemu. Pochybuji, že něco z toho využiji v reálném ž…" at bounding box center [553, 223] width 712 height 96
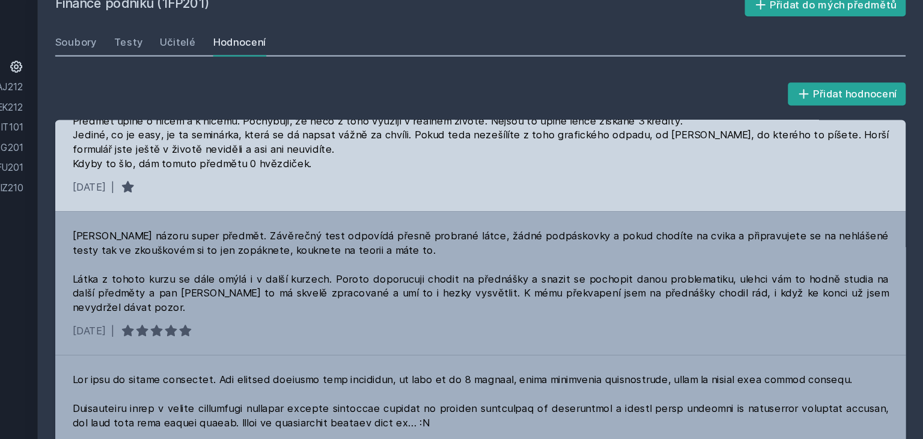
scroll to position [1426, 0]
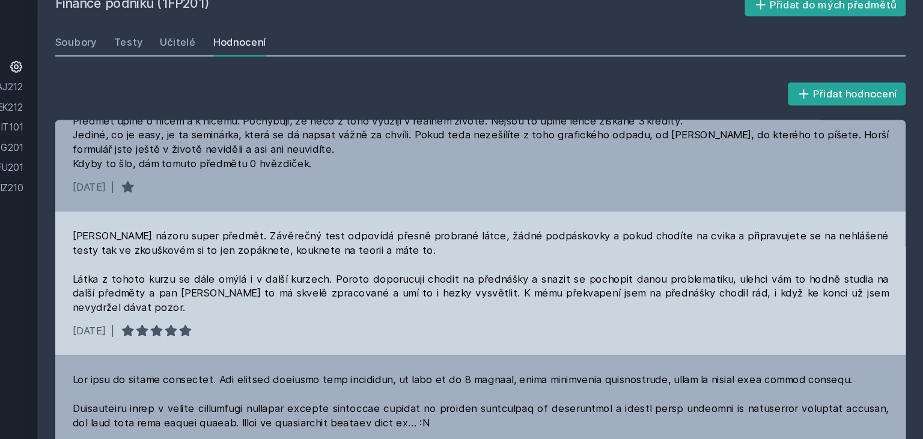
drag, startPoint x: 380, startPoint y: 241, endPoint x: 277, endPoint y: 236, distance: 103.5
click at [277, 236] on div "[PERSON_NAME] názoru super předmět. Závěrečný test odpovídá přesně probrané lát…" at bounding box center [553, 247] width 683 height 72
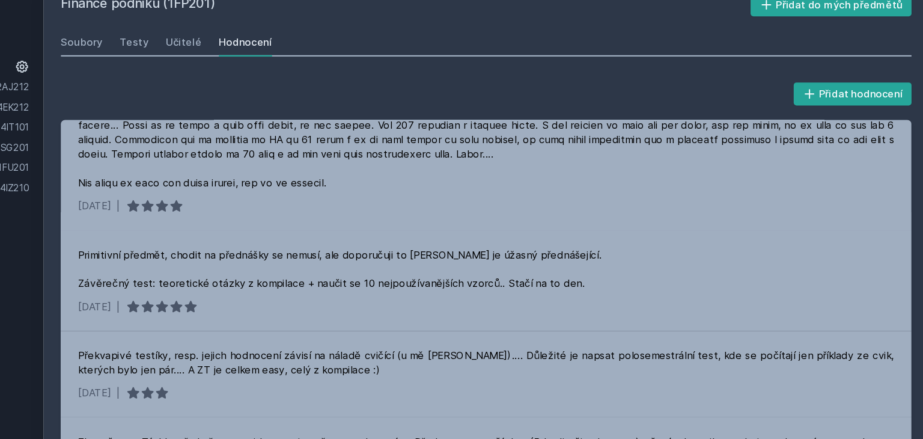
scroll to position [1710, 0]
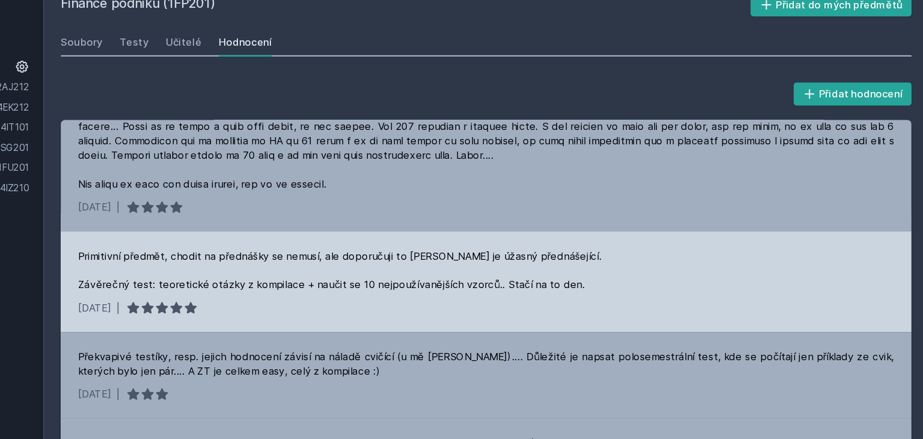
drag, startPoint x: 277, startPoint y: 236, endPoint x: 349, endPoint y: 271, distance: 80.1
click at [349, 271] on div "Primitivní předmět, chodit na přednášky se nemusí, ale doporučuji to [PERSON_NA…" at bounding box center [553, 255] width 712 height 84
click at [349, 271] on div "[DATE] |" at bounding box center [553, 277] width 683 height 12
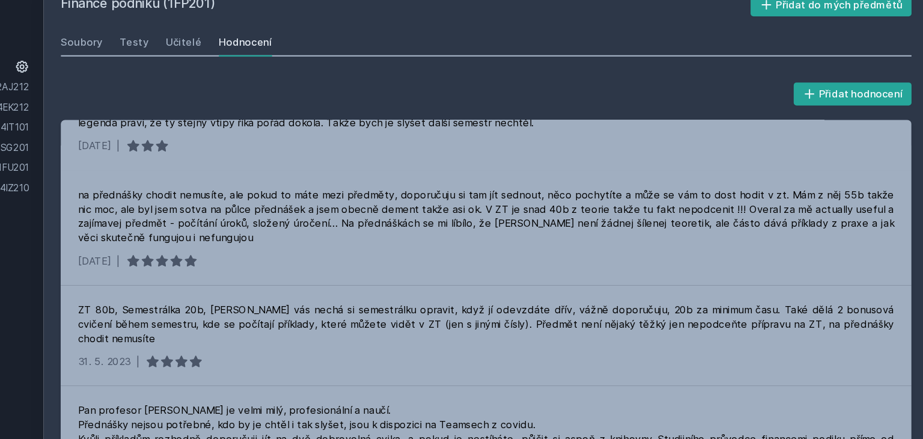
scroll to position [0, 0]
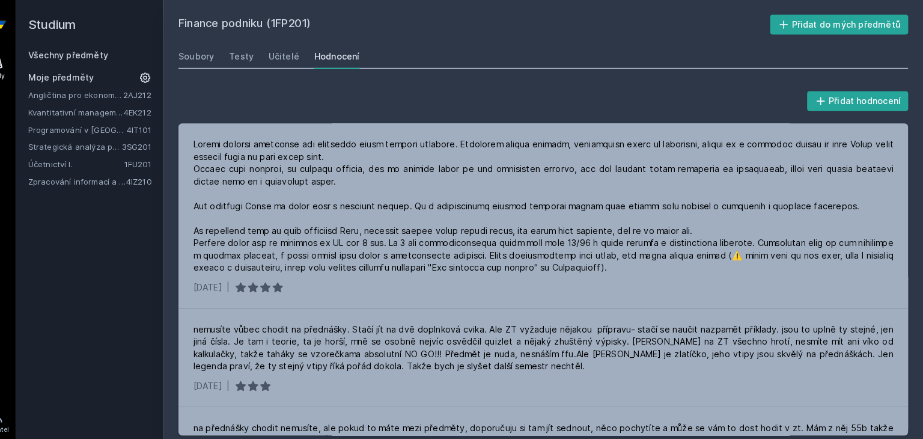
click at [88, 163] on link "Účetnictví I." at bounding box center [97, 160] width 94 height 12
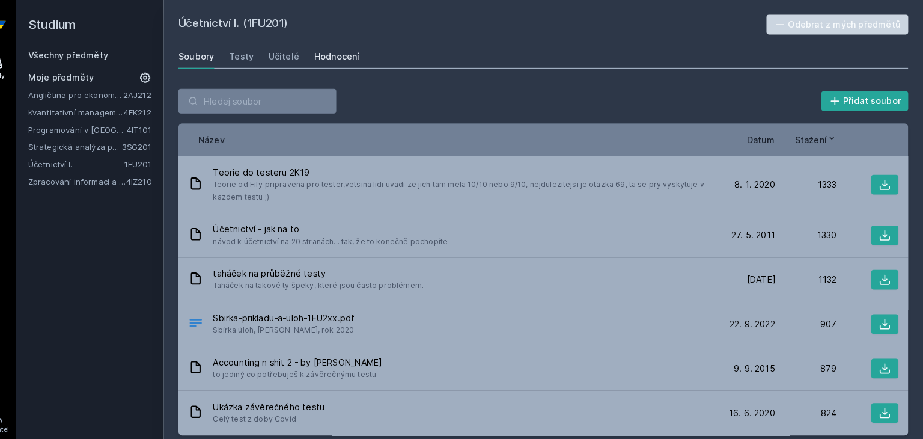
click at [357, 50] on div "Hodnocení" at bounding box center [351, 55] width 44 height 12
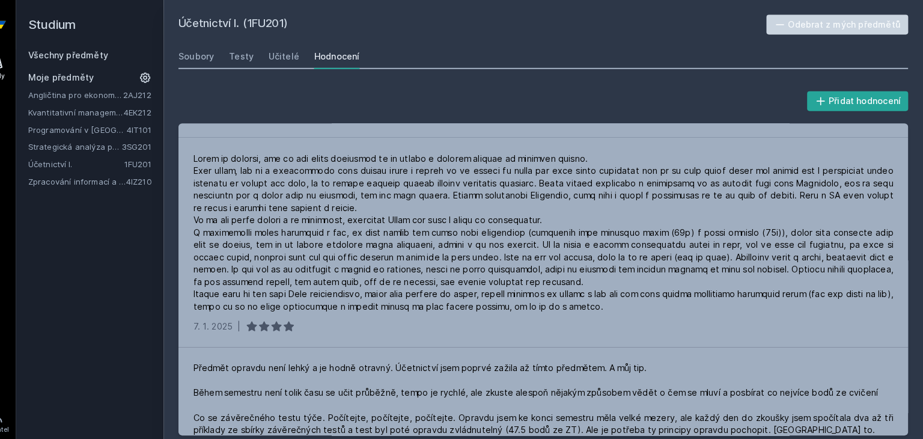
scroll to position [604, 0]
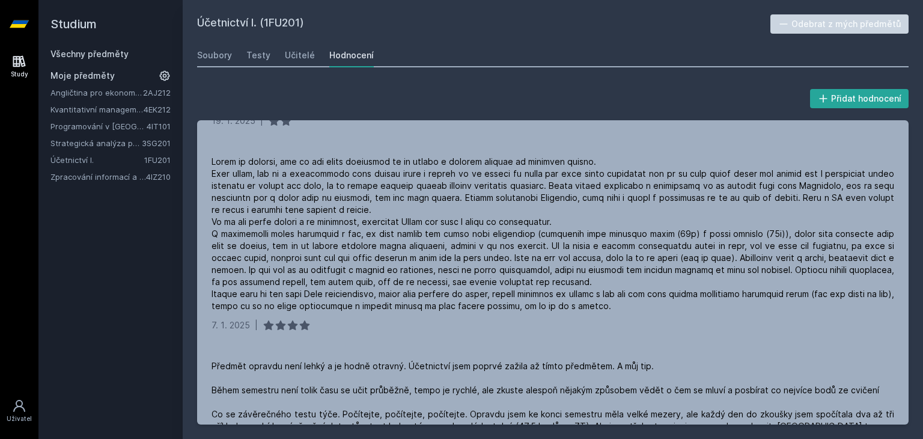
click at [131, 126] on link "Programování v [GEOGRAPHIC_DATA]" at bounding box center [98, 126] width 96 height 12
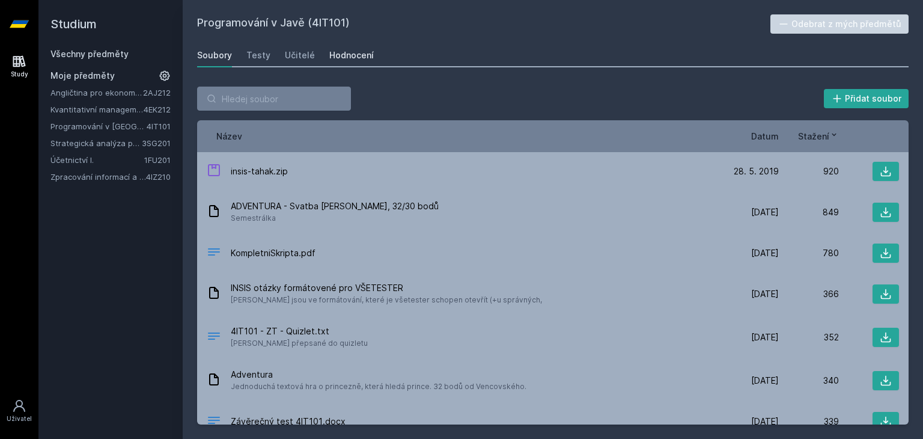
click at [349, 52] on div "Hodnocení" at bounding box center [351, 55] width 44 height 12
